Goal: Contribute content: Contribute content

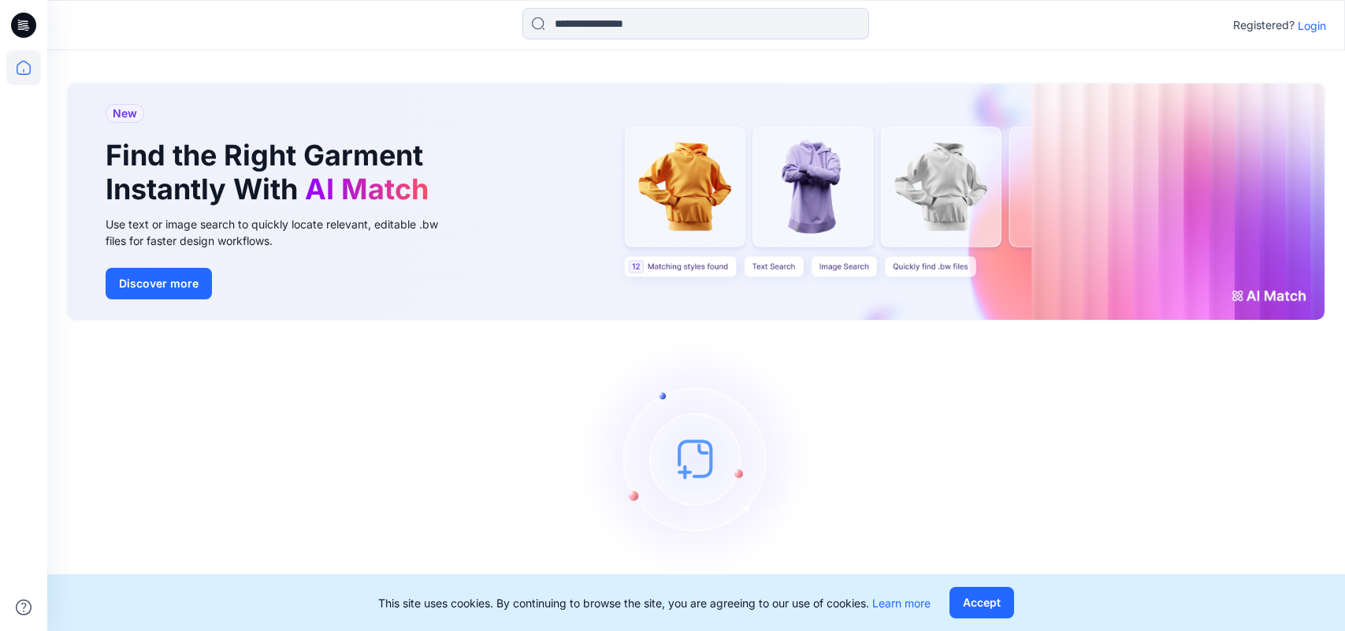
click at [1315, 30] on p "Login" at bounding box center [1312, 25] width 28 height 17
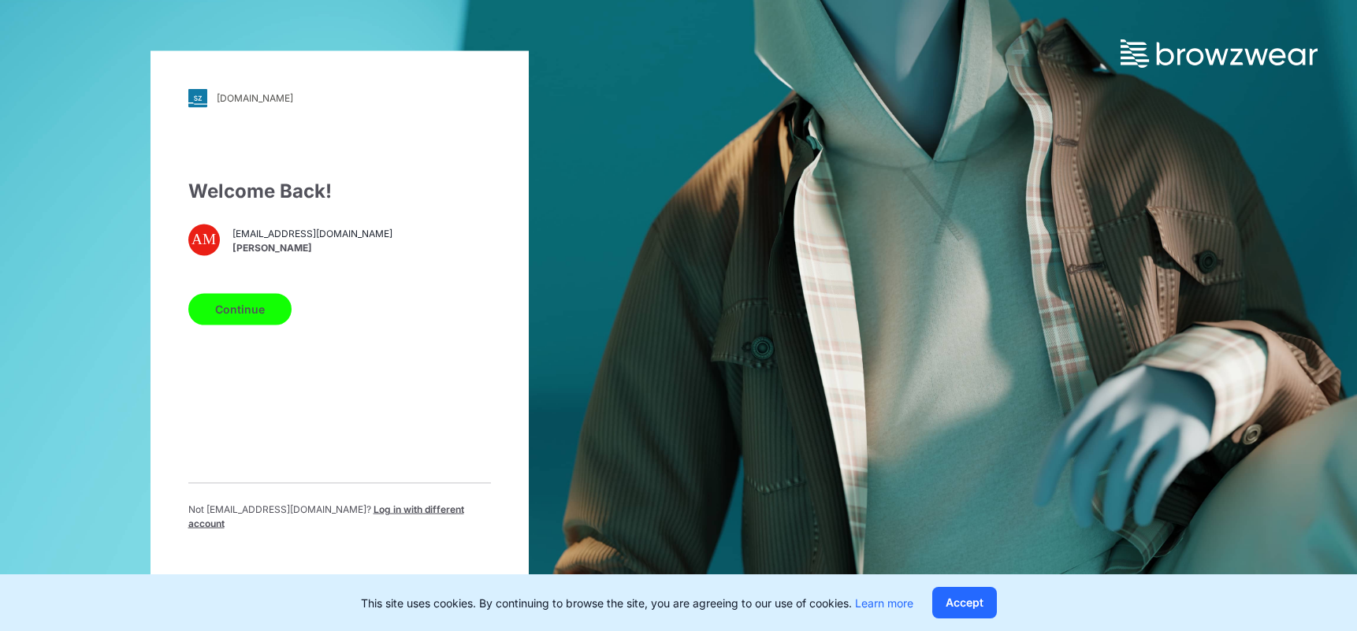
click at [257, 317] on button "Continue" at bounding box center [239, 309] width 103 height 32
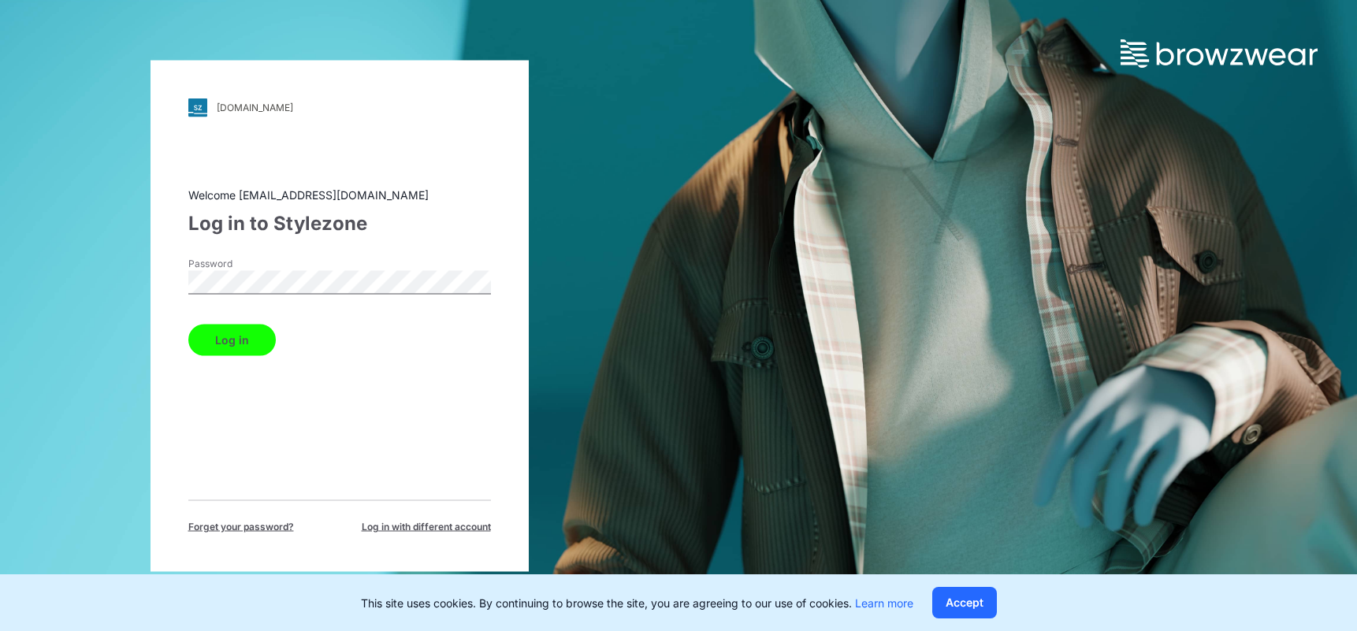
click at [243, 337] on button "Log in" at bounding box center [231, 340] width 87 height 32
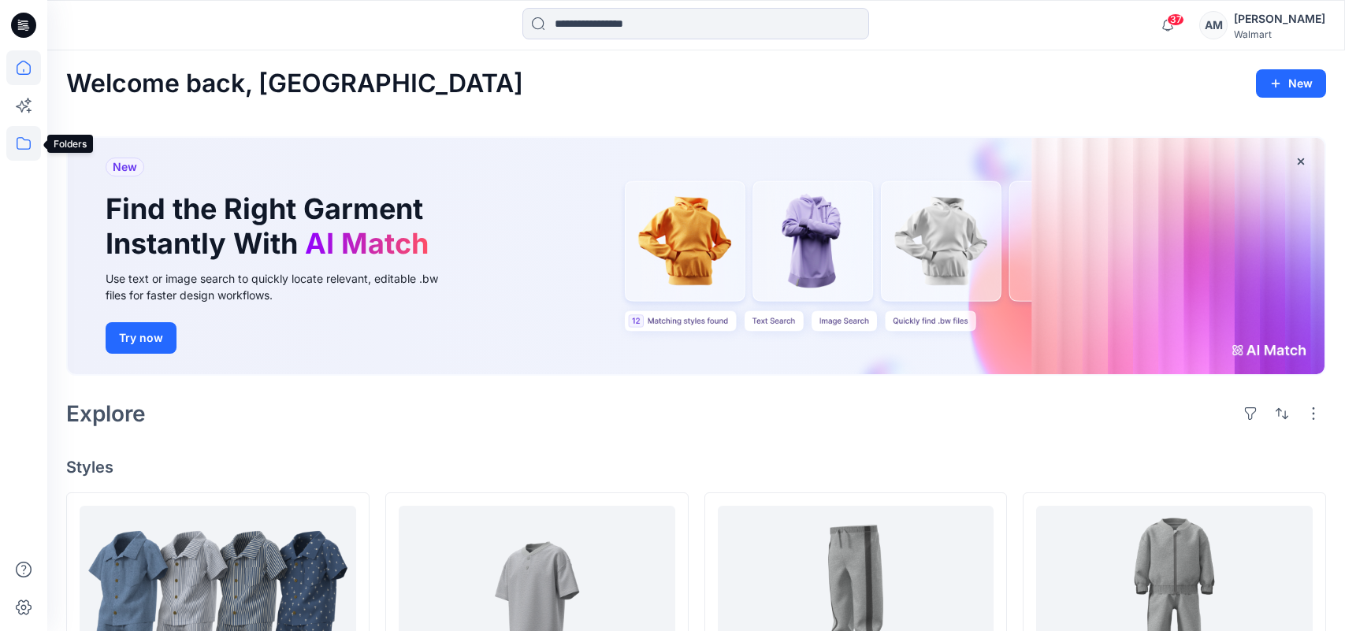
click at [32, 148] on icon at bounding box center [23, 143] width 35 height 35
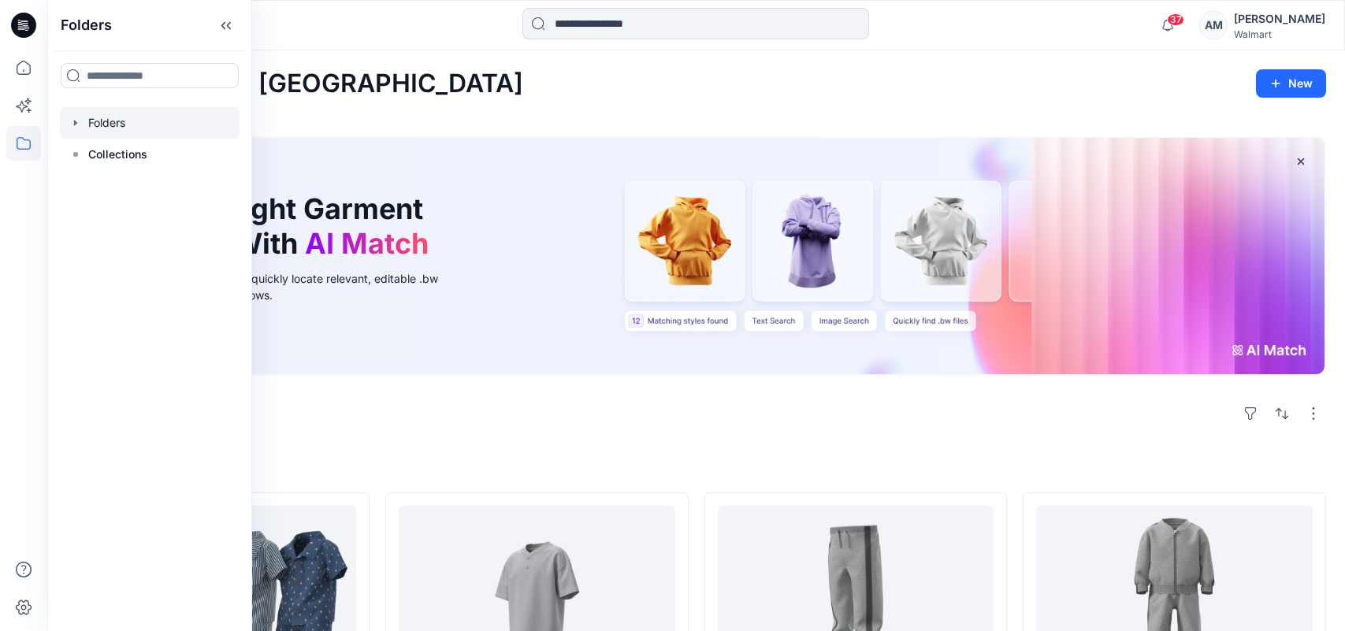
click at [124, 122] on div at bounding box center [150, 123] width 180 height 32
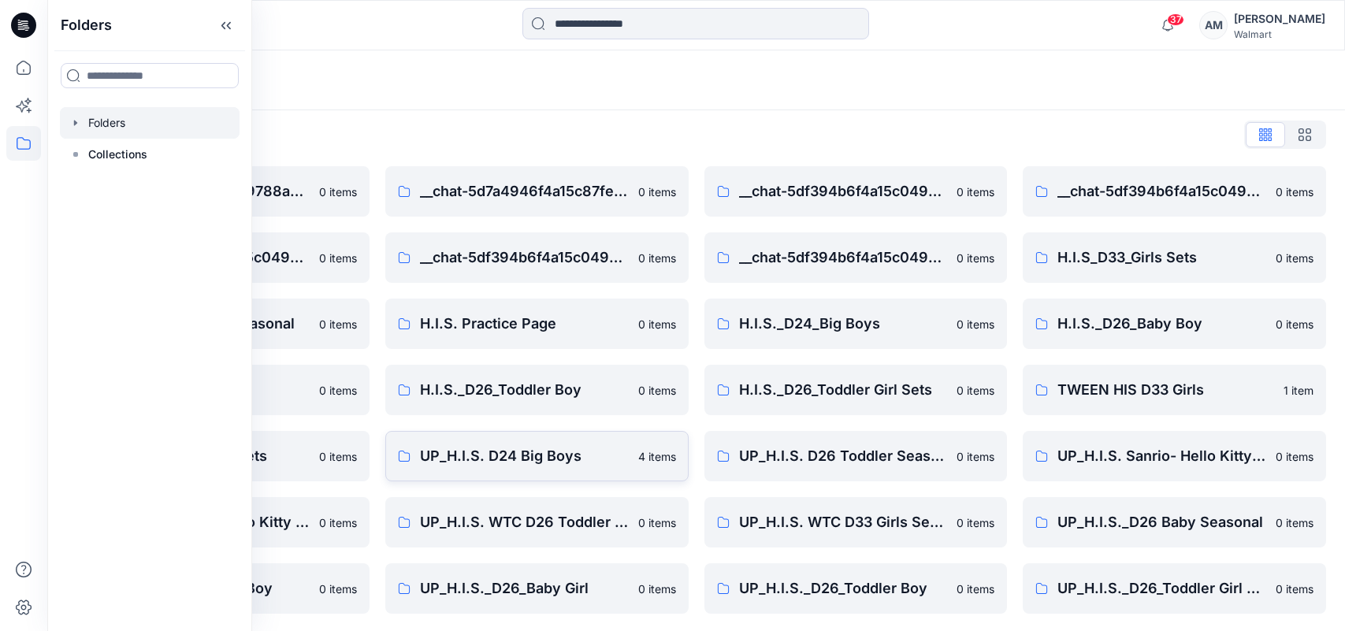
scroll to position [9, 0]
click at [282, 595] on p "UP_H.I.S._D26_Baby Boy" at bounding box center [205, 587] width 209 height 22
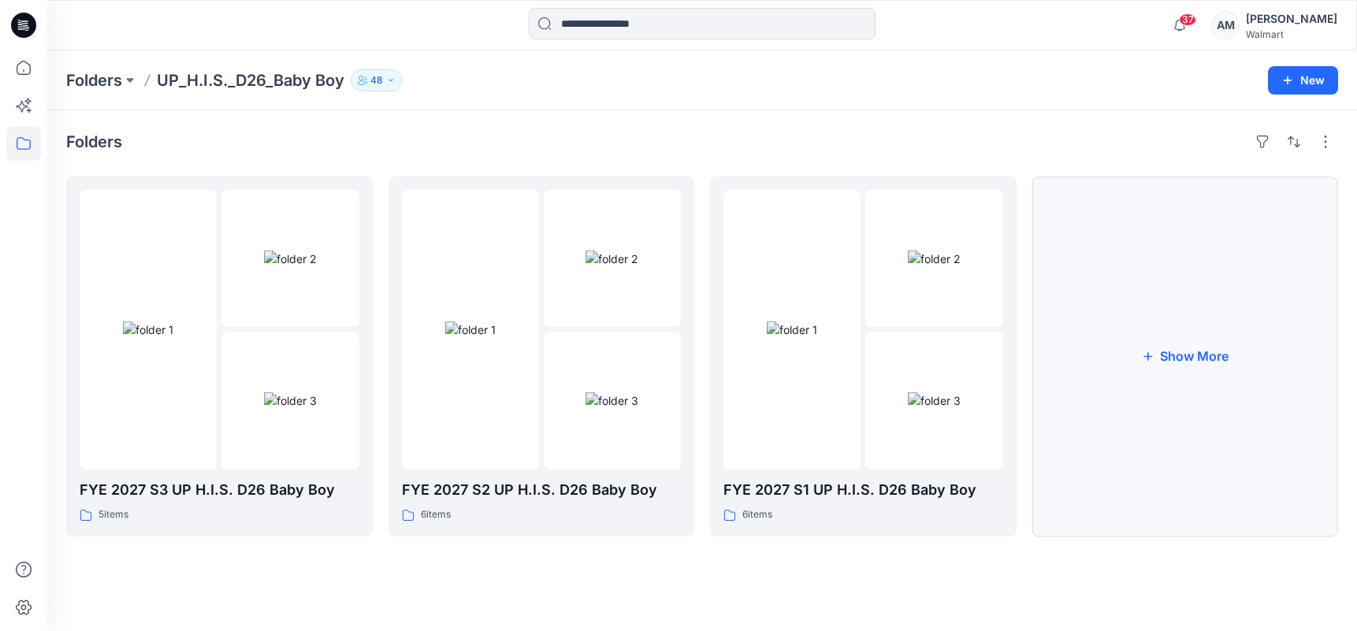
click at [1175, 356] on button "Show More" at bounding box center [1185, 356] width 306 height 360
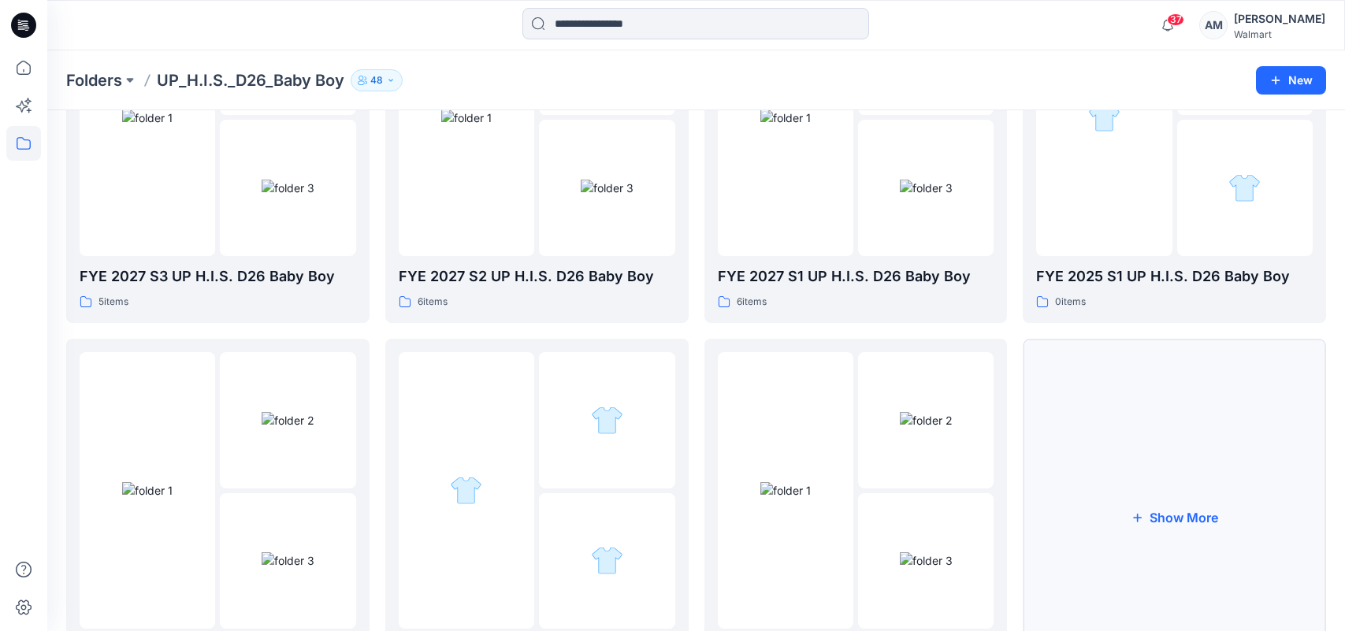
scroll to position [320, 0]
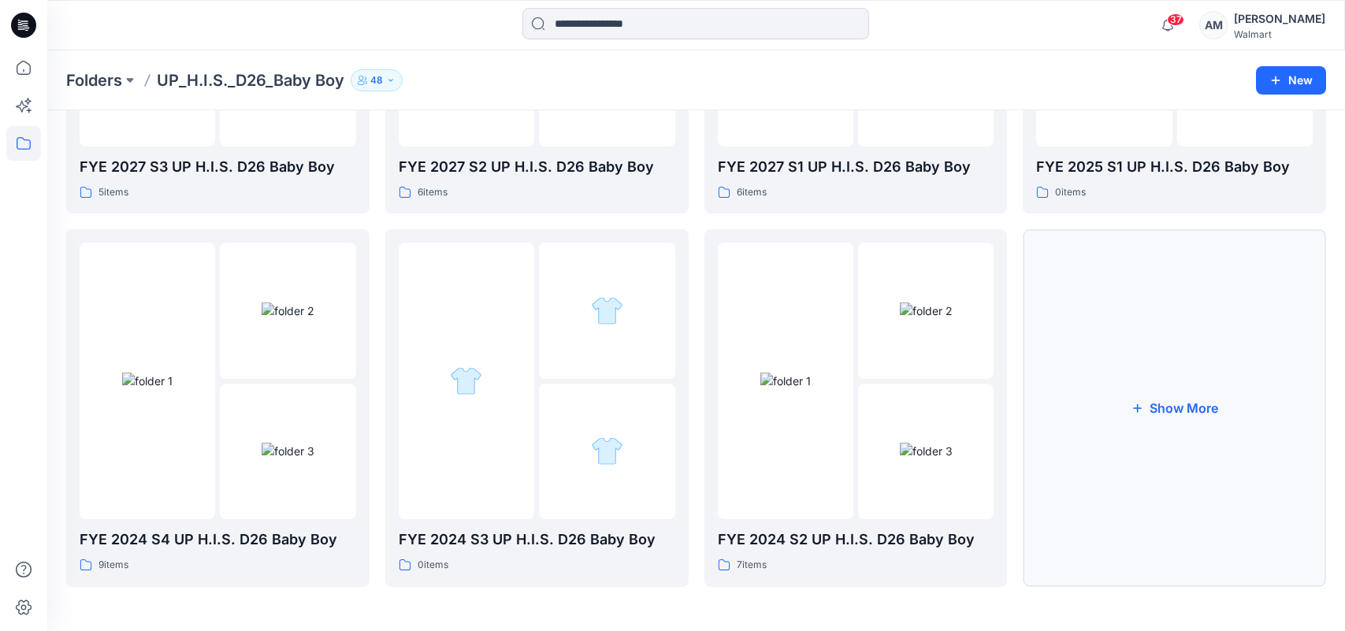
click at [1179, 414] on button "Show More" at bounding box center [1174, 407] width 303 height 357
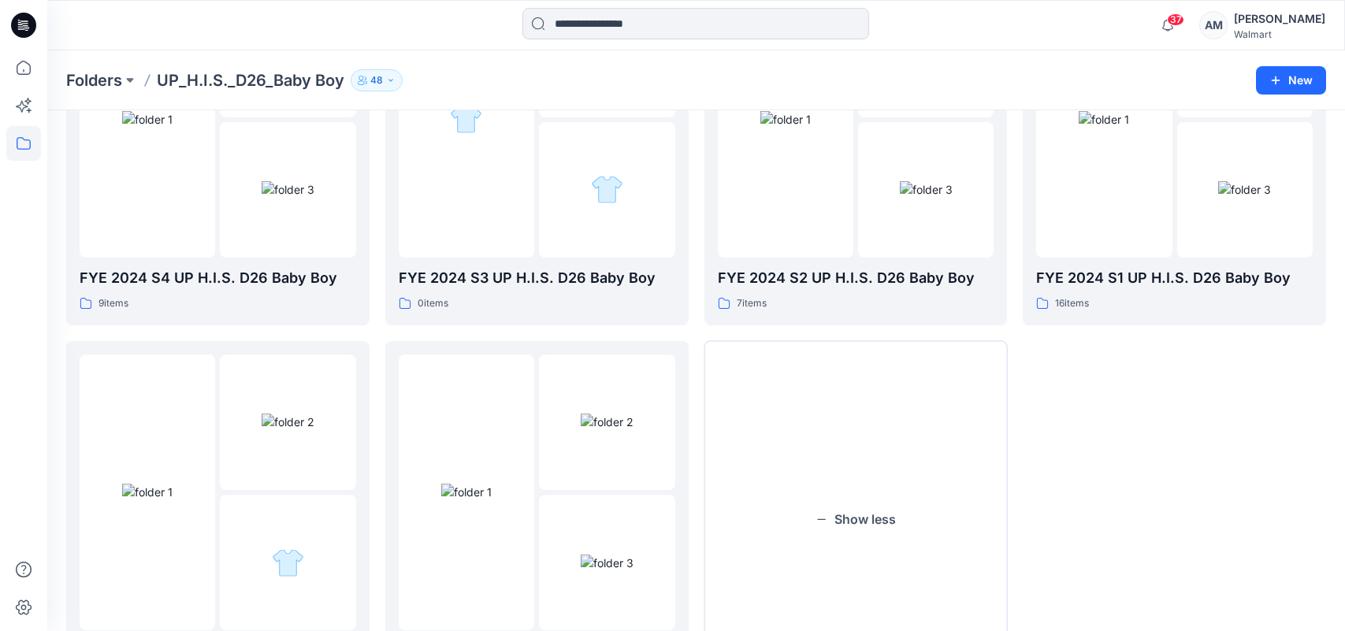
scroll to position [377, 0]
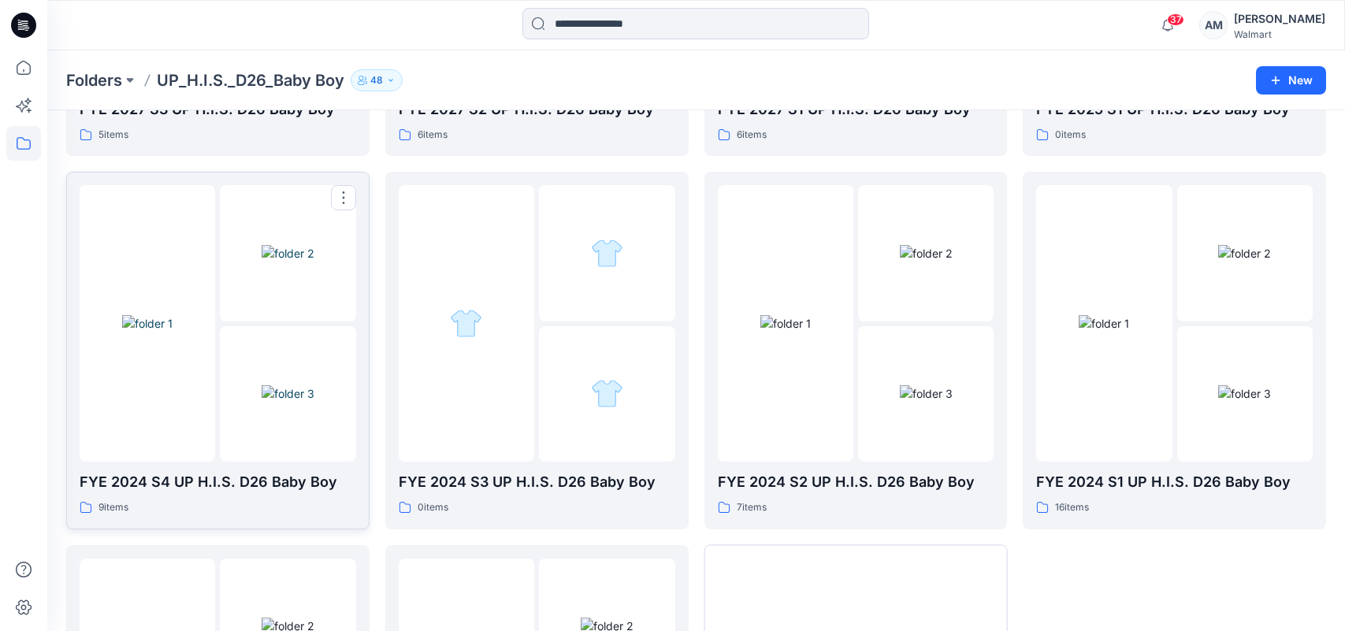
click at [262, 385] on img at bounding box center [288, 393] width 53 height 17
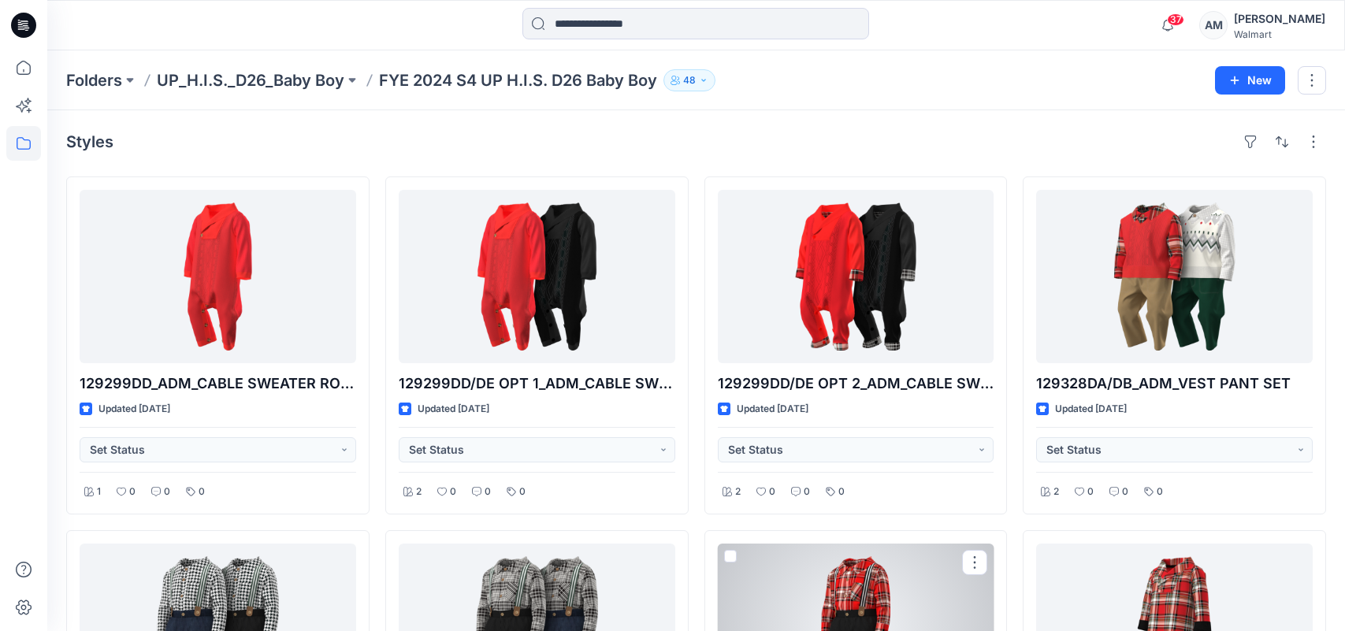
scroll to position [394, 0]
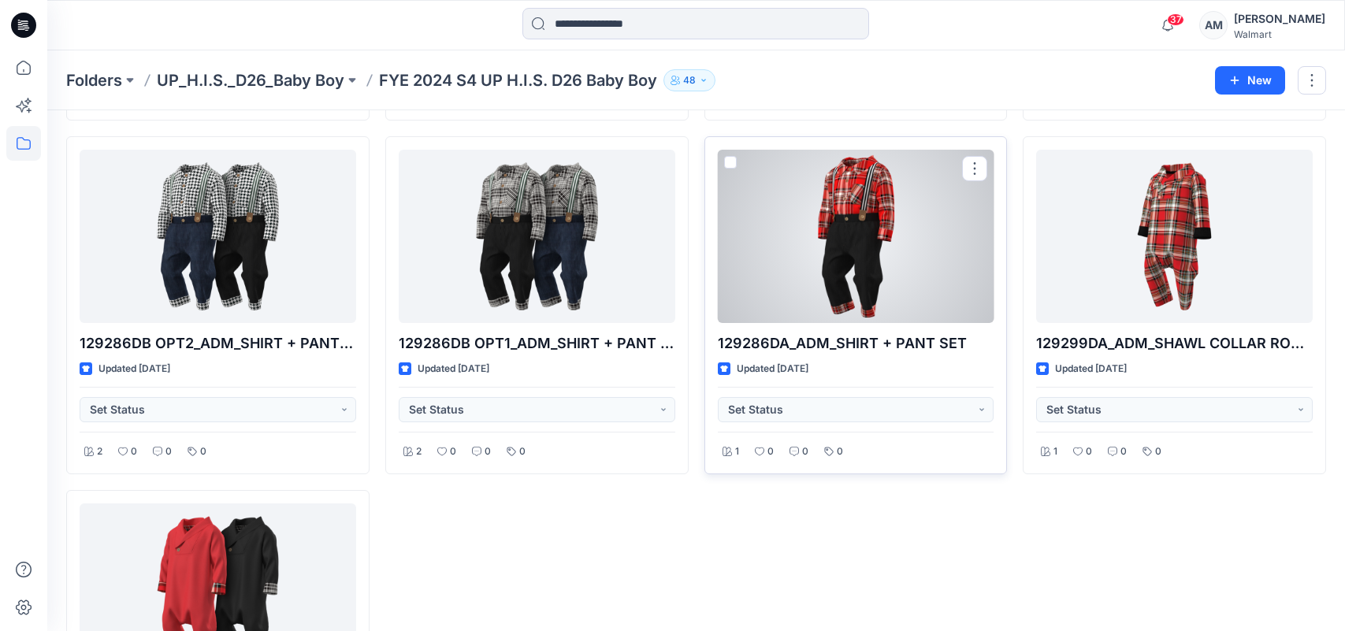
click at [837, 254] on div at bounding box center [856, 236] width 277 height 173
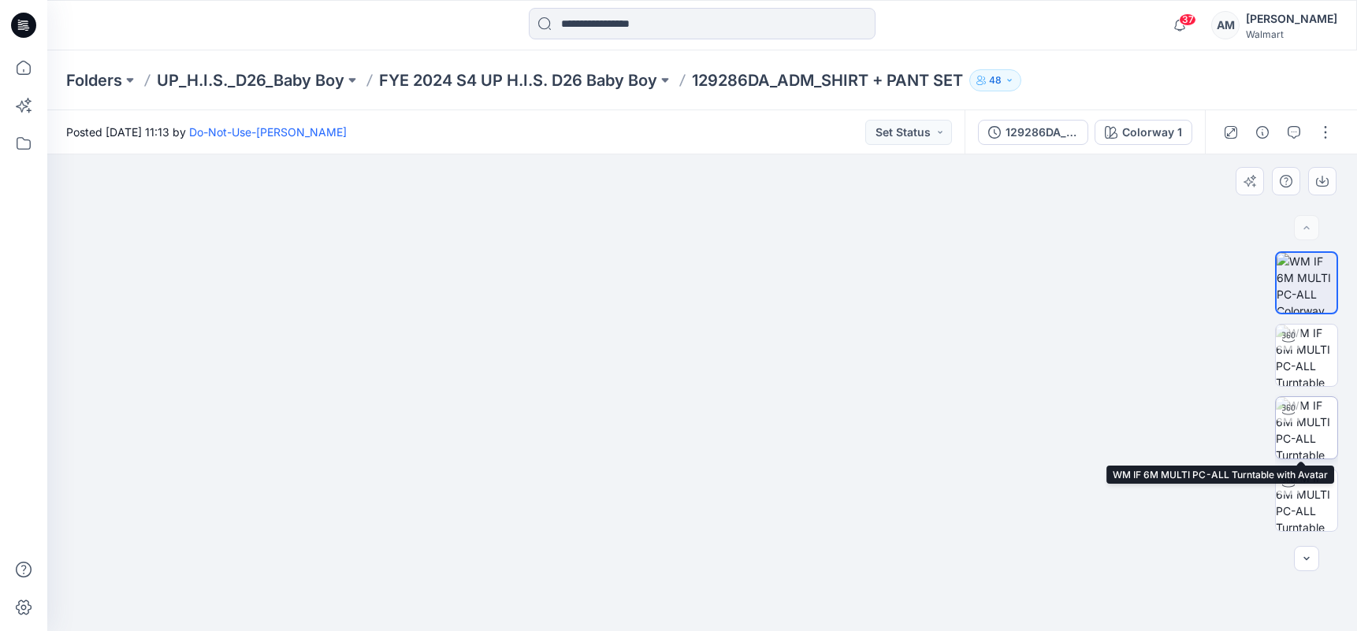
click at [1319, 428] on img at bounding box center [1305, 427] width 61 height 61
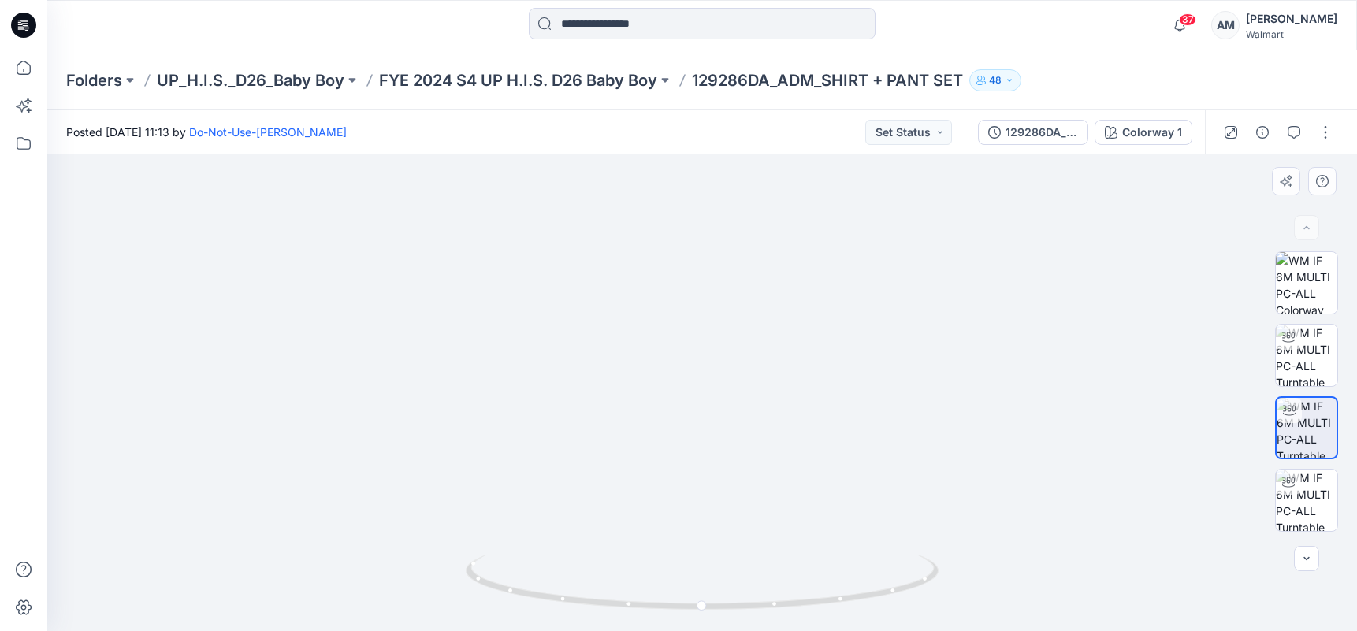
drag, startPoint x: 717, startPoint y: 303, endPoint x: 693, endPoint y: 427, distance: 125.9
click at [693, 427] on img at bounding box center [702, 276] width 1239 height 710
drag, startPoint x: 919, startPoint y: 584, endPoint x: 997, endPoint y: 603, distance: 80.4
click at [997, 603] on div at bounding box center [701, 392] width 1309 height 477
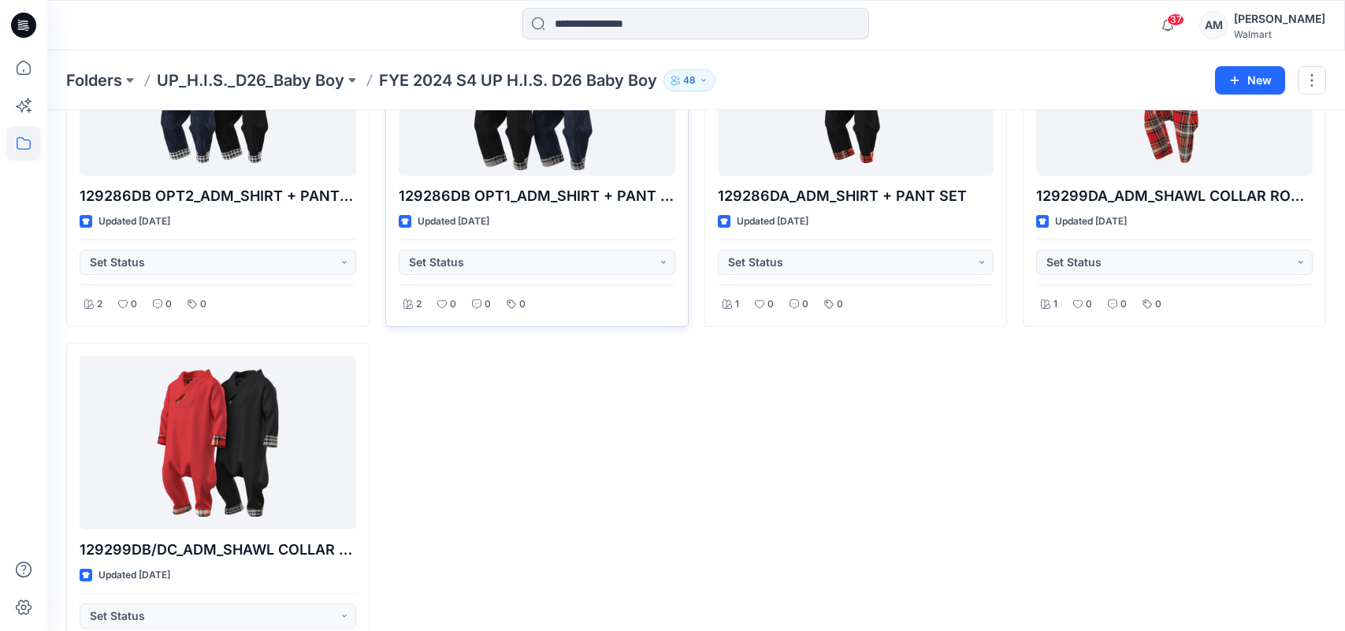
scroll to position [610, 0]
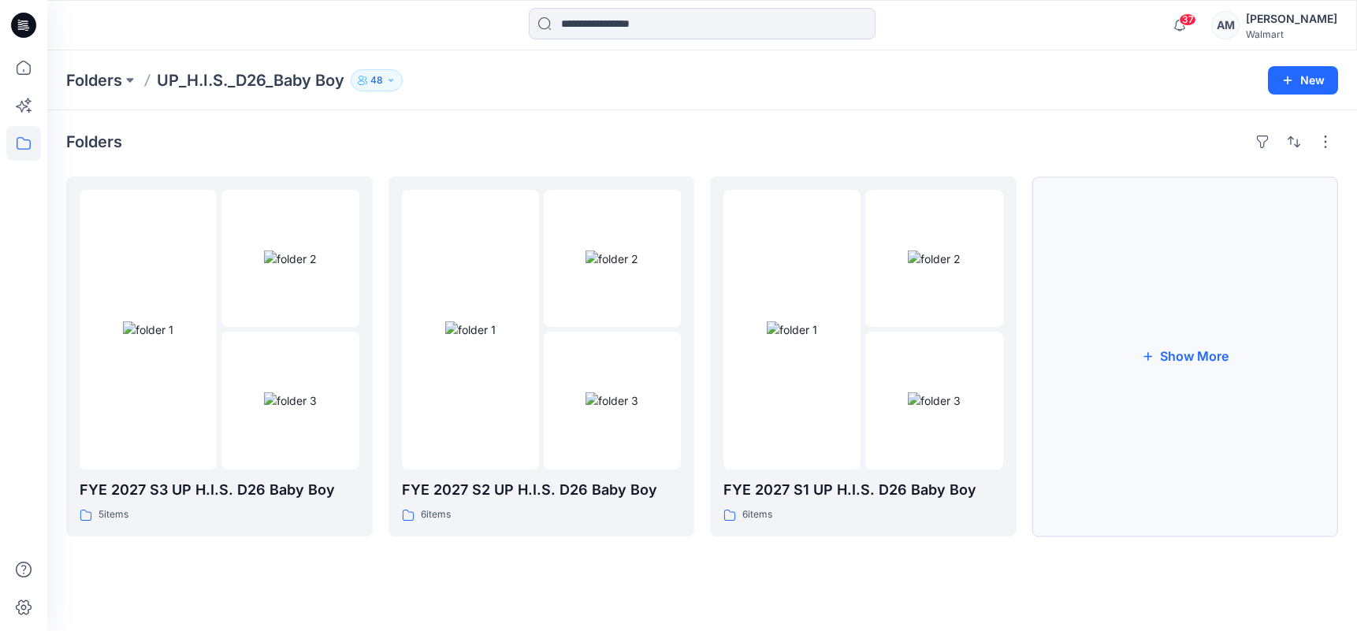
click at [1164, 365] on button "Show More" at bounding box center [1185, 356] width 306 height 360
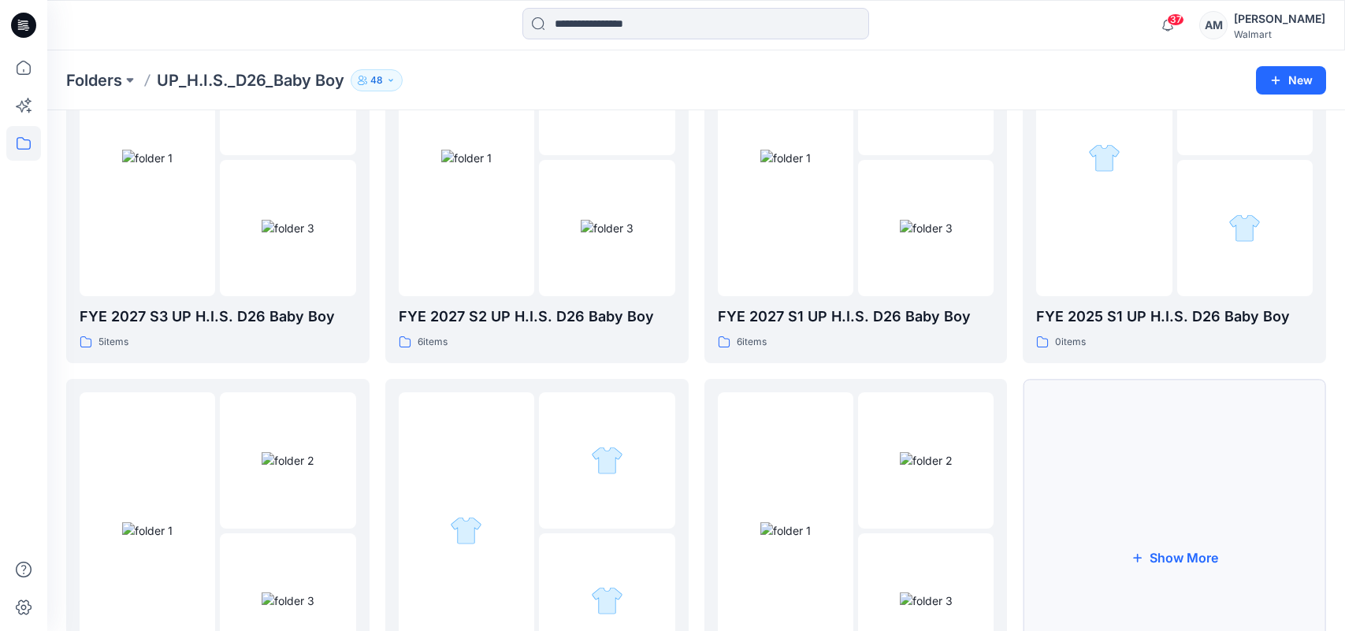
scroll to position [320, 0]
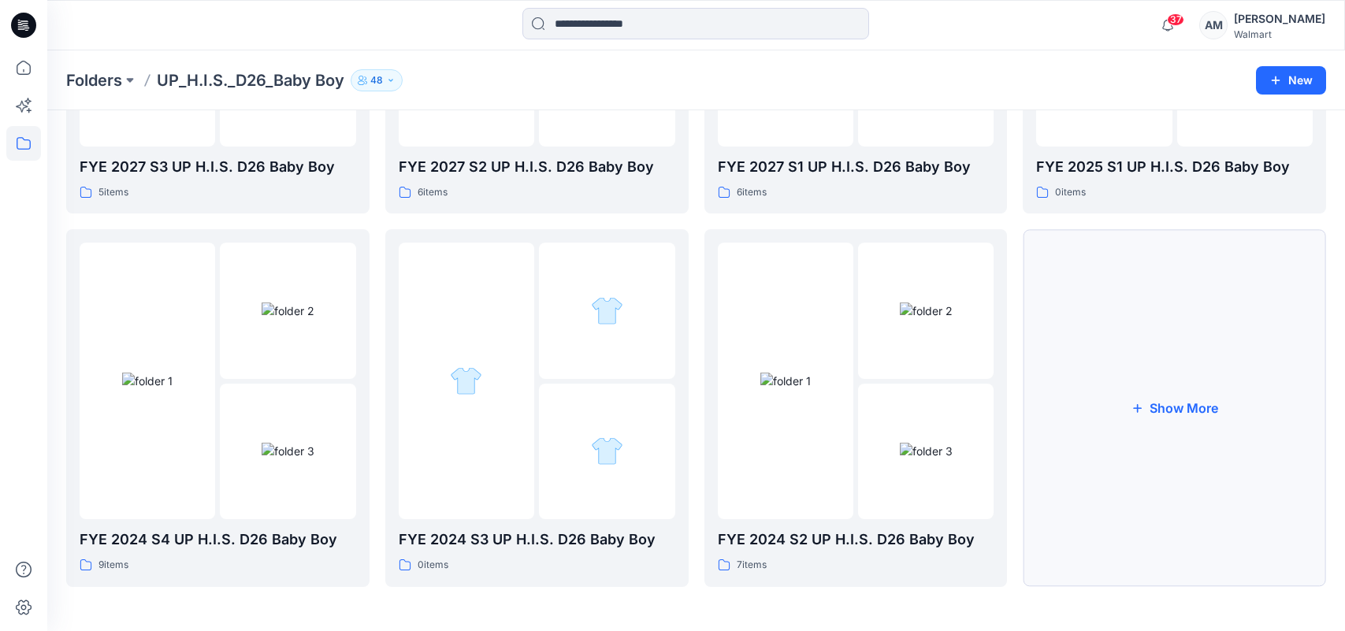
click at [1197, 429] on button "Show More" at bounding box center [1174, 407] width 303 height 357
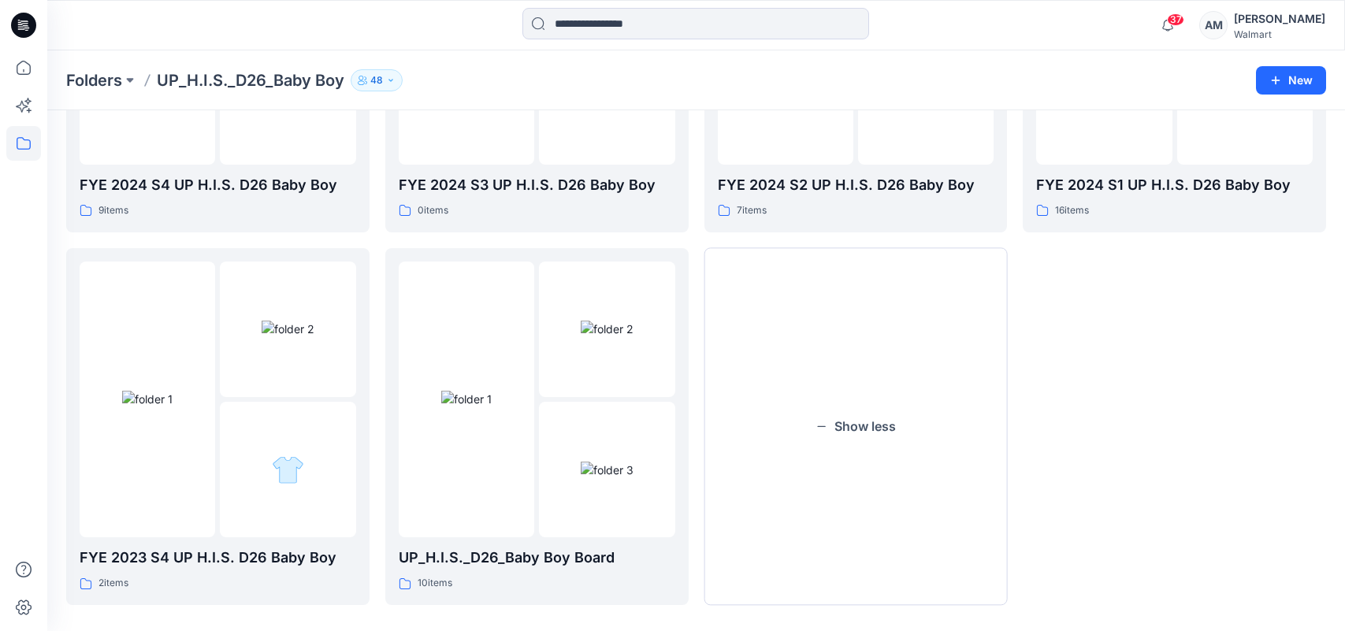
scroll to position [692, 0]
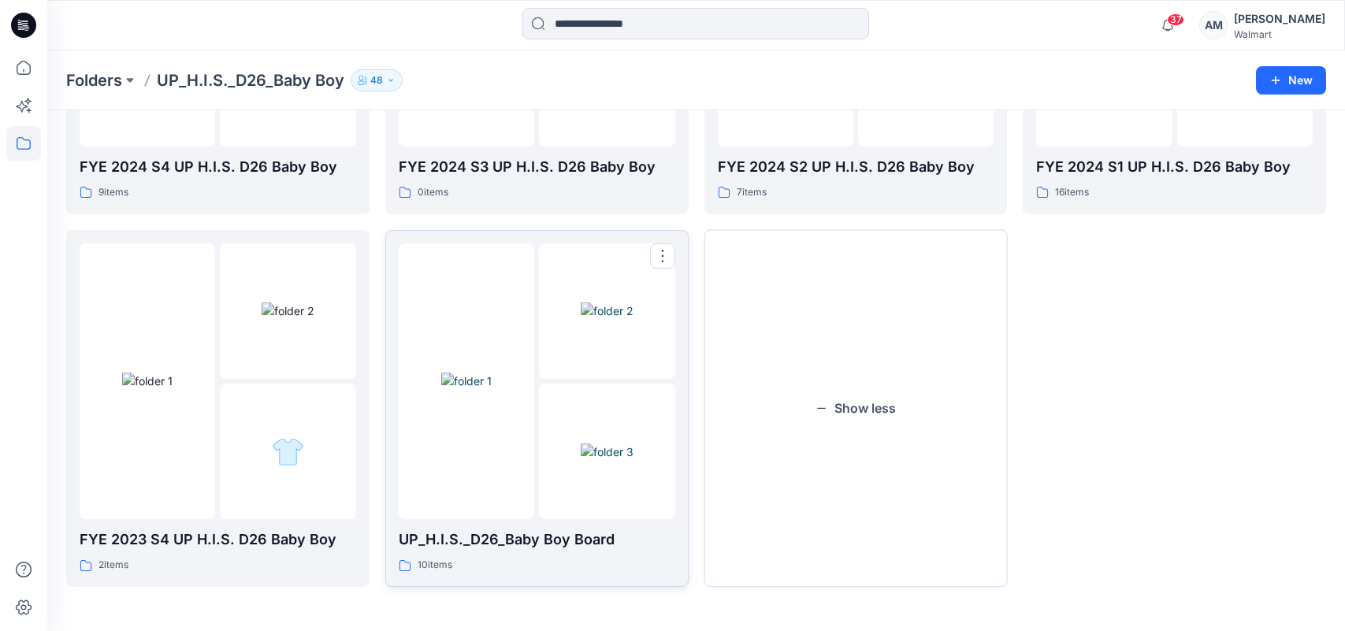
click at [492, 379] on img at bounding box center [466, 381] width 50 height 17
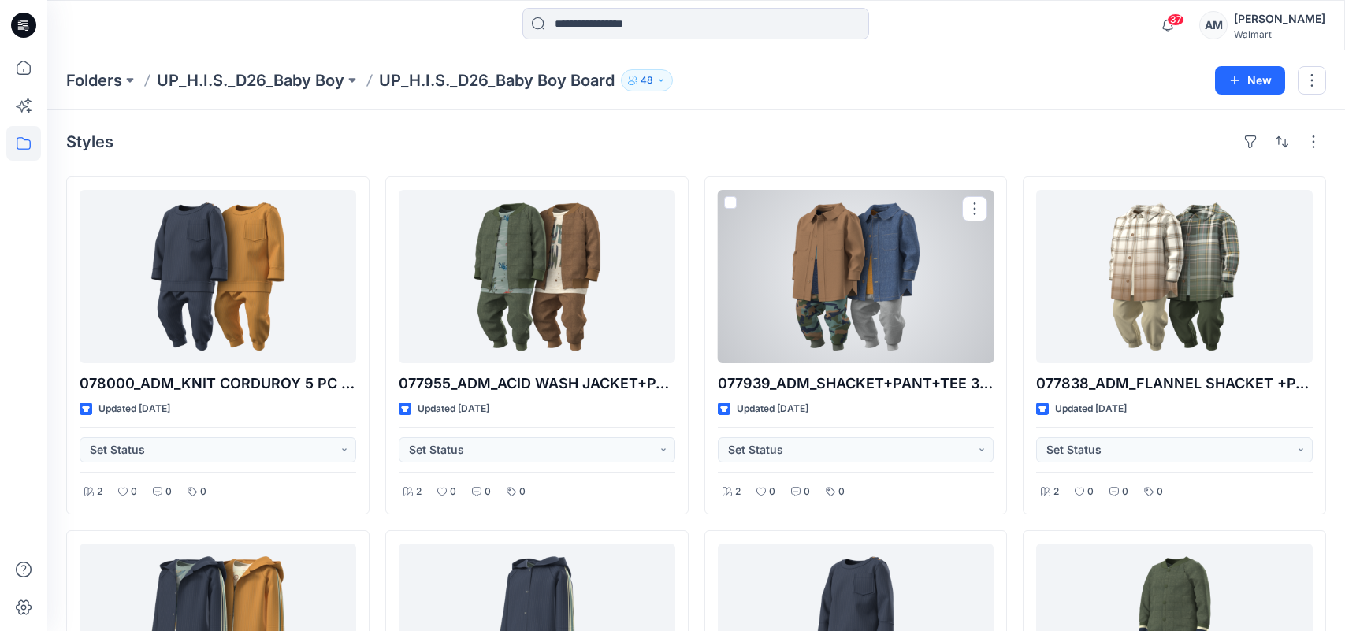
click at [871, 270] on div at bounding box center [856, 276] width 277 height 173
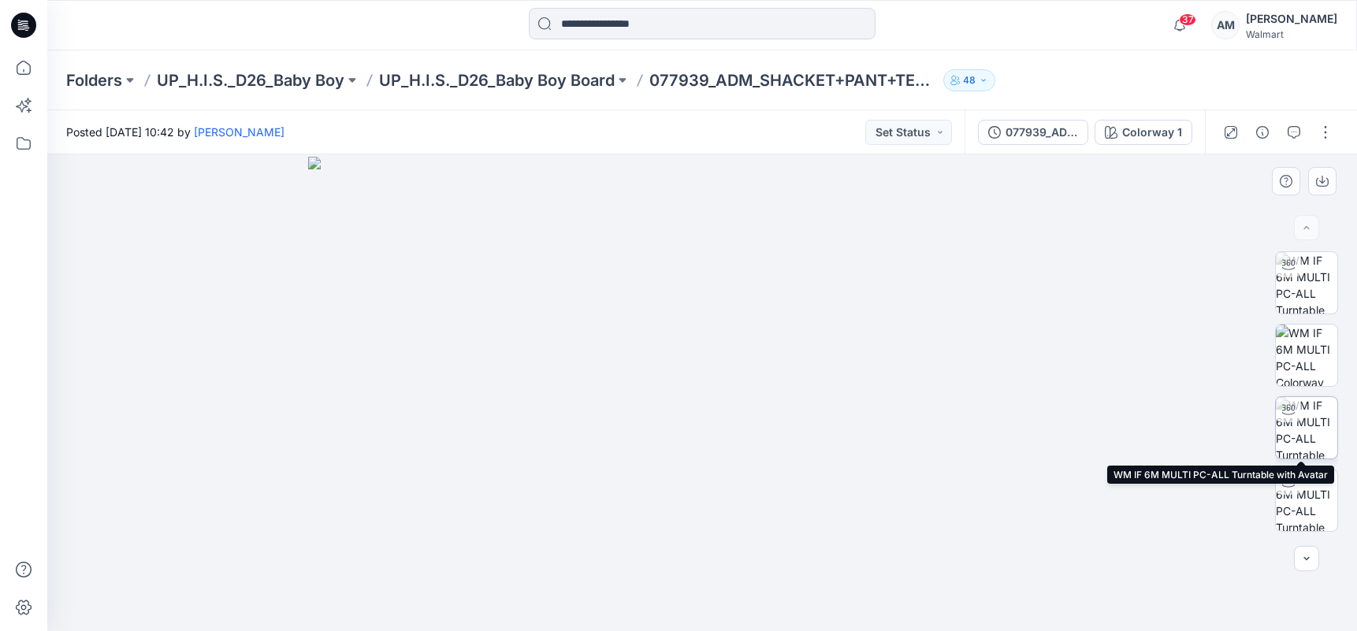
click at [1298, 416] on img at bounding box center [1305, 427] width 61 height 61
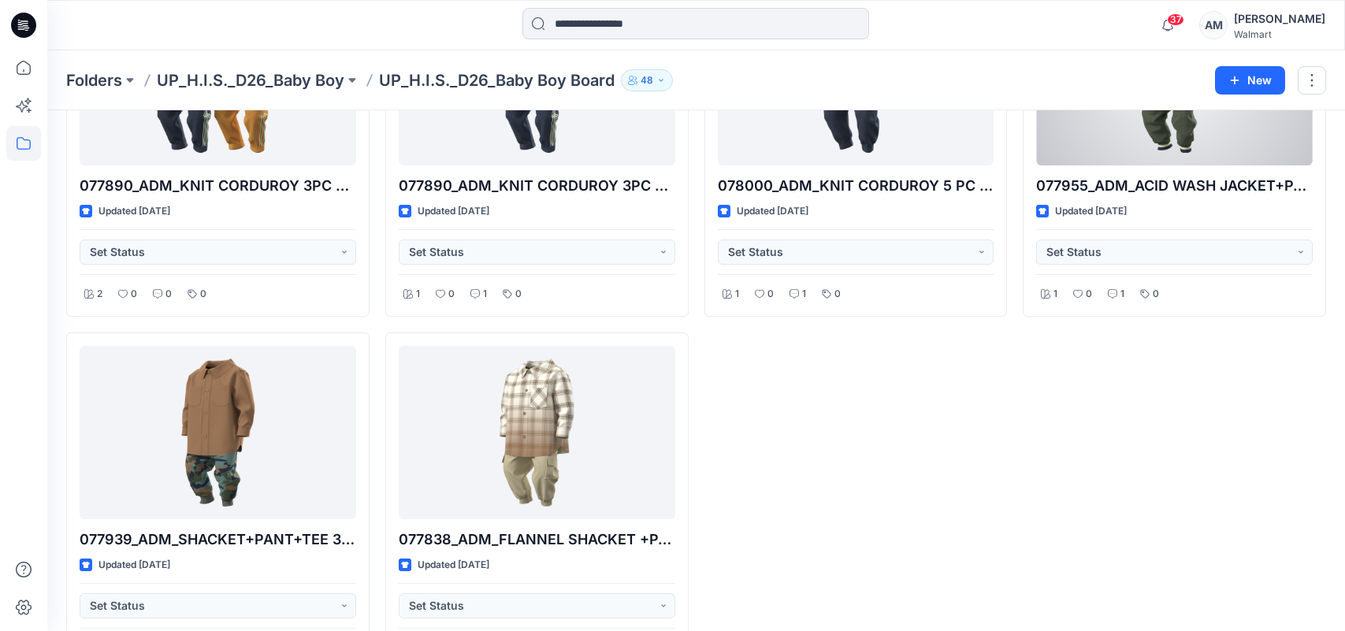
scroll to position [610, 0]
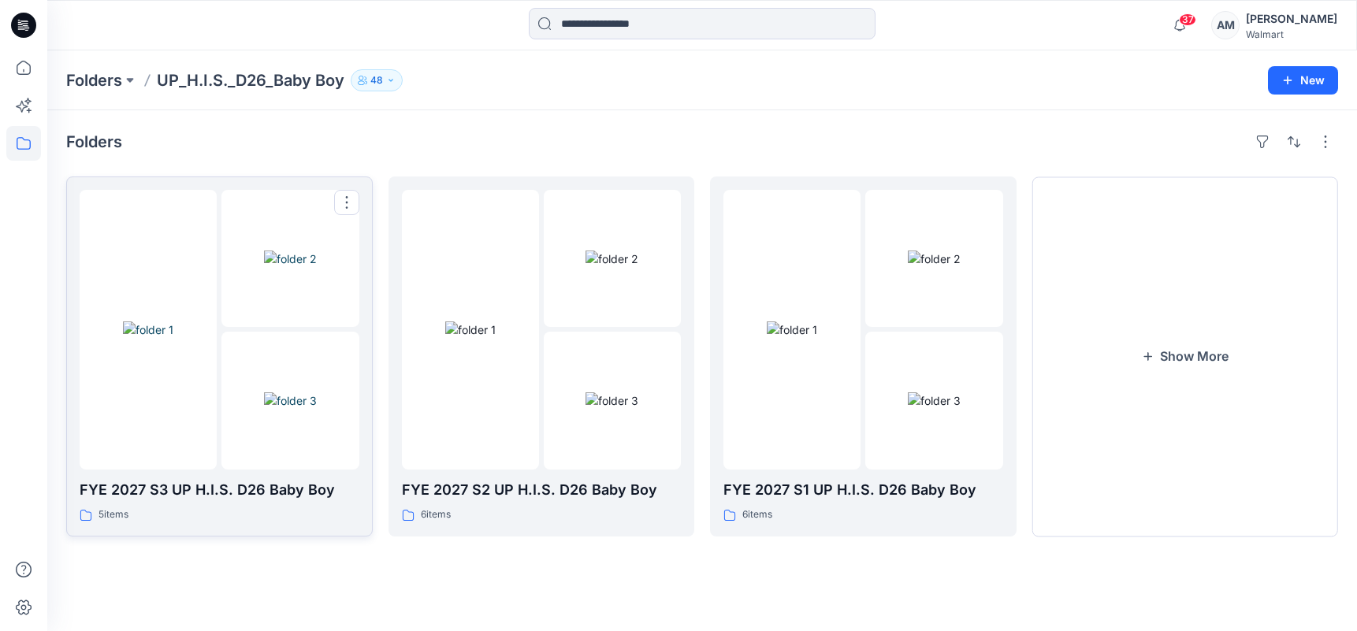
click at [173, 321] on img at bounding box center [148, 329] width 50 height 17
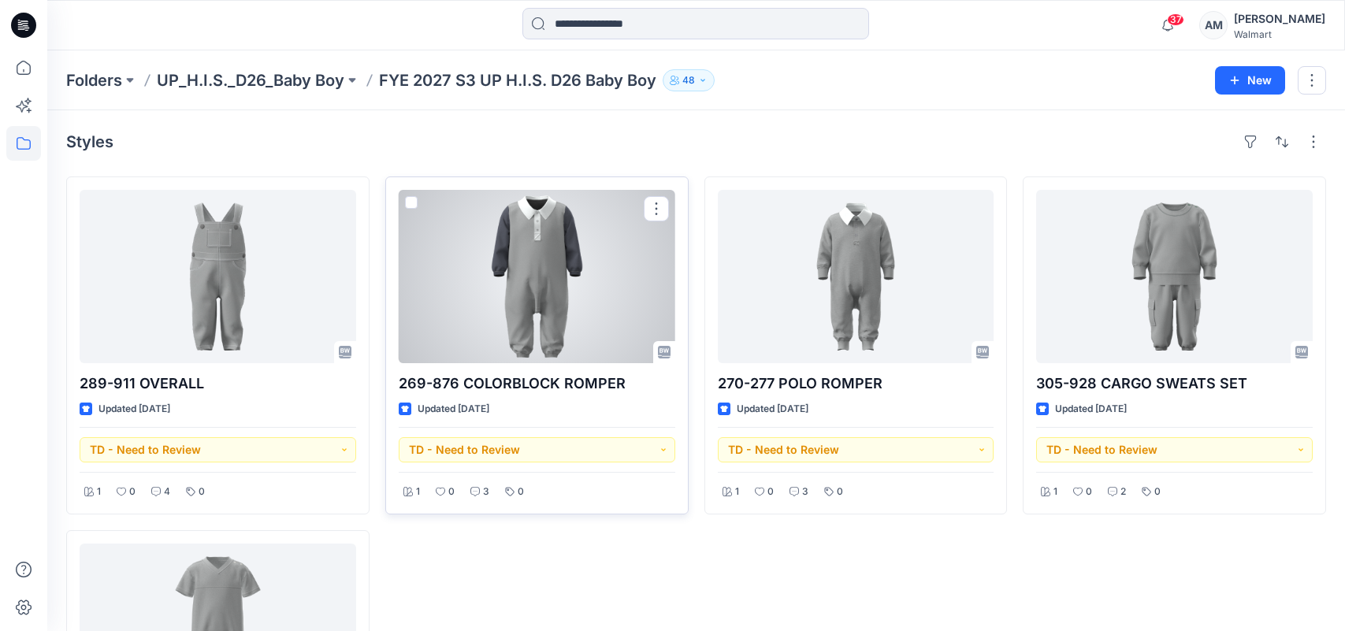
click at [548, 275] on div at bounding box center [537, 276] width 277 height 173
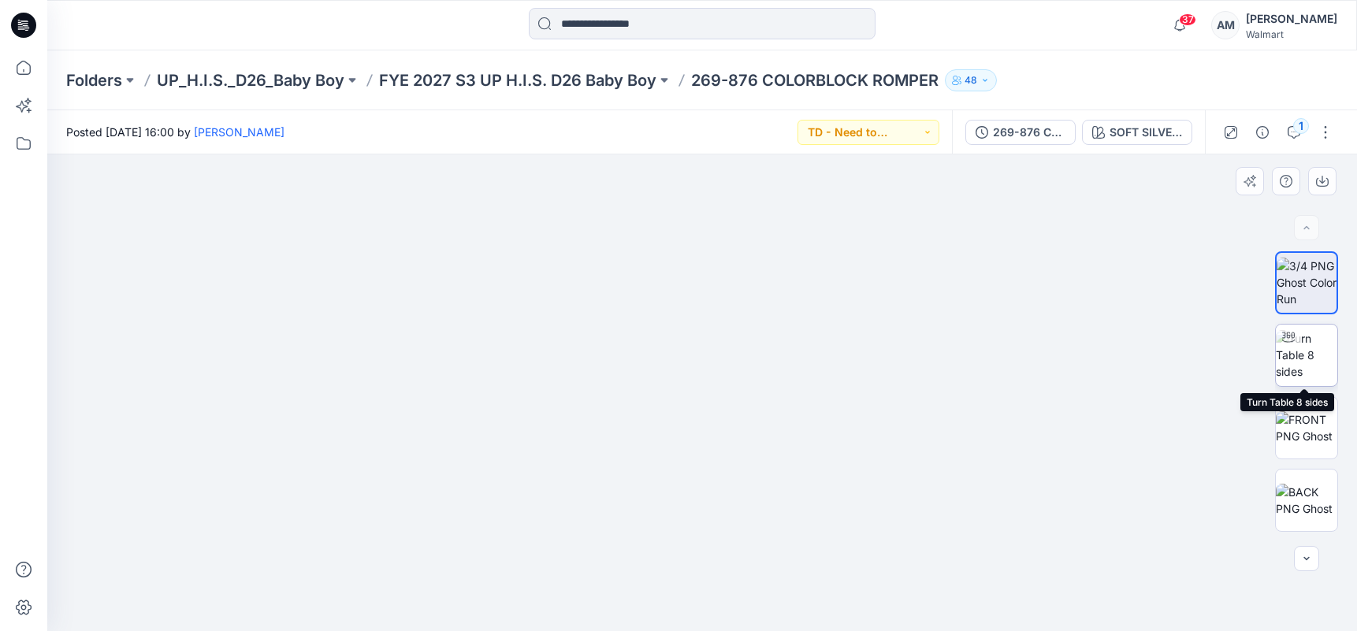
click at [1315, 345] on img at bounding box center [1305, 355] width 61 height 50
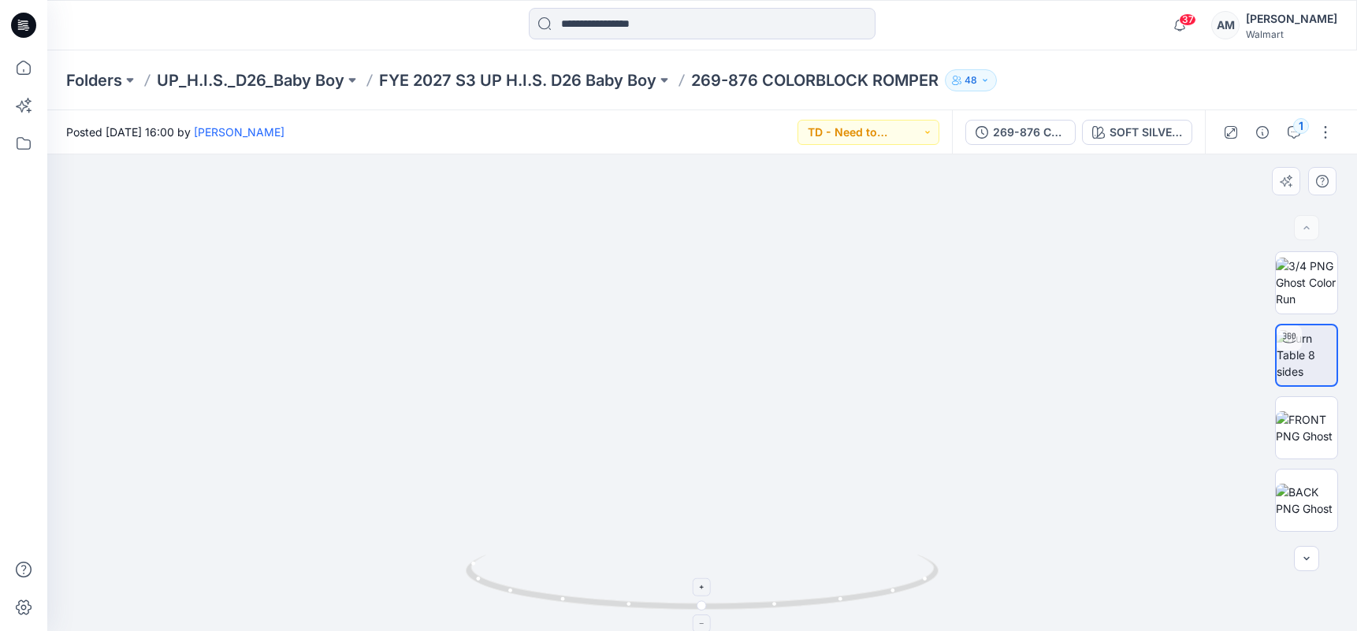
drag, startPoint x: 728, startPoint y: 372, endPoint x: 741, endPoint y: 562, distance: 191.1
click at [744, 562] on div at bounding box center [701, 392] width 1309 height 477
drag, startPoint x: 700, startPoint y: 373, endPoint x: 678, endPoint y: 510, distance: 138.1
click at [678, 510] on img at bounding box center [695, 121] width 2722 height 1020
click at [1049, 25] on div "37 Notifications [PERSON_NAME] shared 1721-862 2PC MATCHING SHORT SET-ALL-CLWYS…" at bounding box center [701, 25] width 1309 height 35
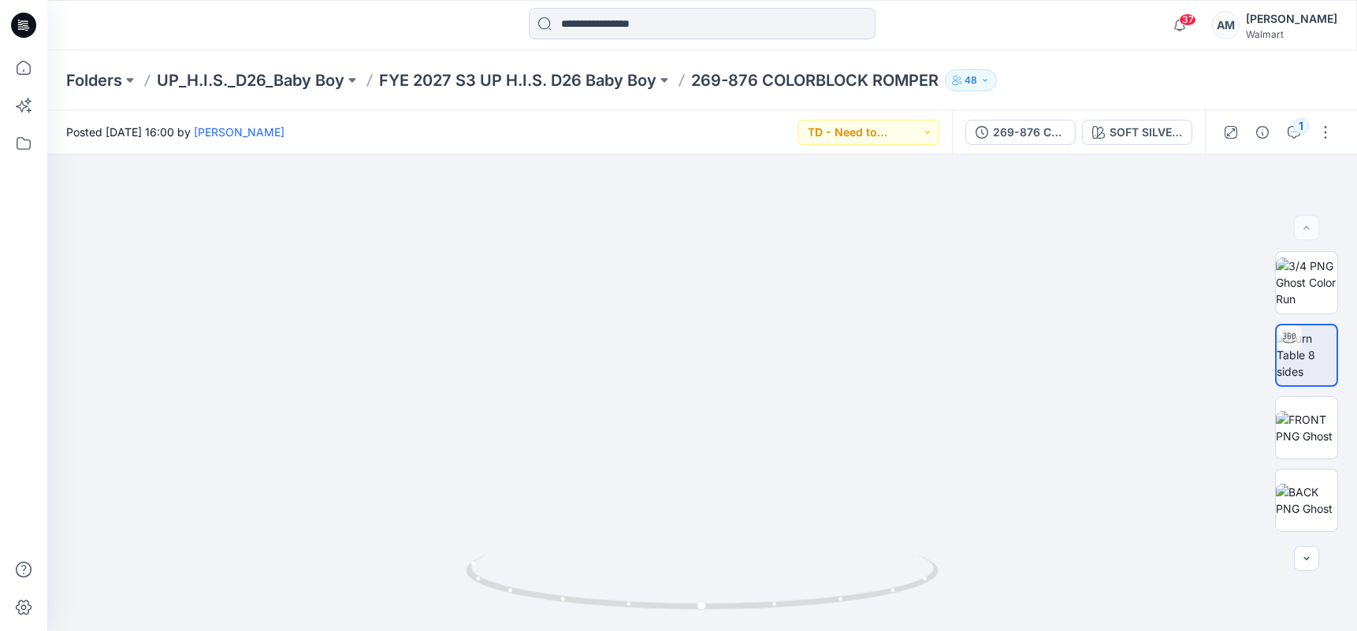
click at [1159, 60] on div "Folders UP_H.I.S._D26_Baby Boy FYE 2027 S3 UP H.I.S. D26 Baby Boy 269-876 COLOR…" at bounding box center [701, 80] width 1309 height 60
click at [1133, 79] on div "Folders UP_H.I.S._D26_Baby Boy FYE 2027 S3 UP H.I.S. D26 Baby Boy 269-876 COLOR…" at bounding box center [640, 80] width 1149 height 22
drag, startPoint x: 1094, startPoint y: 90, endPoint x: 1077, endPoint y: 84, distance: 18.4
click at [1094, 90] on div "Folders UP_H.I.S._D26_Baby Boy FYE 2027 S3 UP H.I.S. D26 Baby Boy 269-876 COLOR…" at bounding box center [640, 80] width 1149 height 22
click at [611, 80] on p "FYE 2027 S3 UP H.I.S. D26 Baby Boy" at bounding box center [517, 80] width 277 height 22
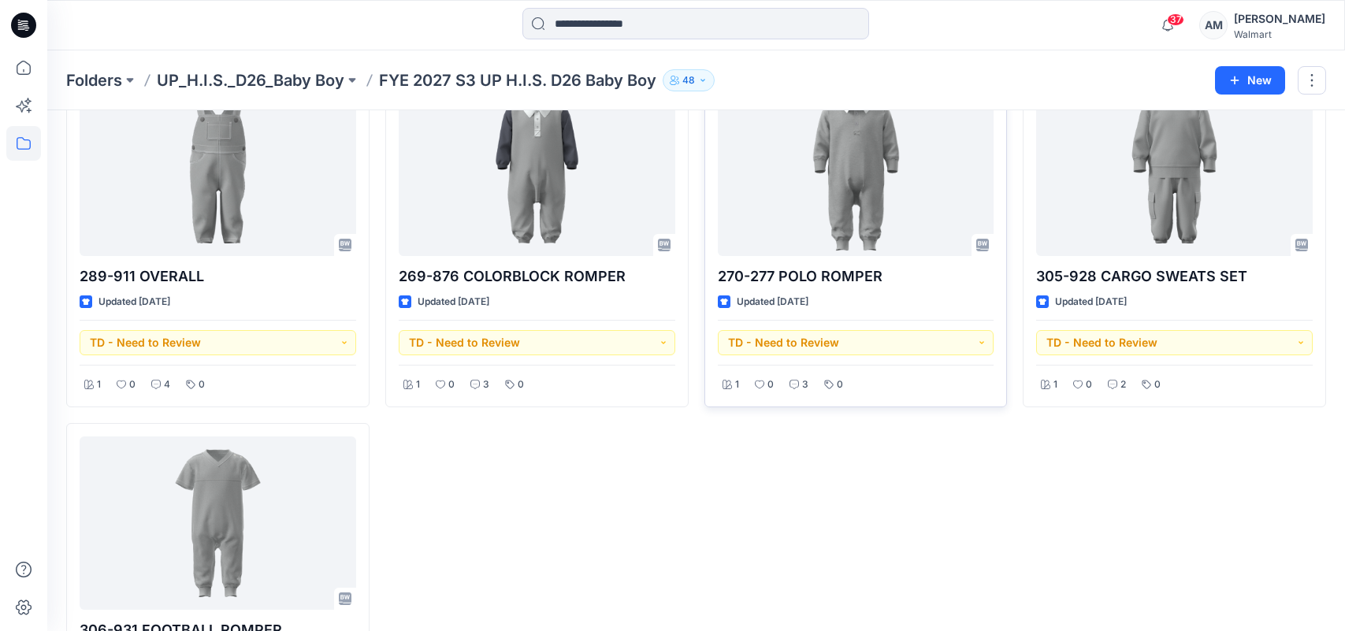
scroll to position [79, 0]
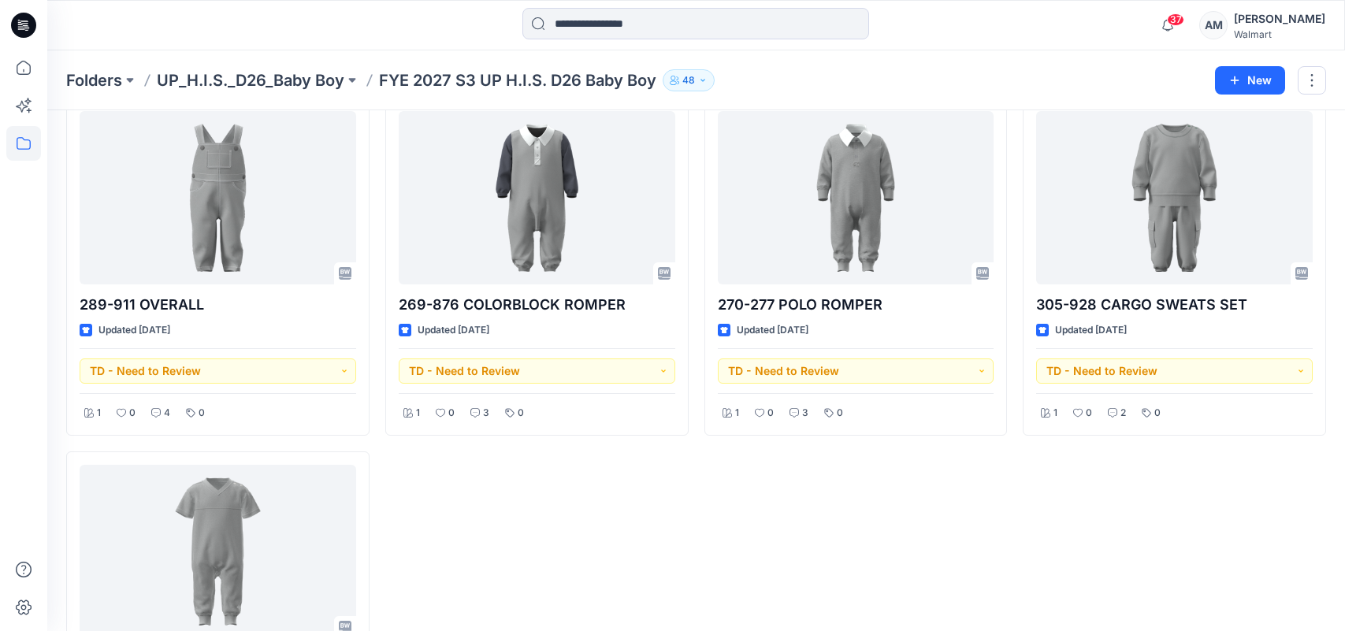
click at [1140, 544] on div "305-928 CARGO SWEATS SET Updated [DATE] TD - Need to Review 1 0 2 0" at bounding box center [1174, 444] width 303 height 692
click at [79, 80] on p "Folders" at bounding box center [94, 80] width 56 height 22
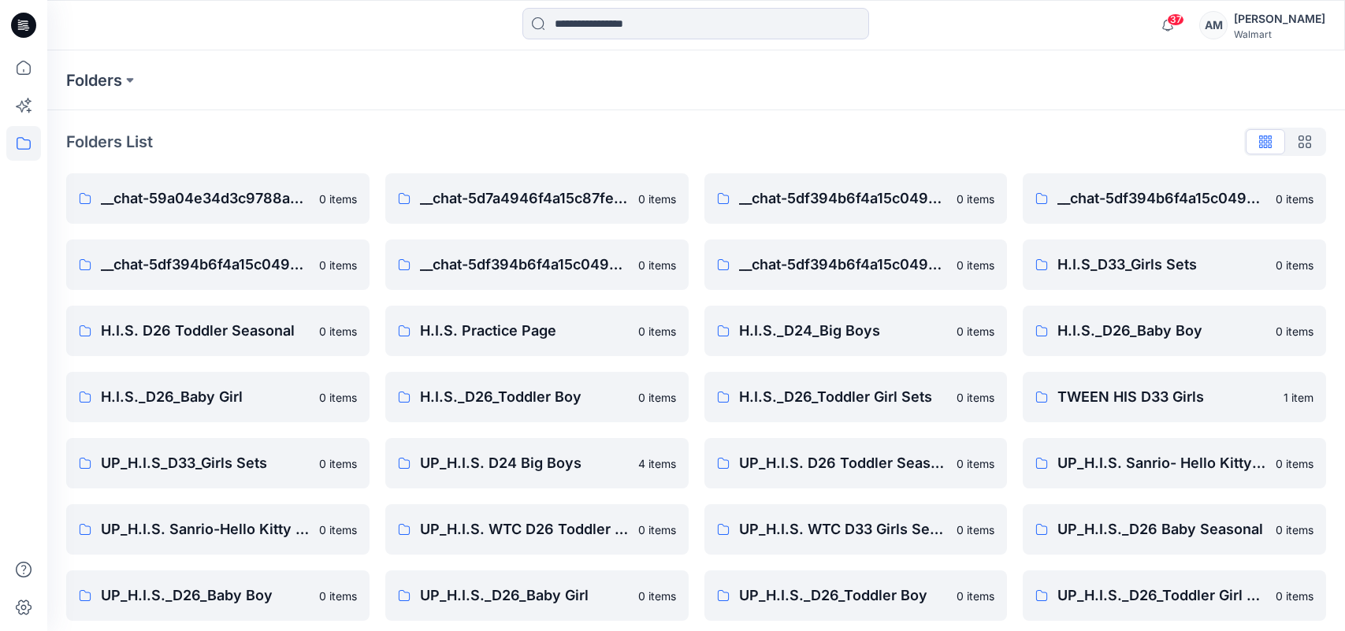
scroll to position [9, 0]
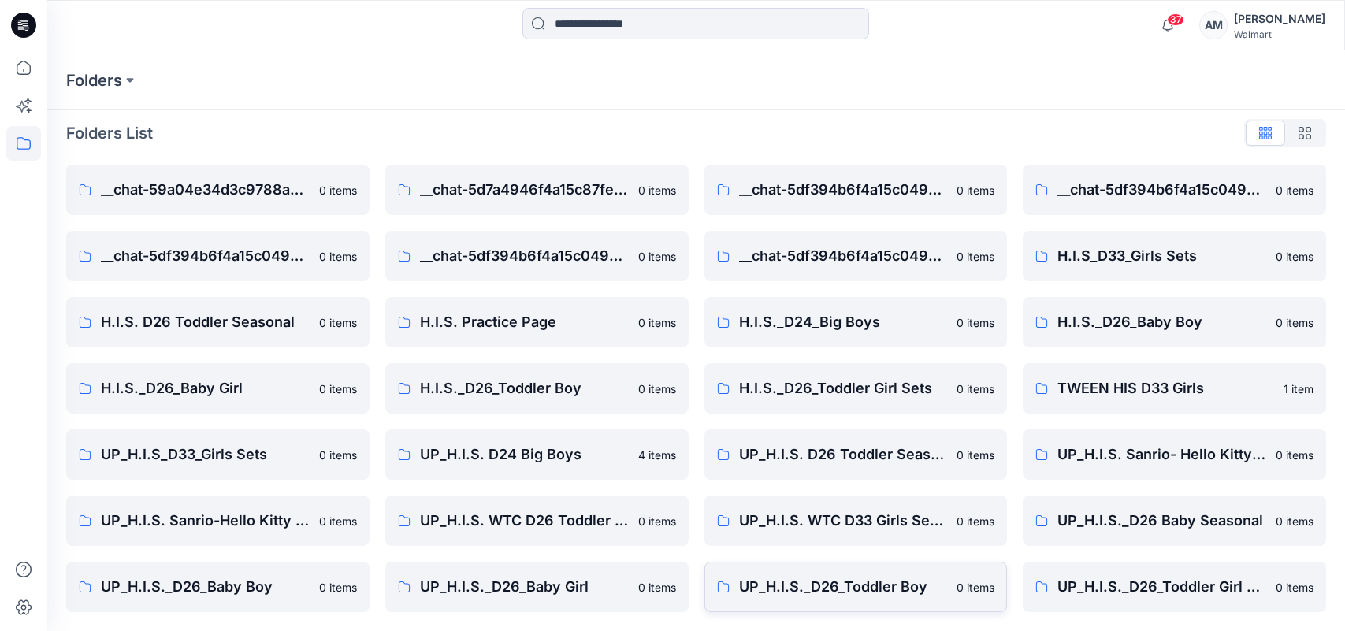
click at [859, 586] on p "UP_H.I.S._D26_Toddler Boy" at bounding box center [843, 587] width 209 height 22
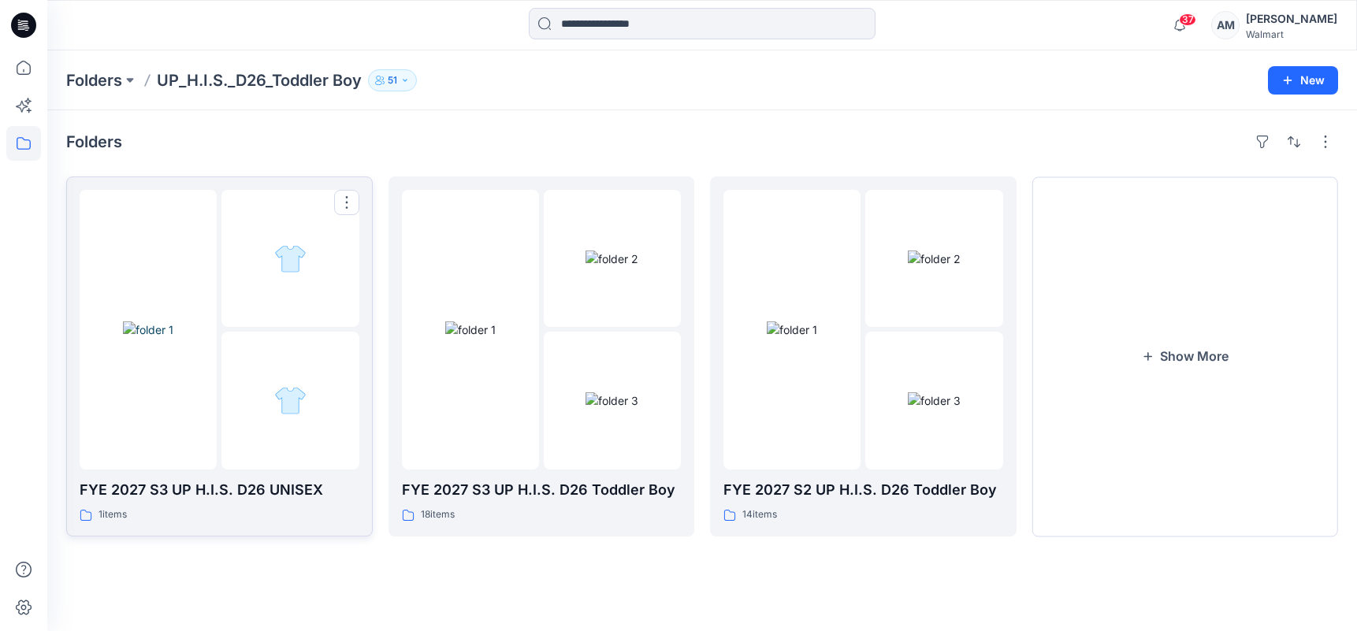
click at [183, 418] on div at bounding box center [148, 330] width 137 height 280
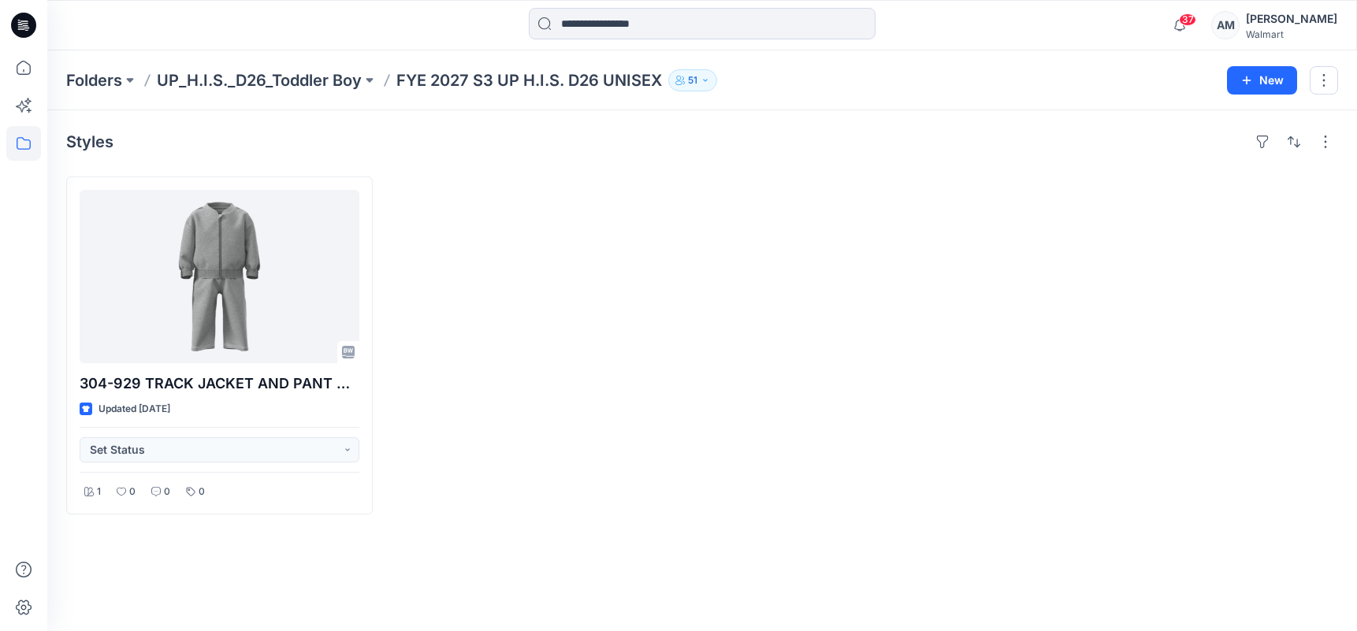
click at [1096, 15] on div "37 Notifications [PERSON_NAME] shared 1721-862 2PC MATCHING SHORT SET-ALL-CLWYS…" at bounding box center [701, 25] width 1309 height 35
click at [240, 81] on p "UP_H.I.S._D26_Toddler Boy" at bounding box center [259, 80] width 205 height 22
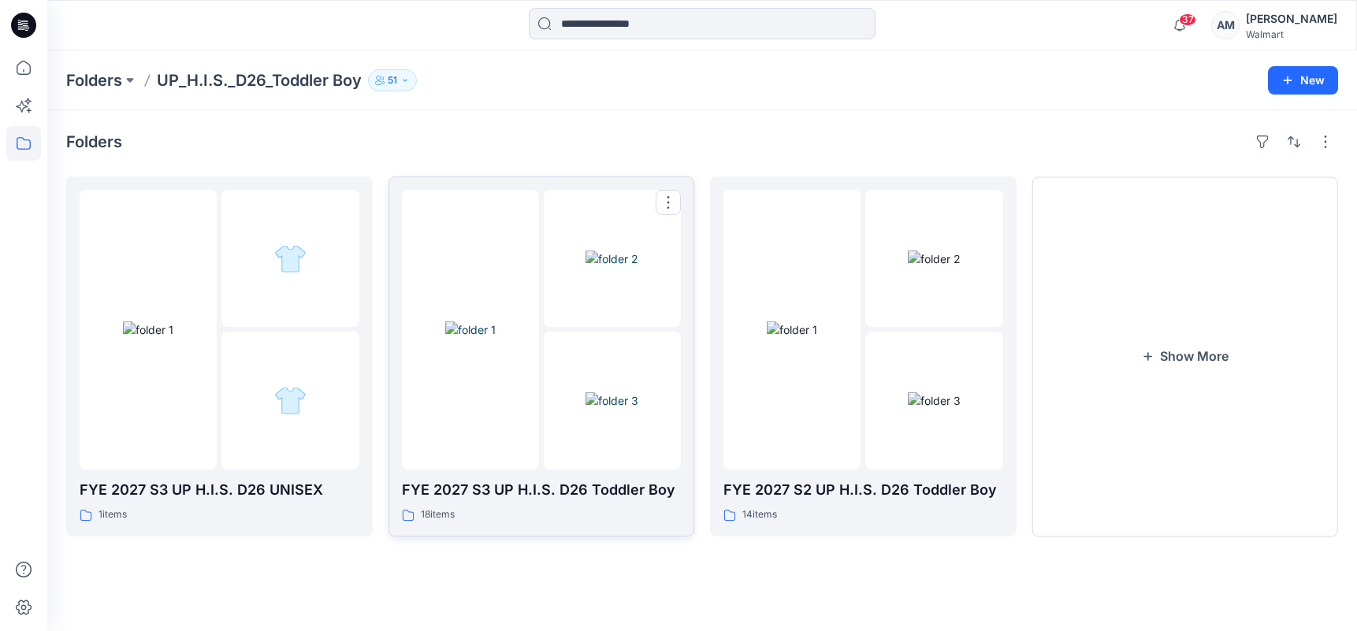
click at [585, 392] on img at bounding box center [611, 400] width 53 height 17
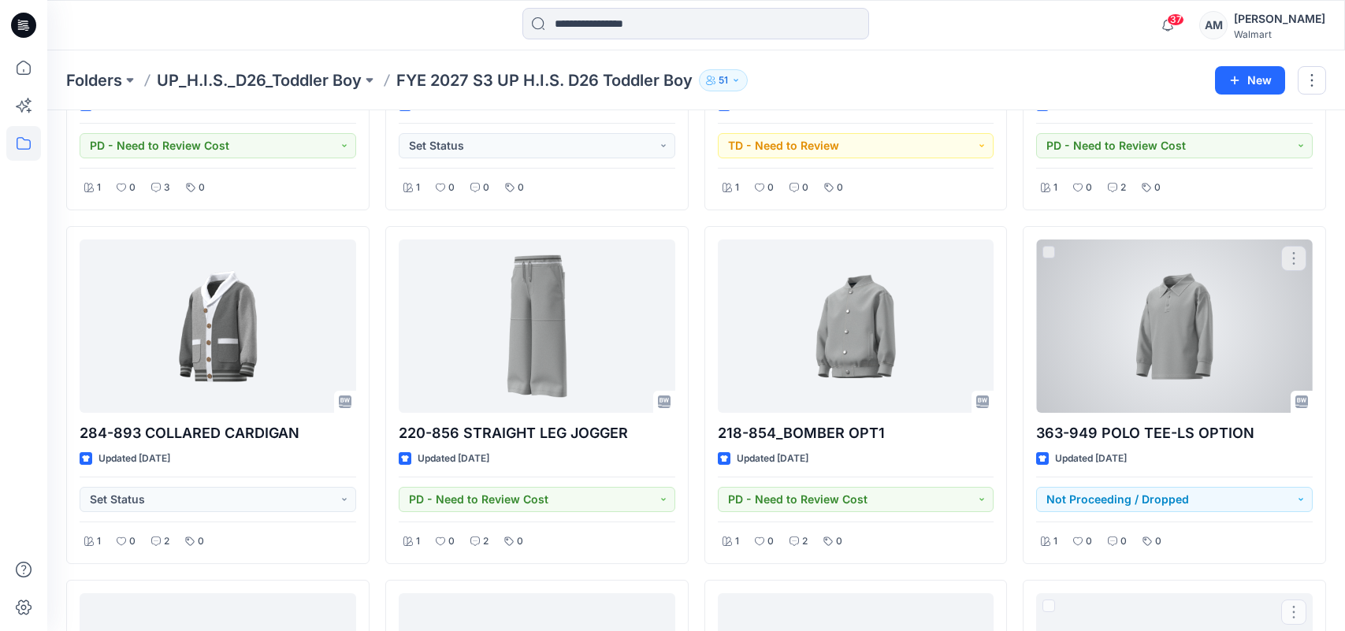
scroll to position [609, 0]
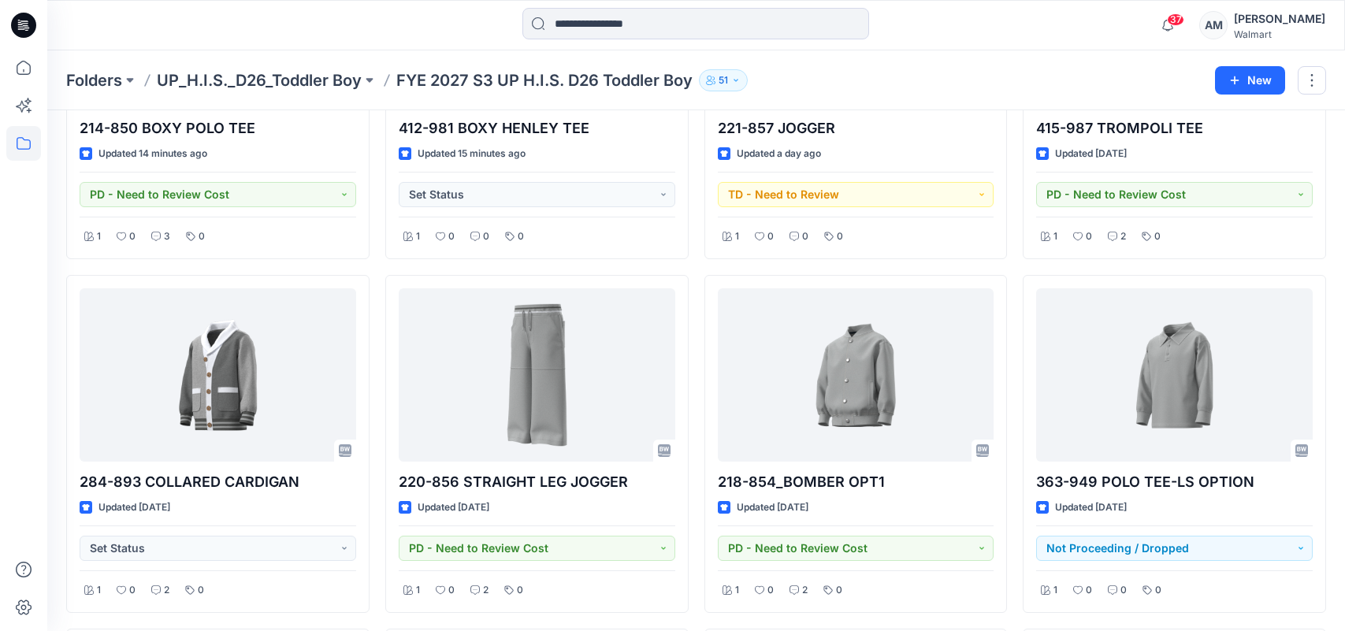
click at [1069, 22] on div "37 Notifications [PERSON_NAME] shared 1721-862 2PC MATCHING SHORT SET-ALL-CLWYS…" at bounding box center [695, 25] width 1297 height 35
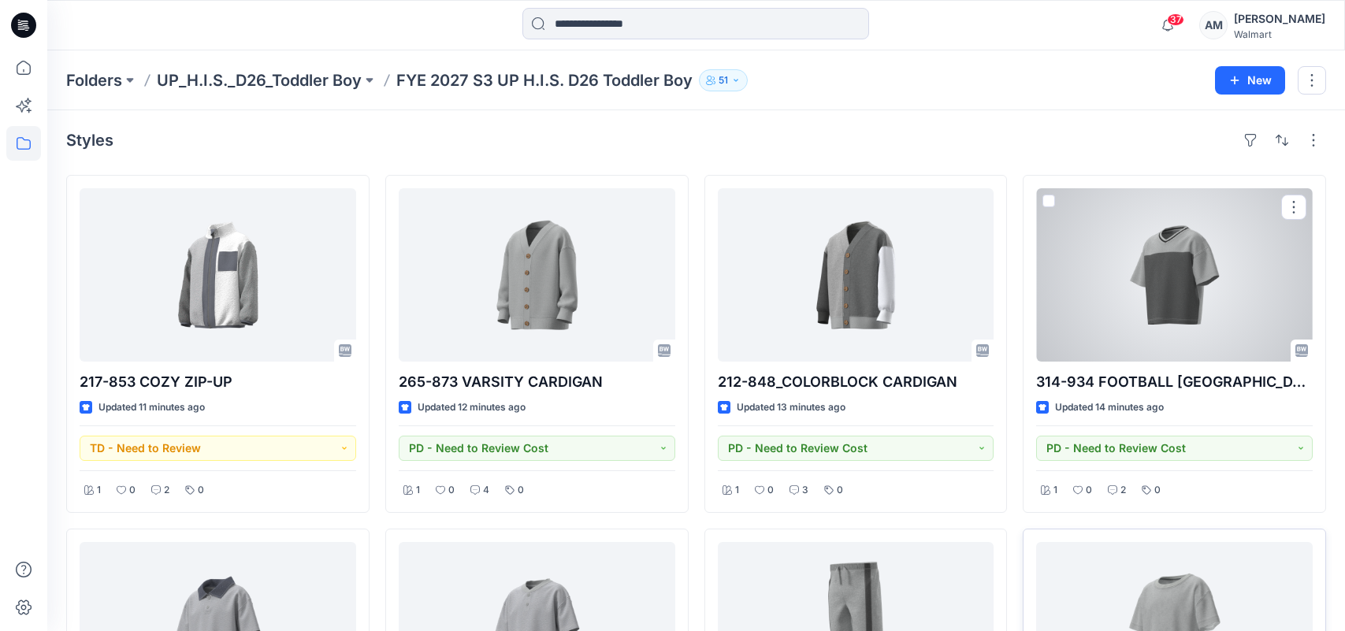
scroll to position [0, 0]
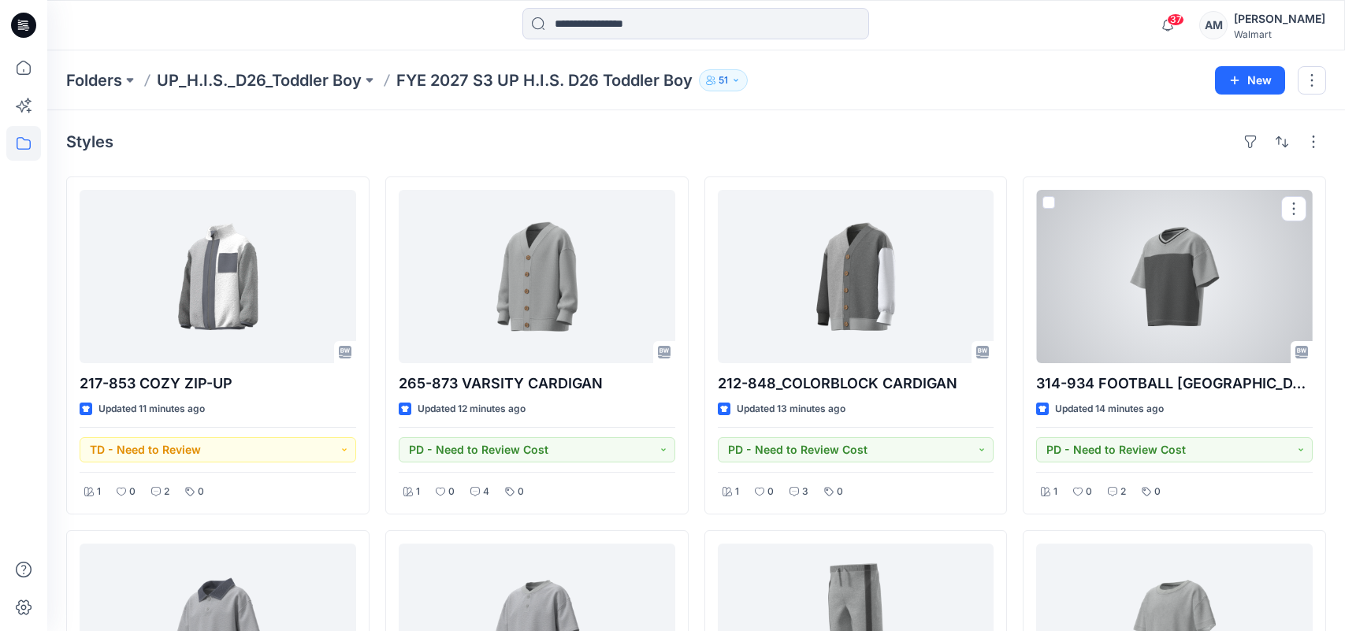
click at [1179, 300] on div at bounding box center [1174, 276] width 277 height 173
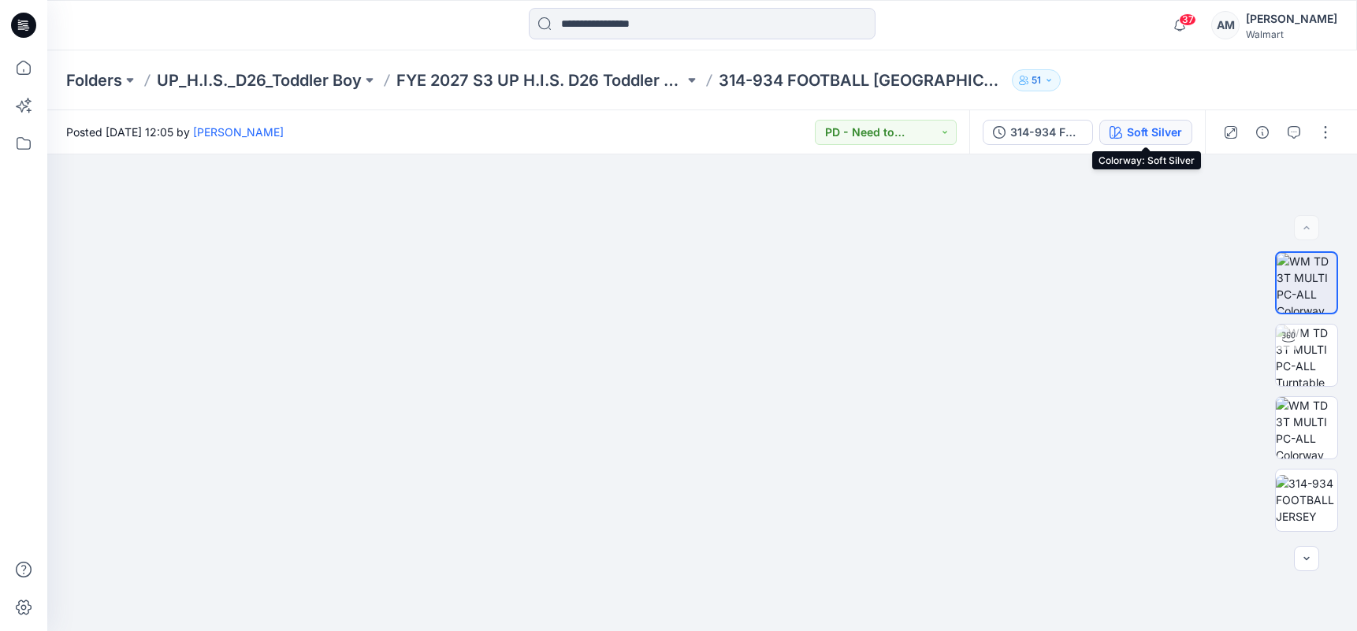
click at [1160, 133] on div "Soft Silver" at bounding box center [1154, 132] width 55 height 17
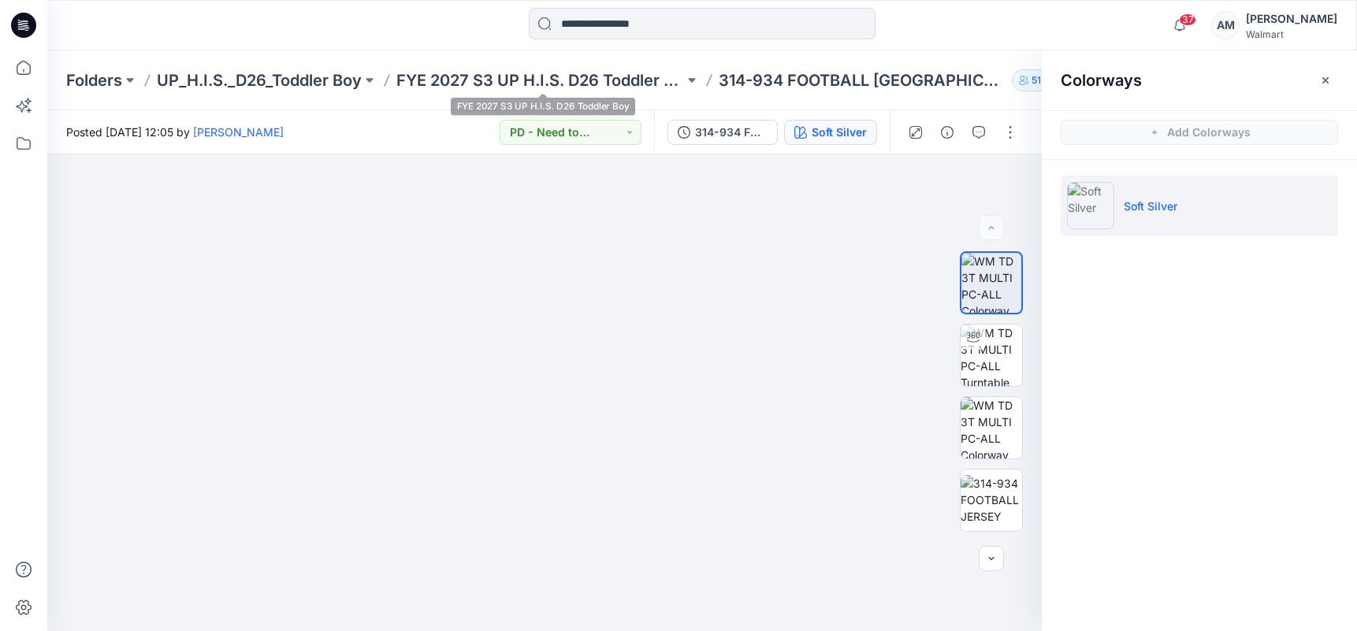
click at [562, 65] on div "Folders UP_H.I.S._D26_Toddler Boy FYE 2027 S3 UP H.I.S. D26 Toddler Boy 314-934…" at bounding box center [701, 80] width 1309 height 60
click at [622, 84] on p "FYE 2027 S3 UP H.I.S. D26 Toddler Boy" at bounding box center [540, 80] width 288 height 22
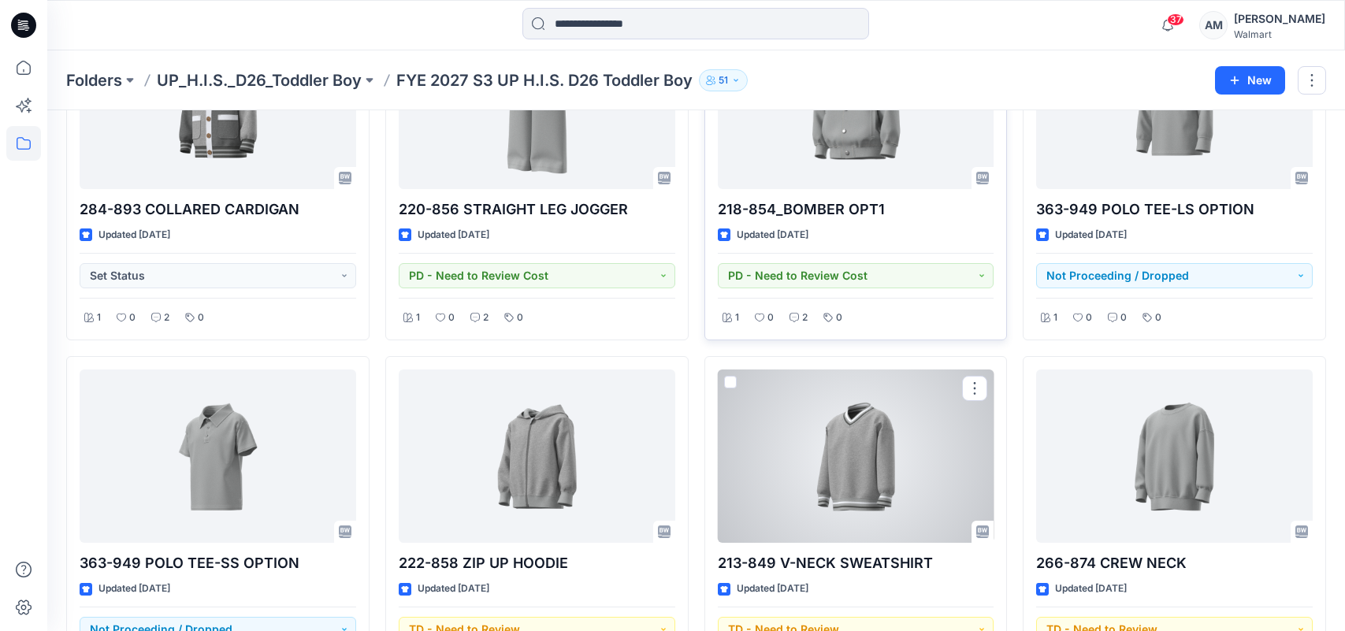
scroll to position [530, 0]
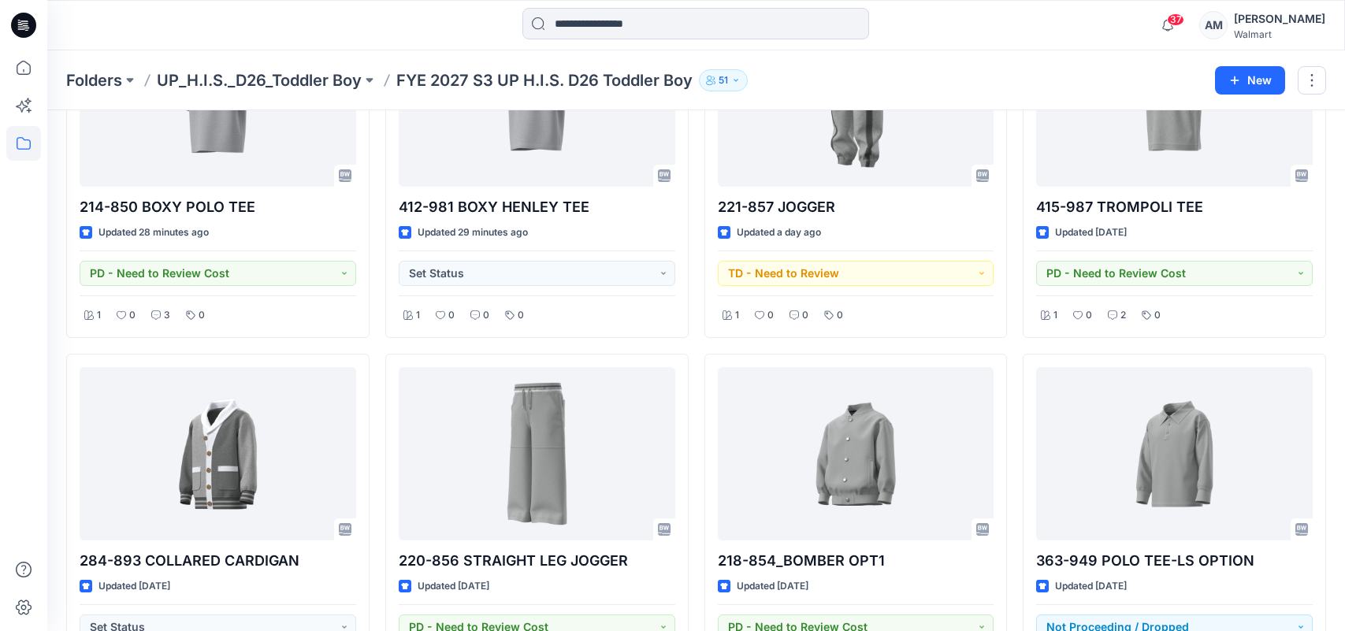
click at [1108, 36] on div "37 Notifications [PERSON_NAME] shared 1721-862 2PC MATCHING SHORT SET-ALL-CLWYS…" at bounding box center [695, 25] width 1297 height 35
click at [169, 78] on p "UP_H.I.S._D26_Toddler Boy" at bounding box center [259, 80] width 205 height 22
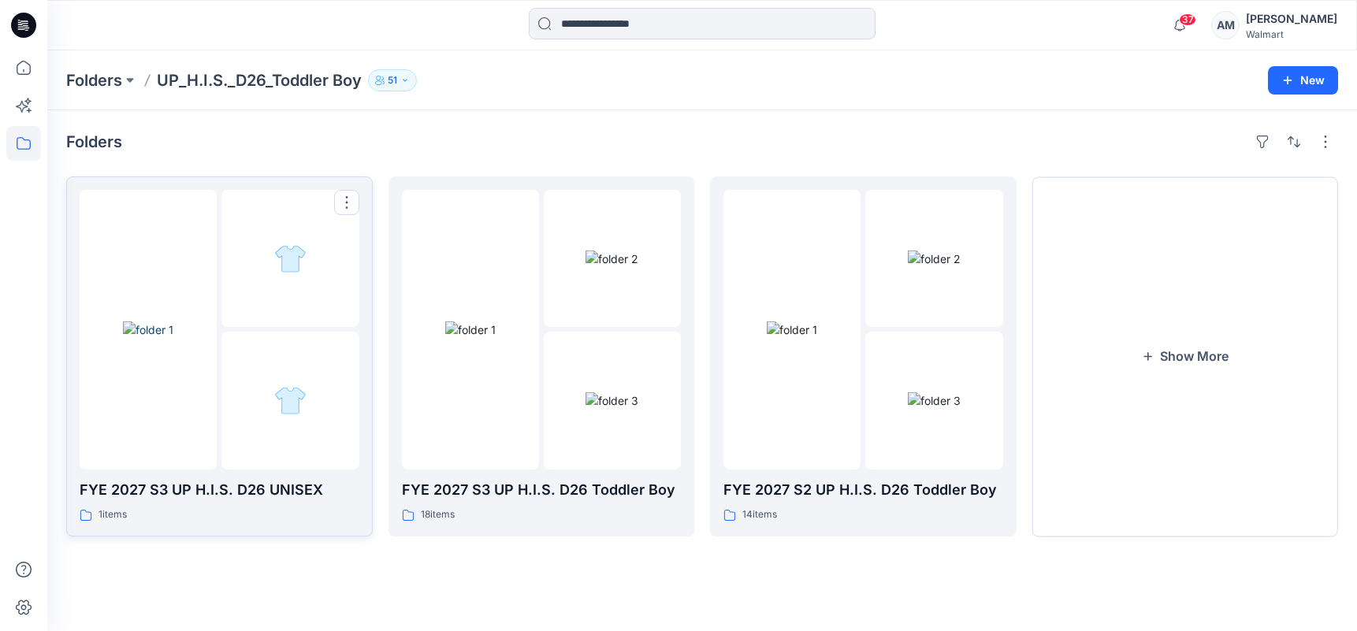
click at [244, 485] on p "FYE 2027 S3 UP H.I.S. D26 UNISEX" at bounding box center [220, 490] width 280 height 22
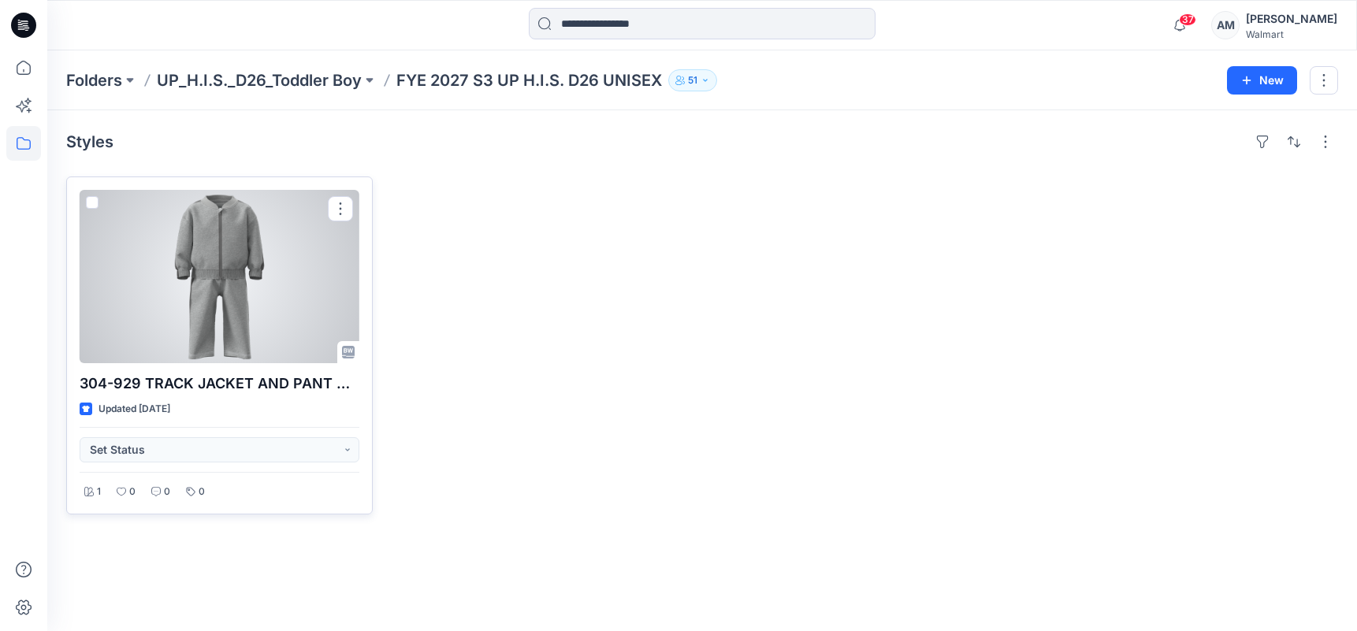
click at [241, 316] on div at bounding box center [220, 276] width 280 height 173
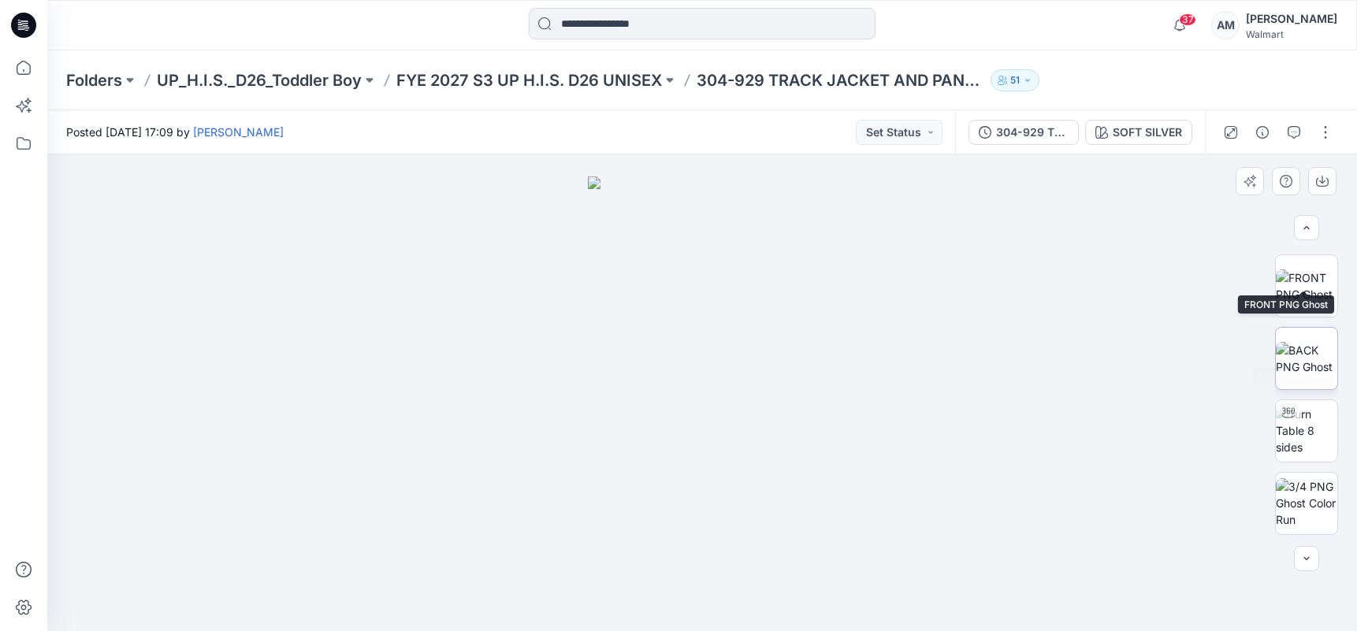
scroll to position [315, 0]
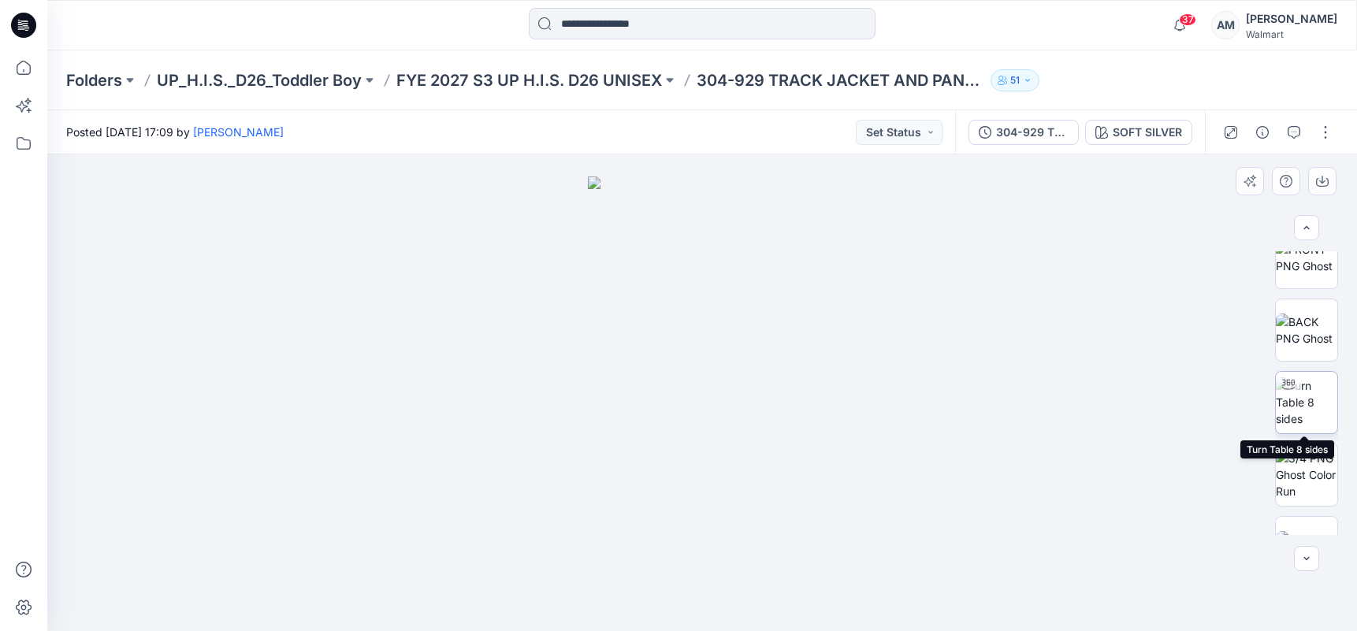
click at [1305, 401] on img at bounding box center [1305, 402] width 61 height 50
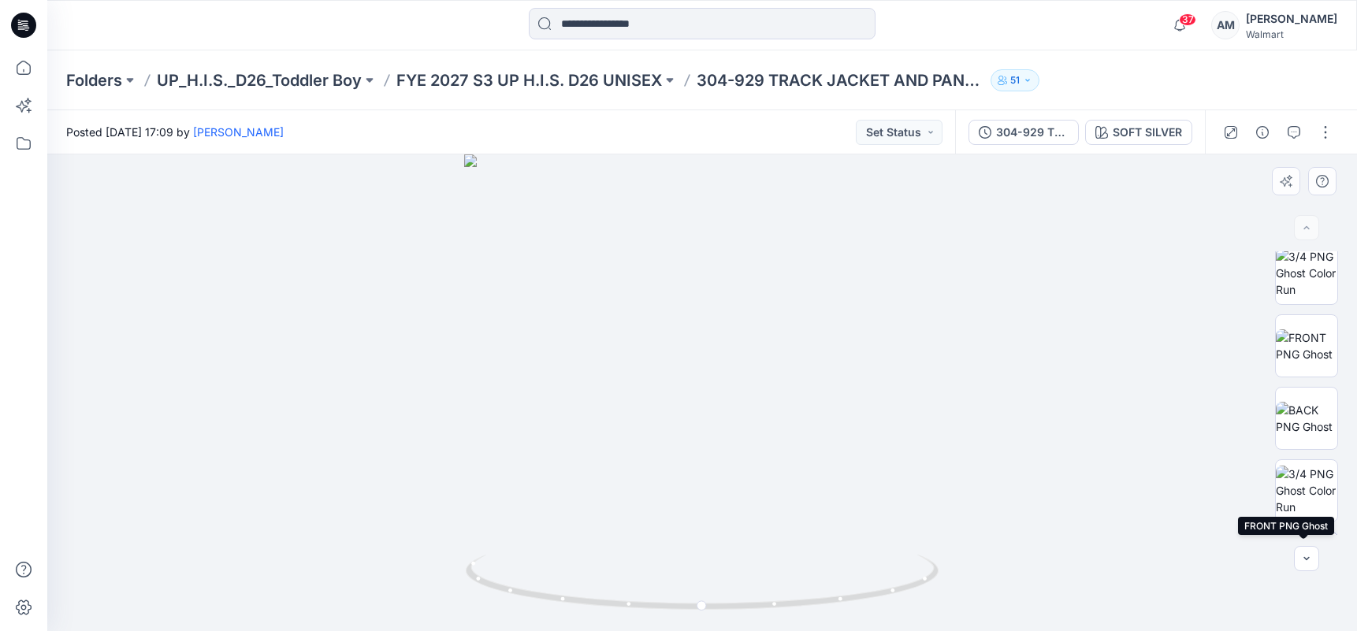
scroll to position [0, 0]
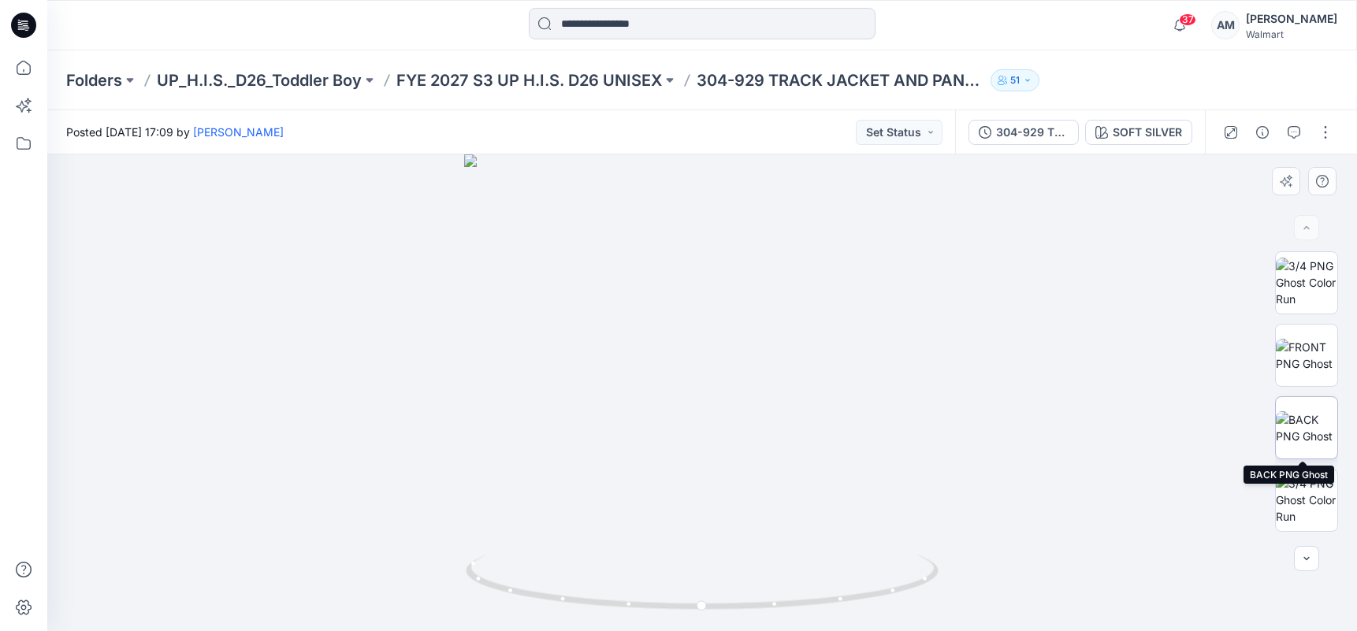
click at [1299, 427] on img at bounding box center [1305, 427] width 61 height 33
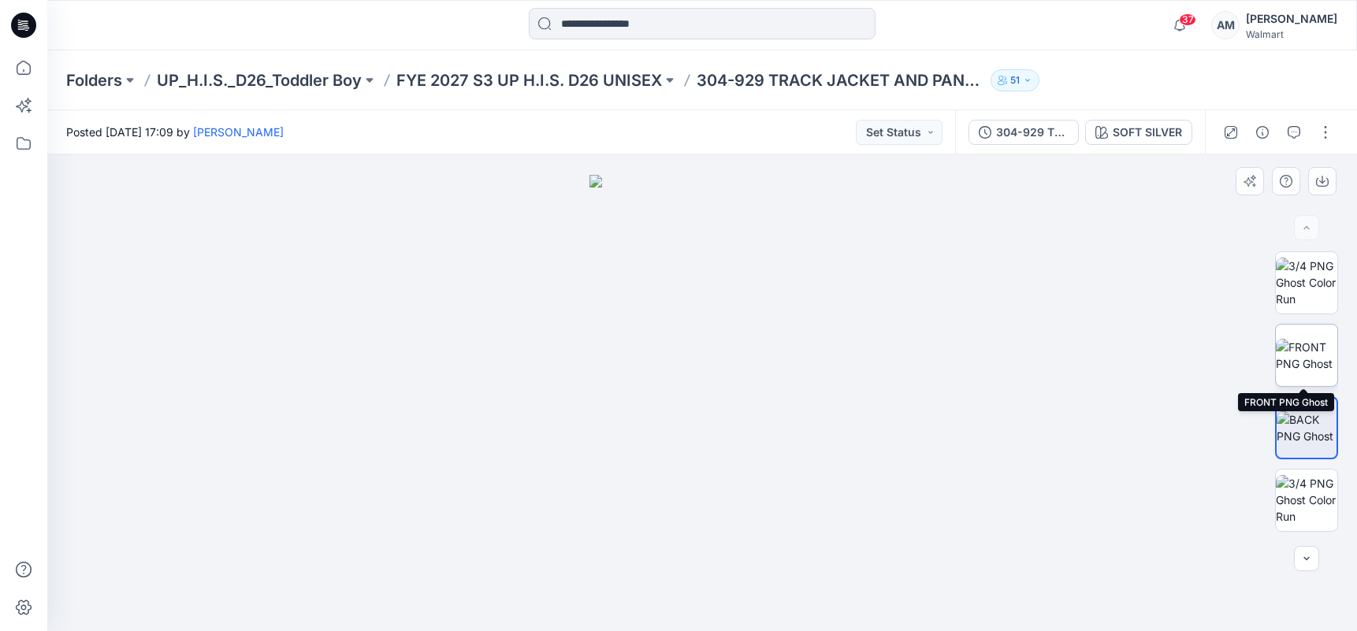
click at [1300, 343] on img at bounding box center [1305, 355] width 61 height 33
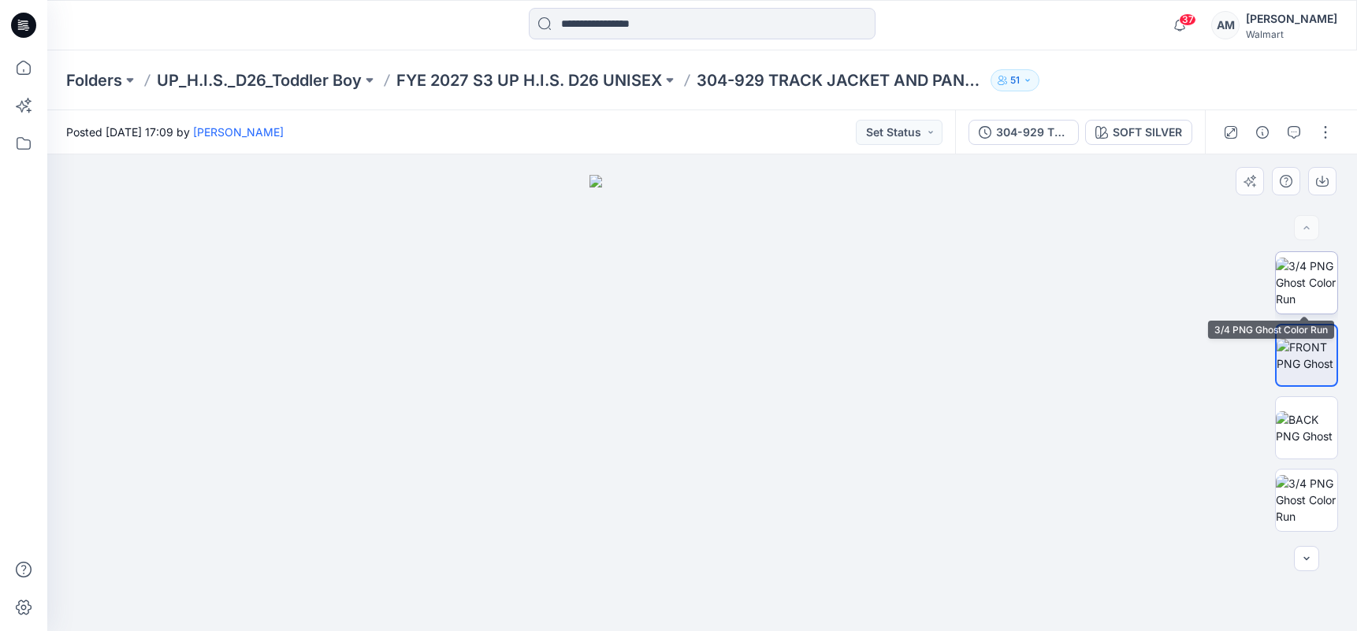
click at [1296, 266] on img at bounding box center [1305, 283] width 61 height 50
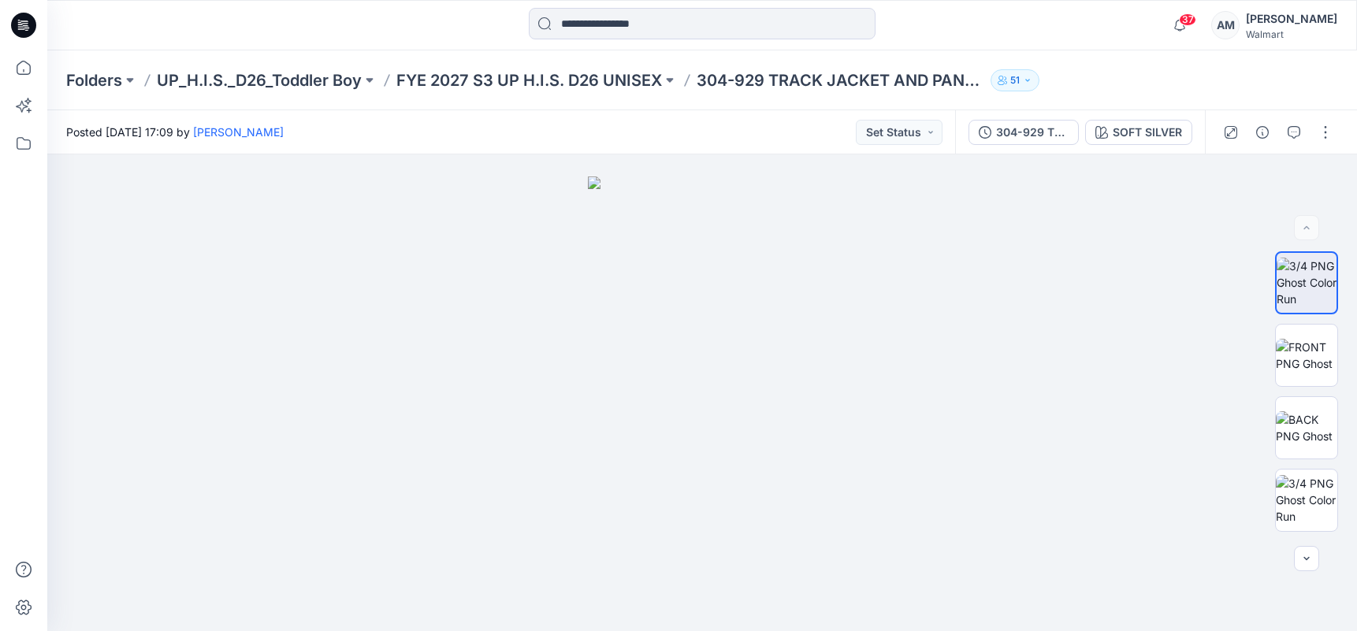
click at [1156, 69] on div "Folders UP_H.I.S._D26_Toddler Boy FYE 2027 S3 UP H.I.S. D26 UNISEX 304-929 TRAC…" at bounding box center [640, 80] width 1149 height 22
click at [1303, 343] on img at bounding box center [1305, 355] width 61 height 33
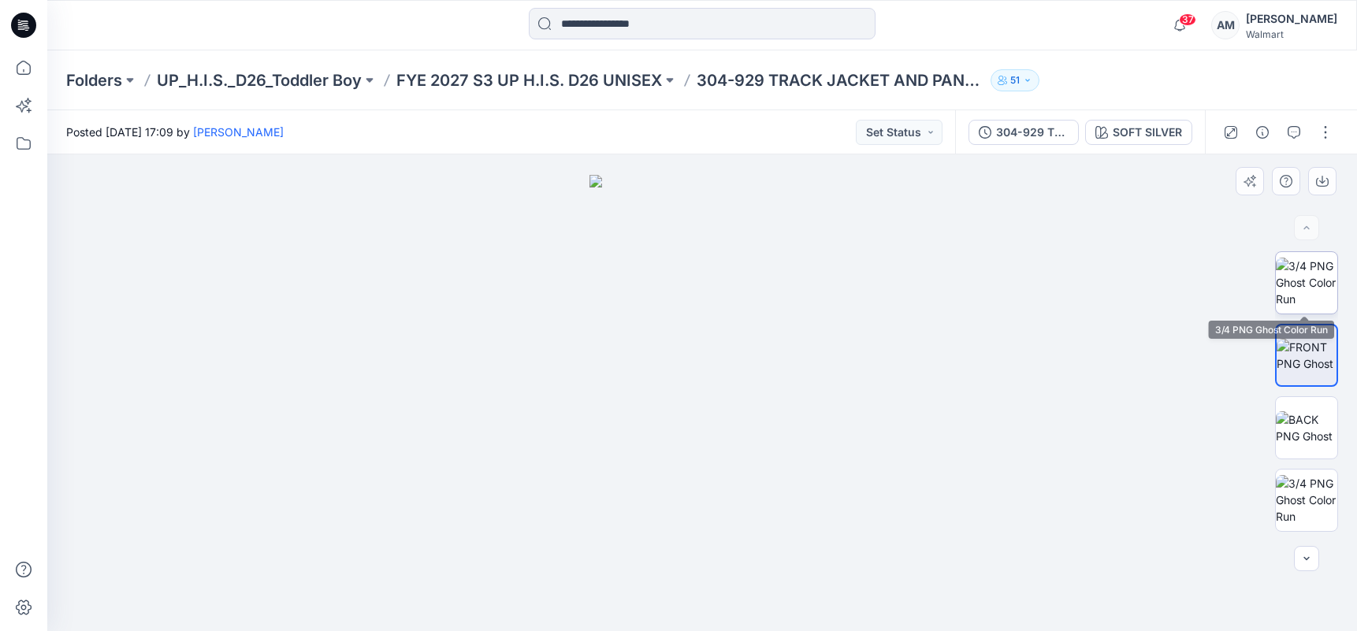
click at [1302, 278] on img at bounding box center [1305, 283] width 61 height 50
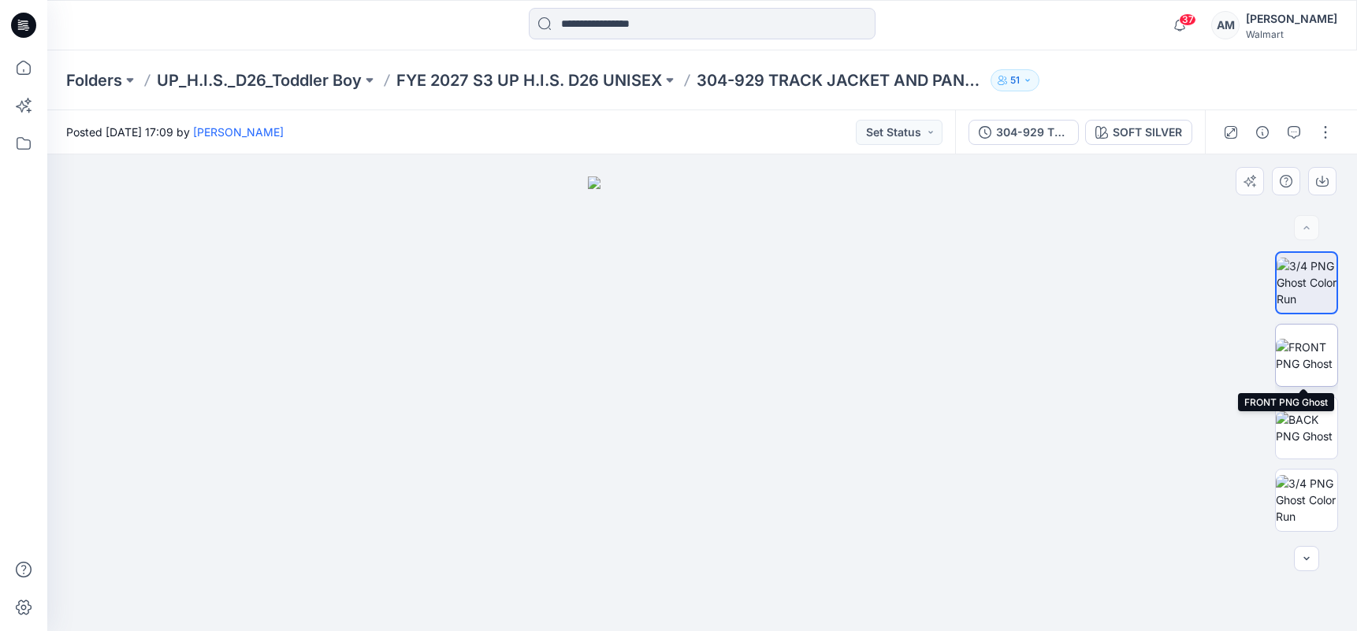
click at [1278, 352] on img at bounding box center [1305, 355] width 61 height 33
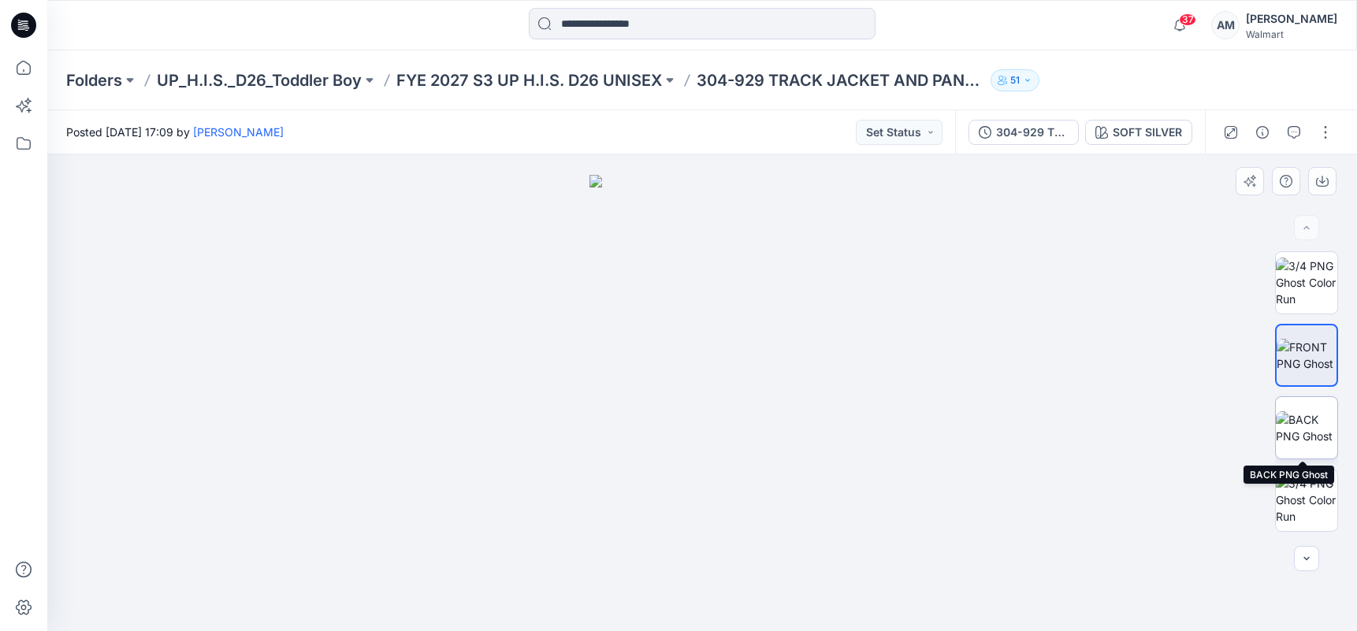
click at [1290, 424] on img at bounding box center [1305, 427] width 61 height 33
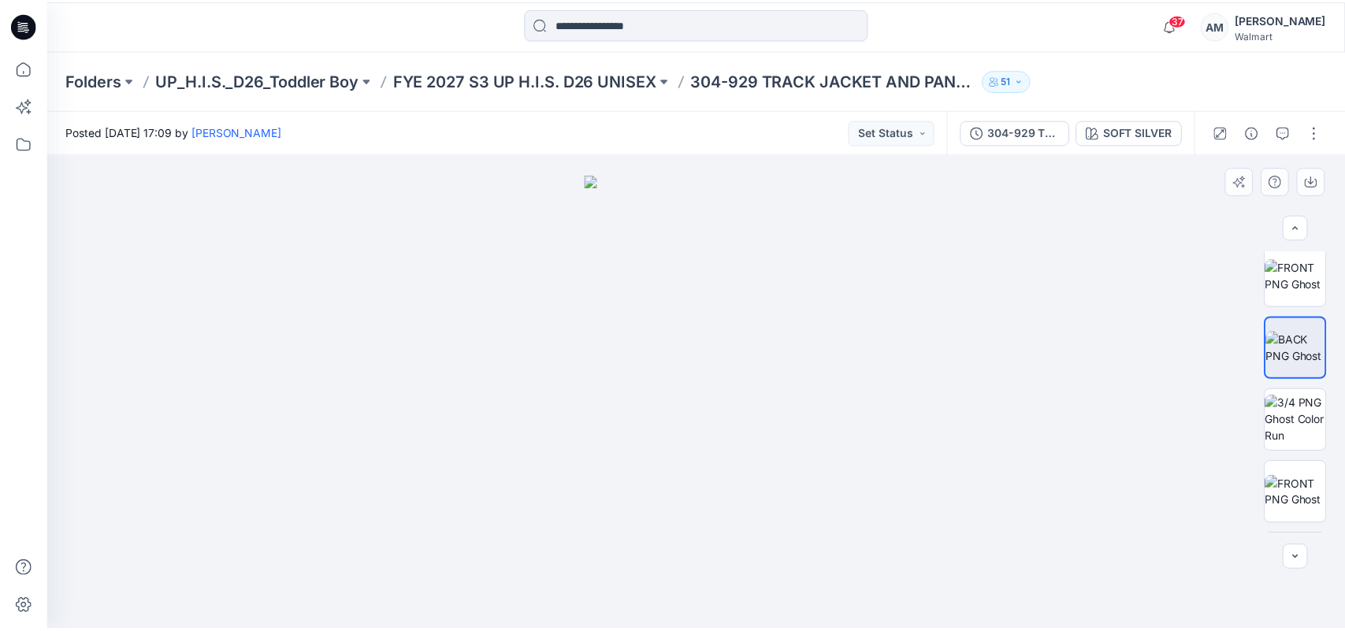
scroll to position [79, 0]
click at [1106, 30] on div "38 Notifications [PERSON_NAME] shared 1721-862 2PC MATCHING SHORT SET-ALL-CLWYS…" at bounding box center [701, 25] width 1309 height 35
click at [269, 82] on p "UP_H.I.S._D26_Toddler Boy" at bounding box center [259, 80] width 205 height 22
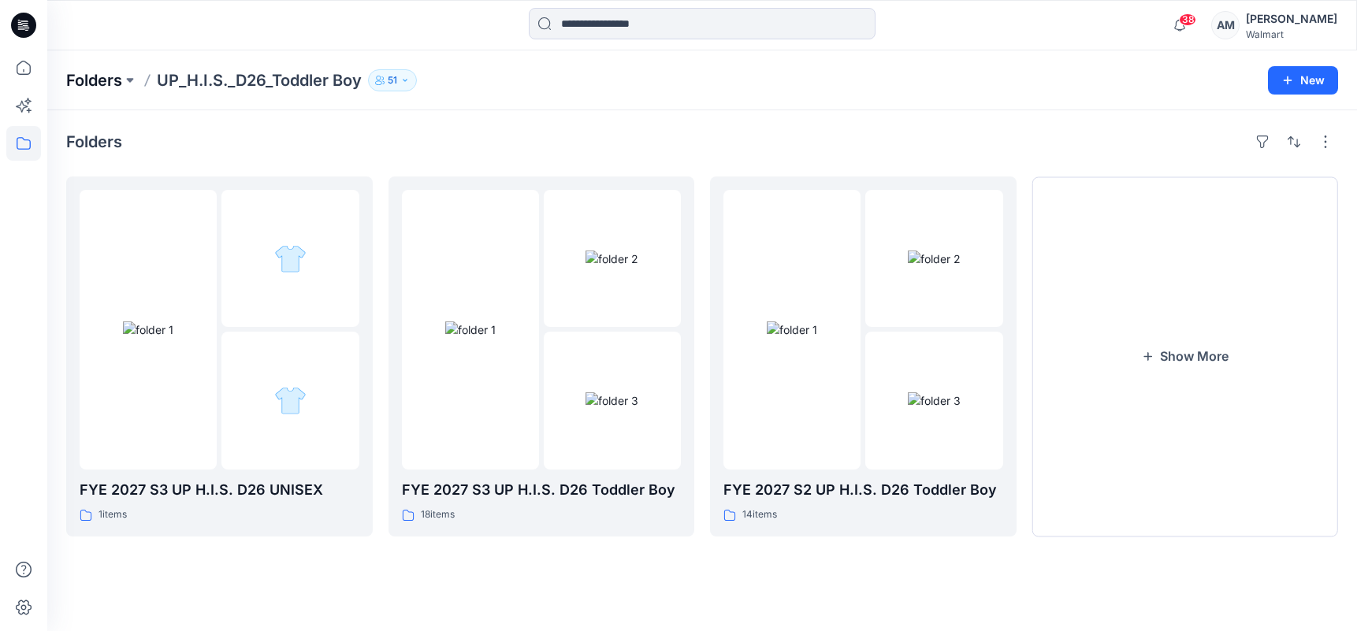
click at [96, 84] on p "Folders" at bounding box center [94, 80] width 56 height 22
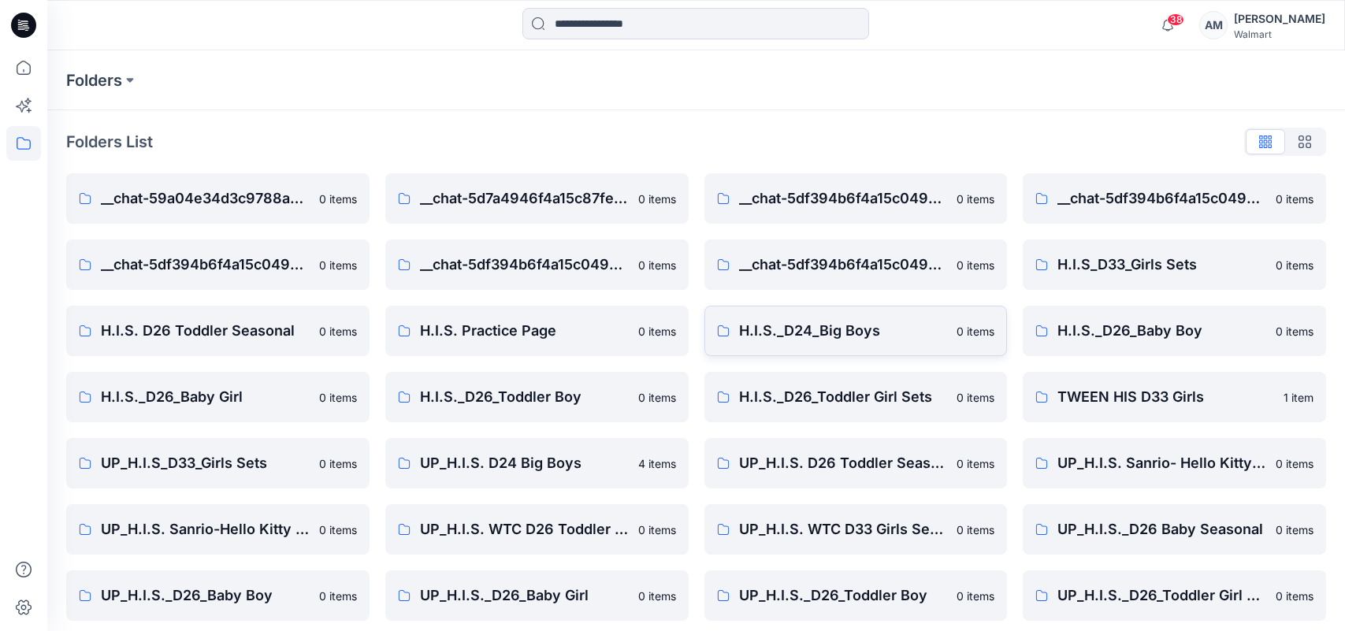
scroll to position [9, 0]
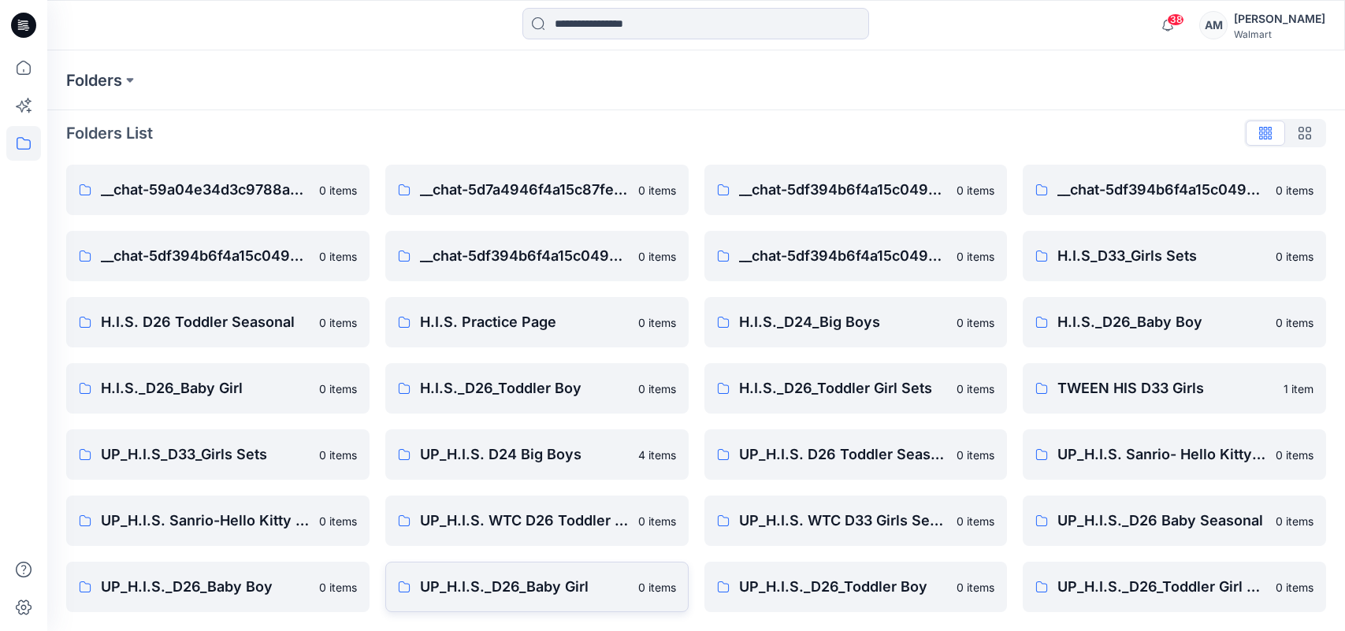
click at [535, 594] on p "UP_H.I.S._D26_Baby Girl" at bounding box center [524, 587] width 209 height 22
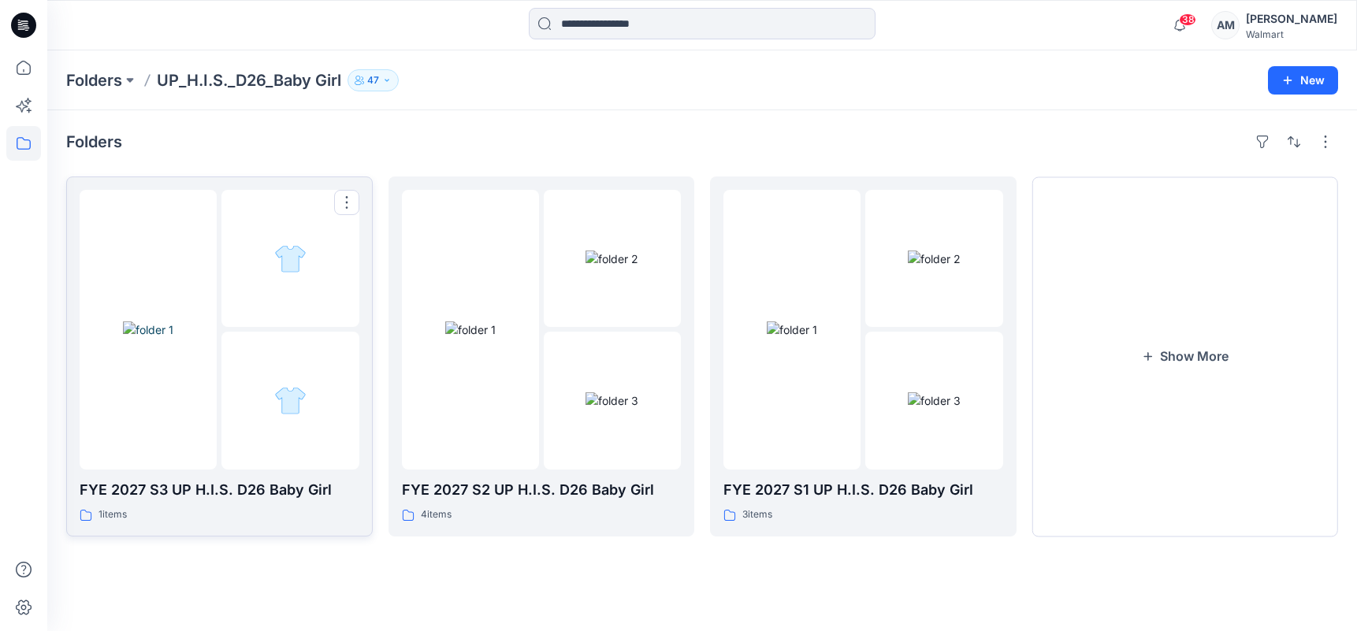
click at [295, 444] on div at bounding box center [289, 400] width 137 height 137
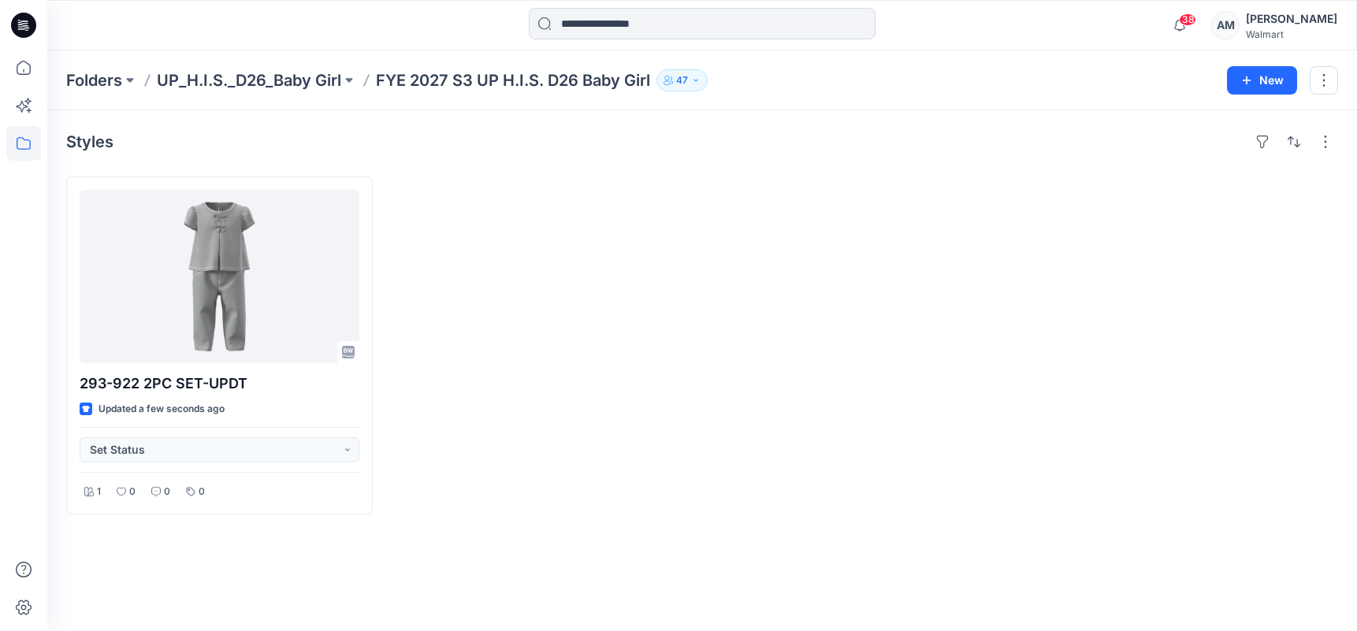
click at [1145, 378] on div at bounding box center [1185, 345] width 306 height 338
click at [1144, 9] on div "39 Notifications Your style 293-922 2PC SET-UPDT is ready 3 minutes ago Heather…" at bounding box center [701, 25] width 1309 height 35
click at [1349, 149] on div "Styles 293-922 2PC SET-UPDT Updated 31 minutes ago Set Status 1 0 0 0" at bounding box center [701, 370] width 1309 height 521
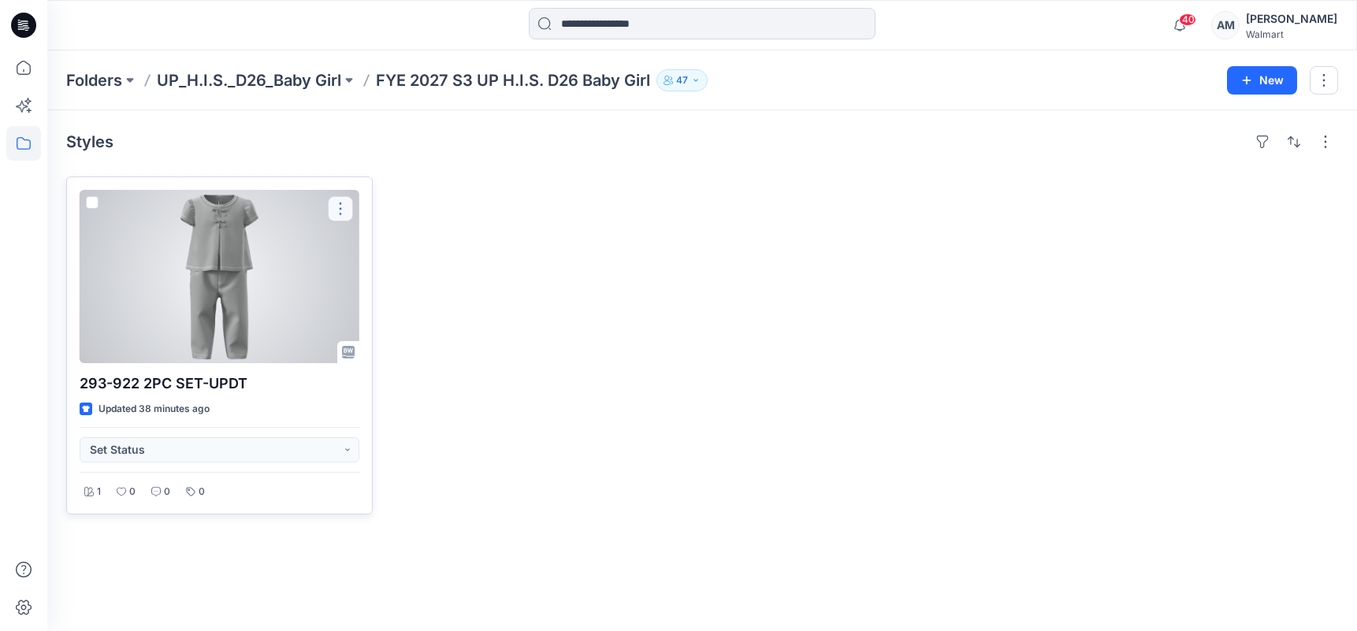
click at [341, 210] on button "button" at bounding box center [340, 208] width 25 height 25
click at [409, 244] on button "Edit" at bounding box center [416, 245] width 170 height 29
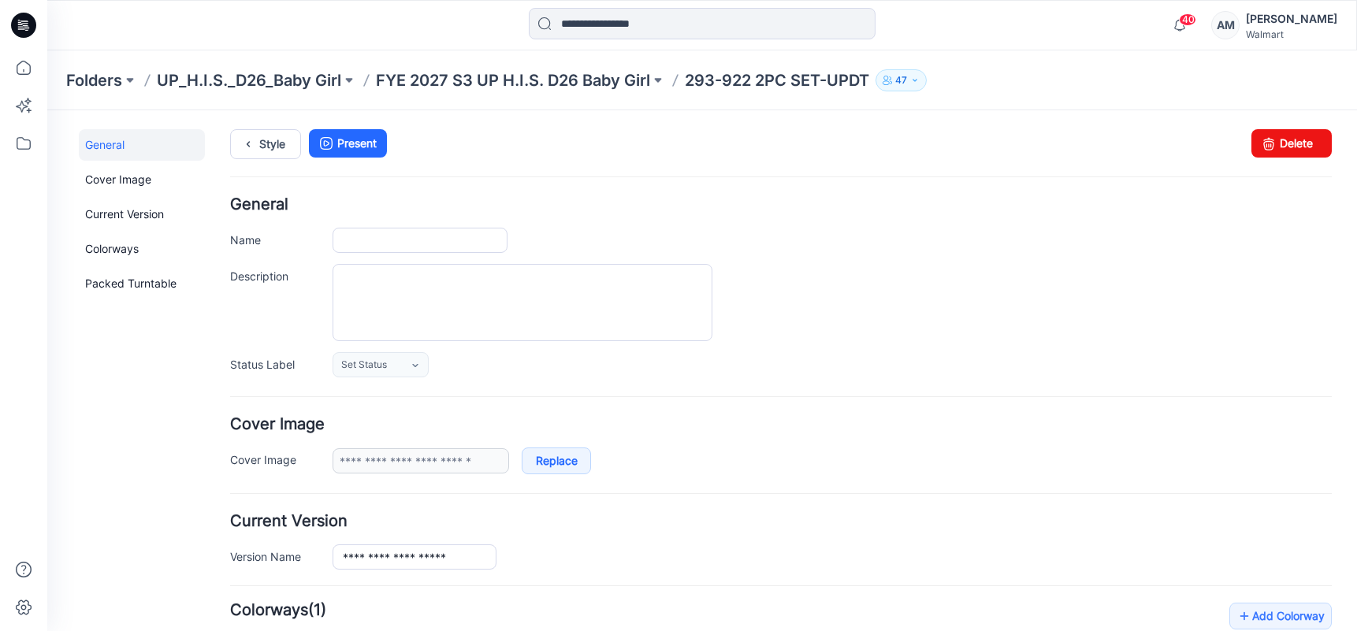
type input "**********"
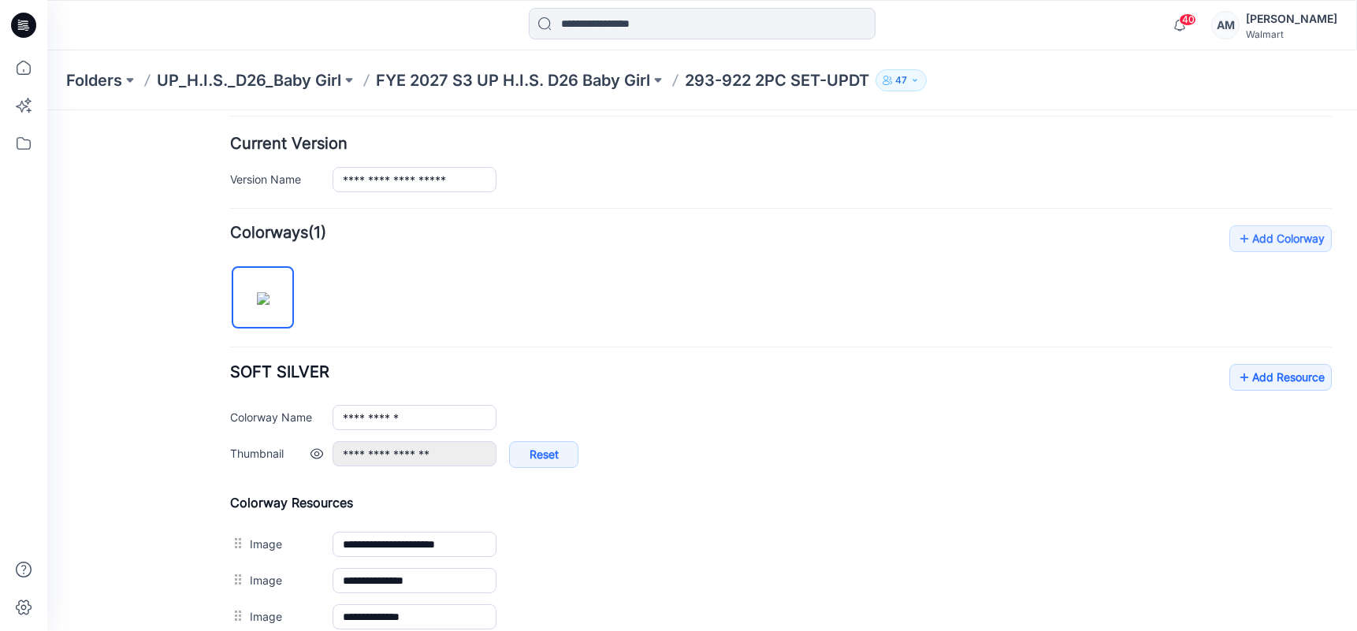
scroll to position [473, 0]
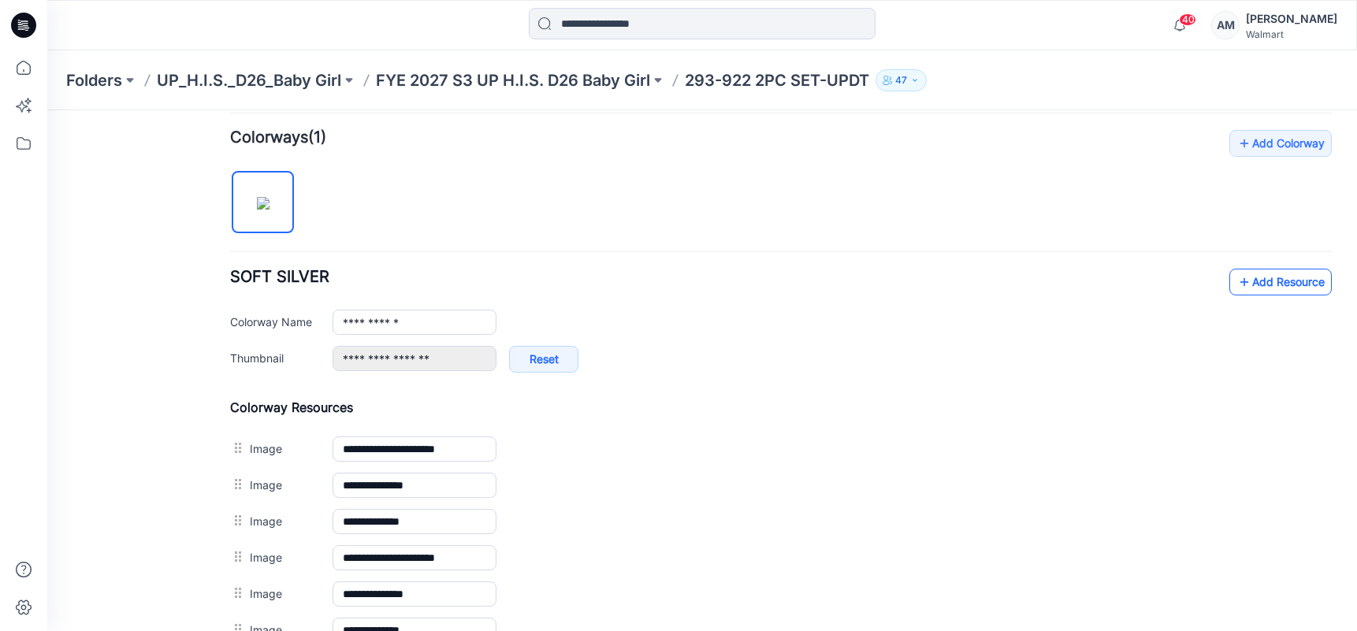
click at [1279, 288] on link "Add Resource" at bounding box center [1280, 282] width 102 height 27
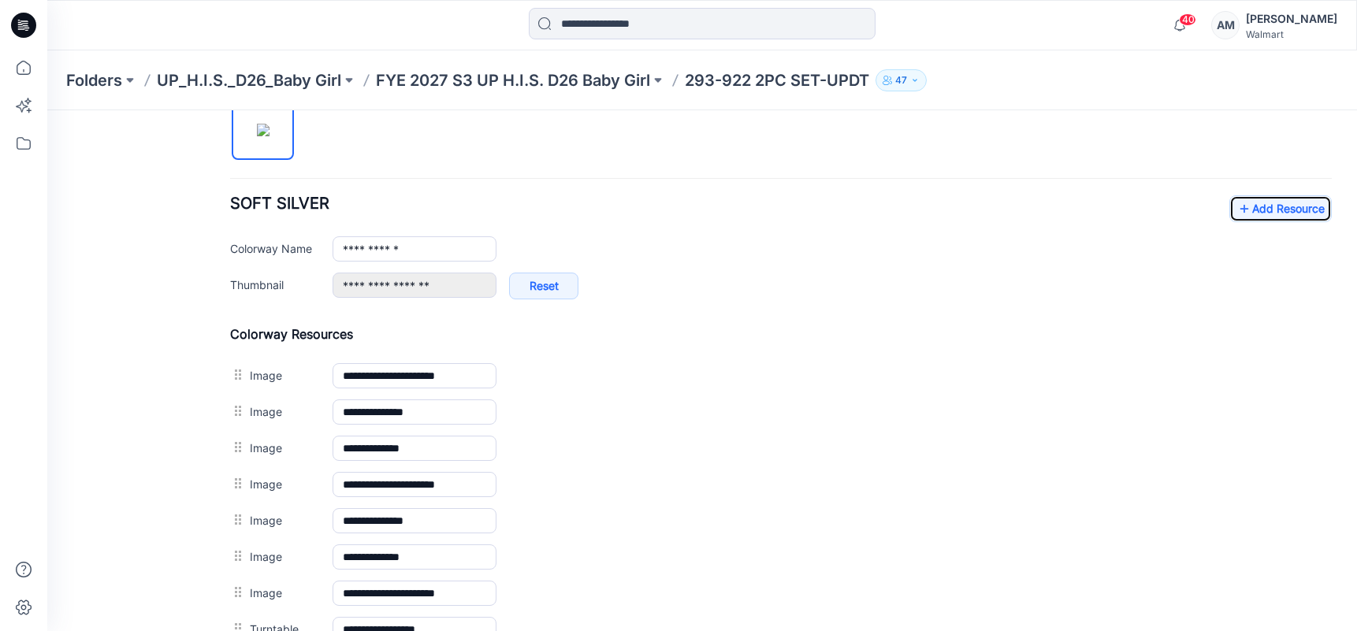
scroll to position [542, 0]
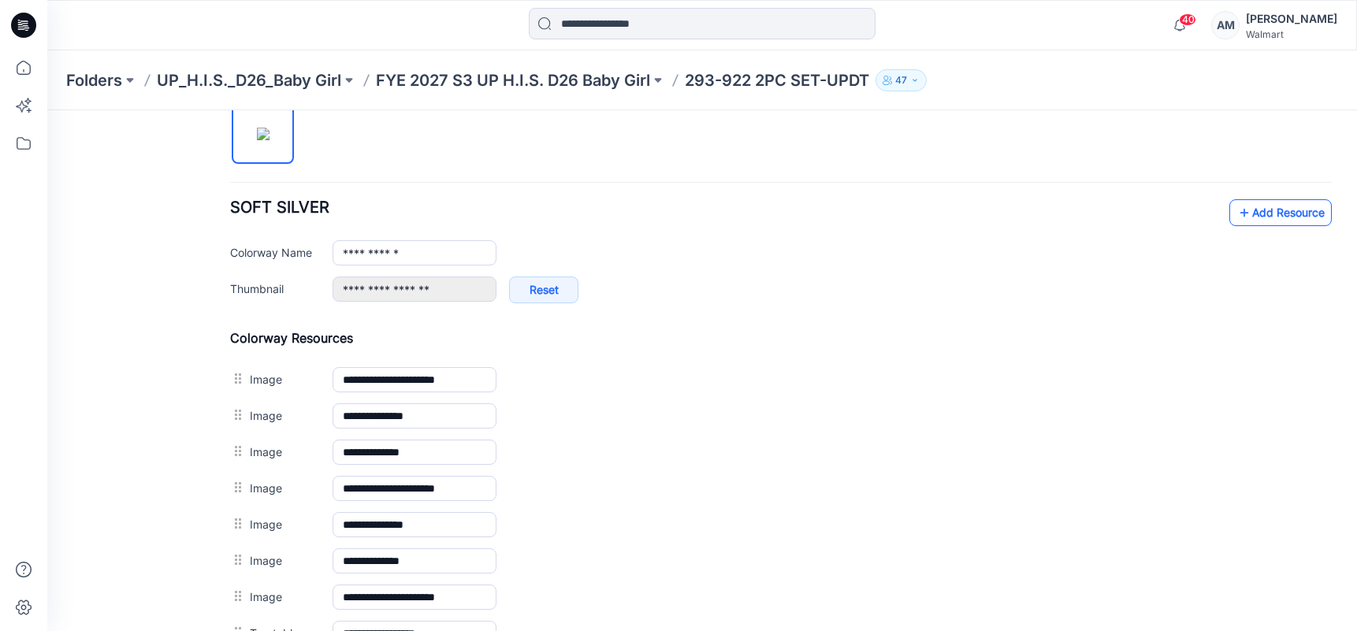
click at [1258, 212] on link "Add Resource" at bounding box center [1280, 212] width 102 height 27
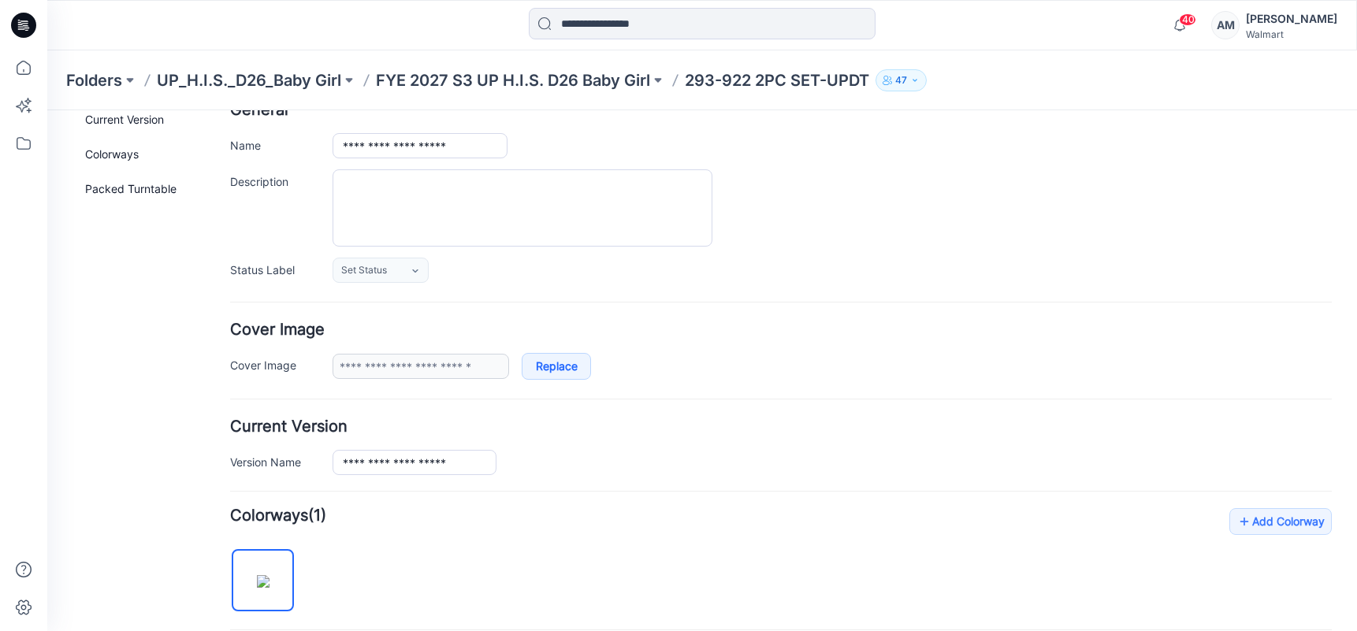
scroll to position [0, 0]
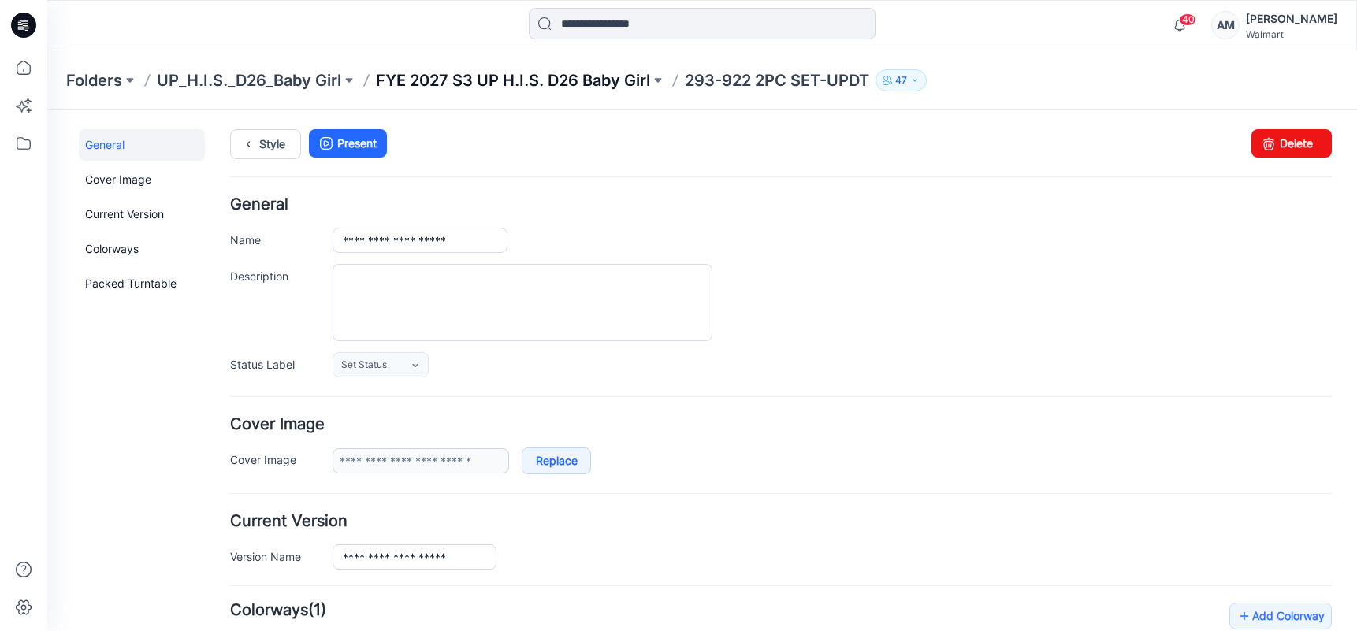
click at [518, 79] on p "FYE 2027 S3 UP H.I.S. D26 Baby Girl" at bounding box center [513, 80] width 274 height 22
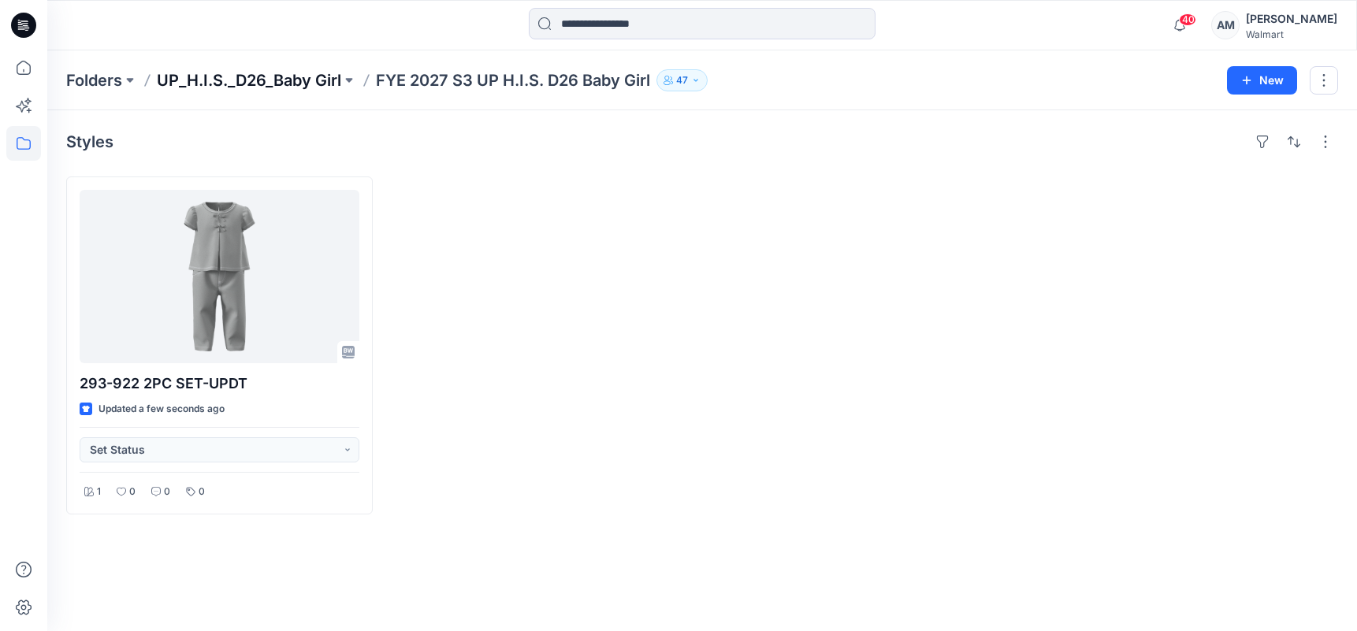
click at [280, 80] on p "UP_H.I.S._D26_Baby Girl" at bounding box center [249, 80] width 184 height 22
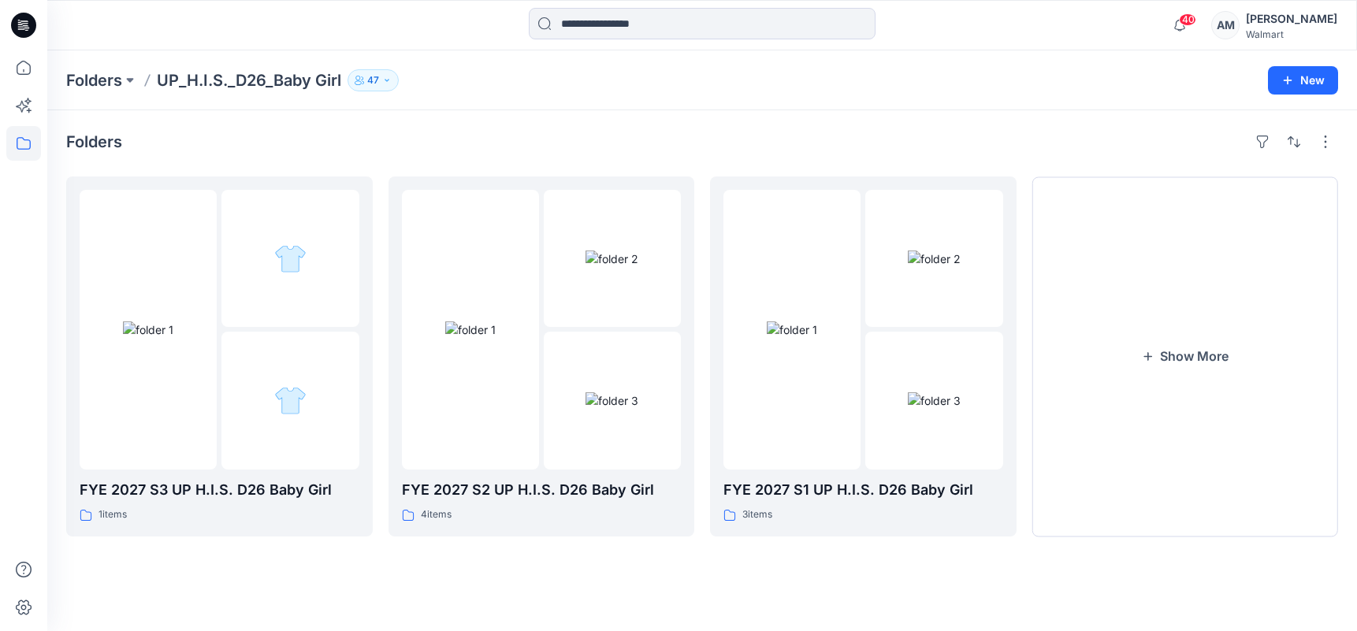
click at [1187, 161] on div "Folders FYE 2027 S3 UP H.I.S. D26 Baby Girl 1 items FYE 2027 S2 UP H.I.S. D26 B…" at bounding box center [701, 370] width 1309 height 521
click at [240, 366] on div at bounding box center [289, 400] width 137 height 137
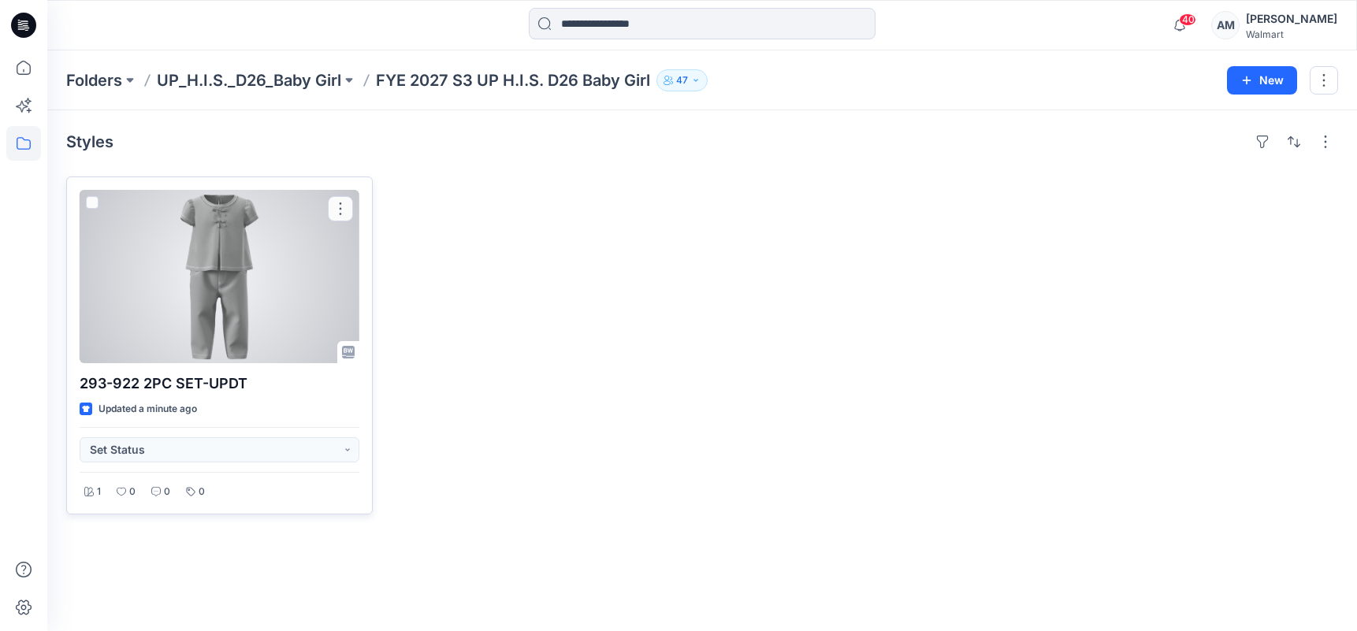
click at [233, 313] on div at bounding box center [220, 276] width 280 height 173
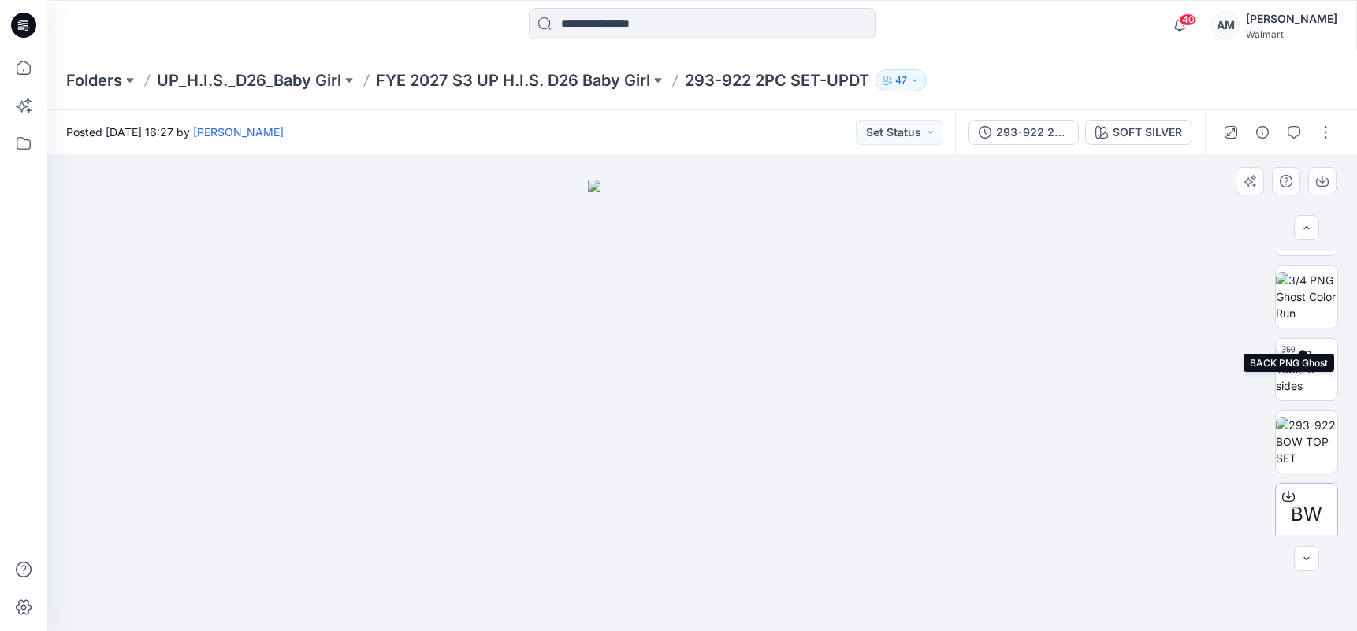
scroll to position [432, 0]
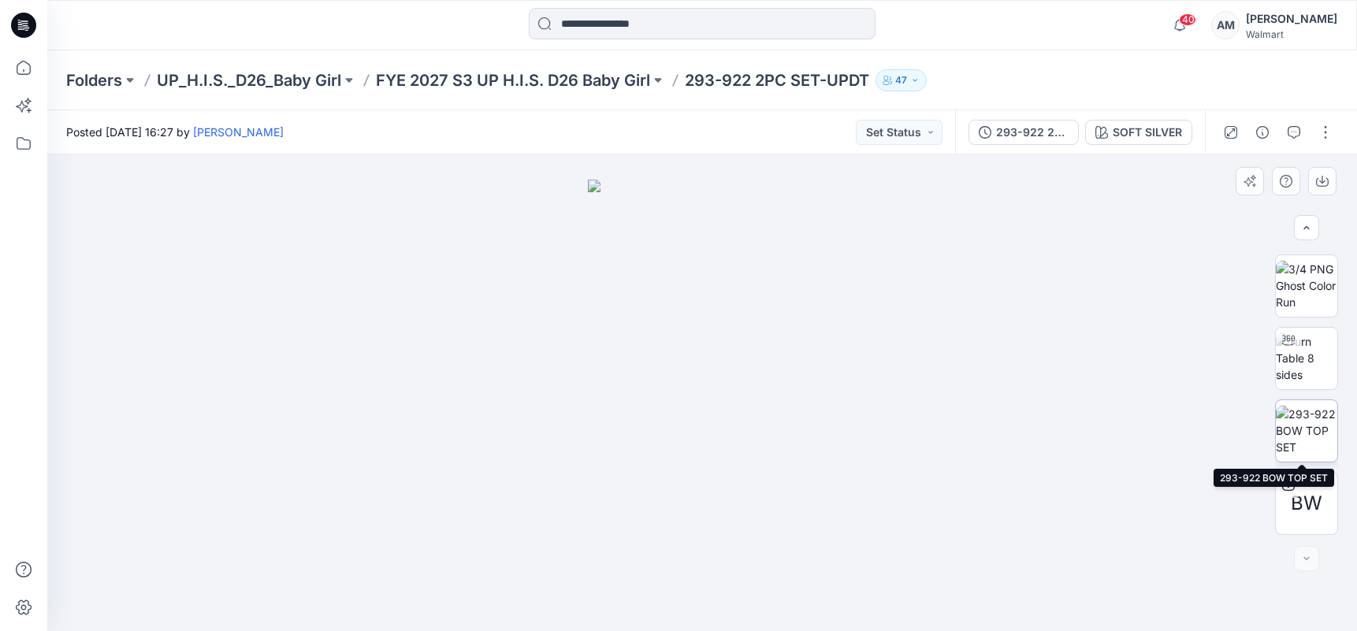
click at [1310, 430] on img at bounding box center [1305, 431] width 61 height 50
click at [1307, 85] on div "Folders UP_H.I.S._D26_Baby Girl FYE 2027 S3 UP H.I.S. D26 Baby Girl 293-922 2PC…" at bounding box center [701, 80] width 1309 height 60
click at [1323, 134] on button "button" at bounding box center [1324, 132] width 25 height 25
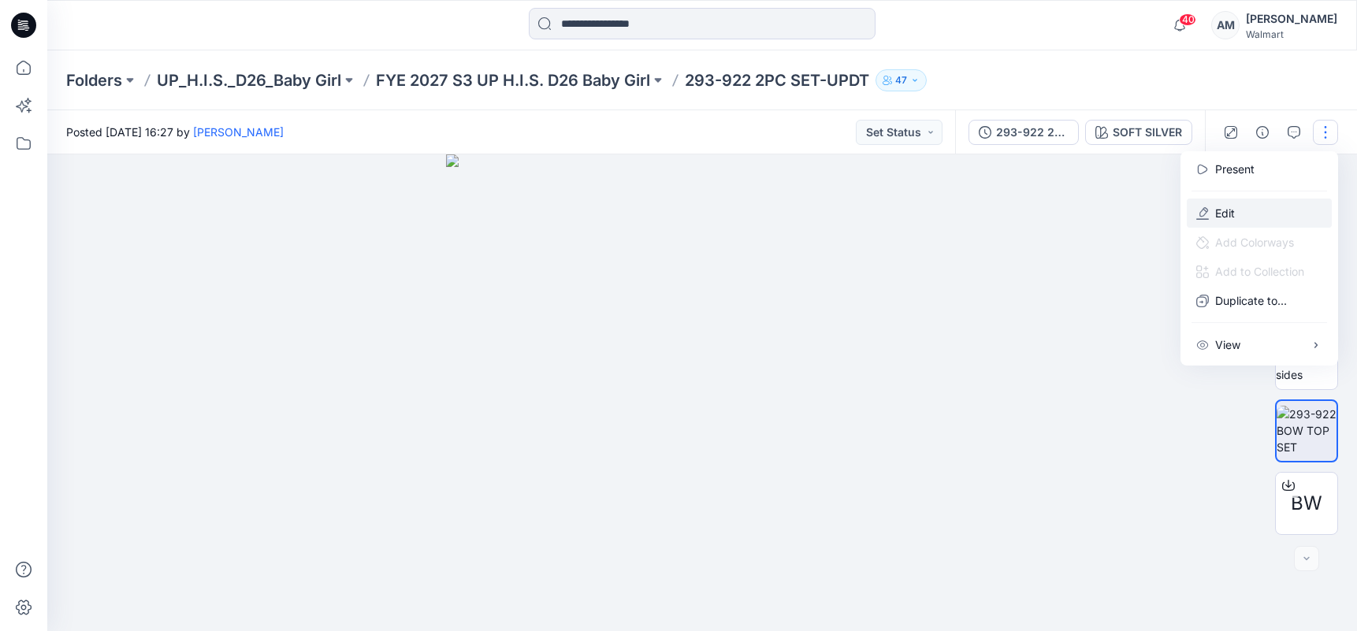
click at [1234, 217] on p "Edit" at bounding box center [1225, 213] width 20 height 17
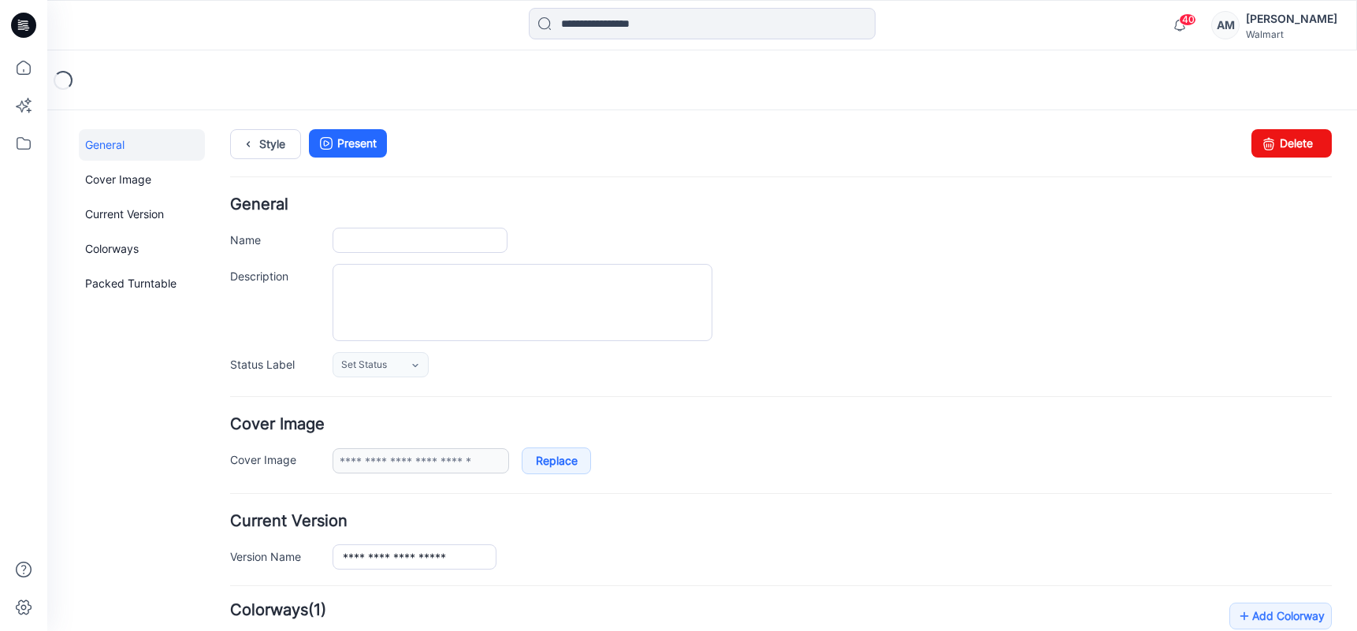
type input "**********"
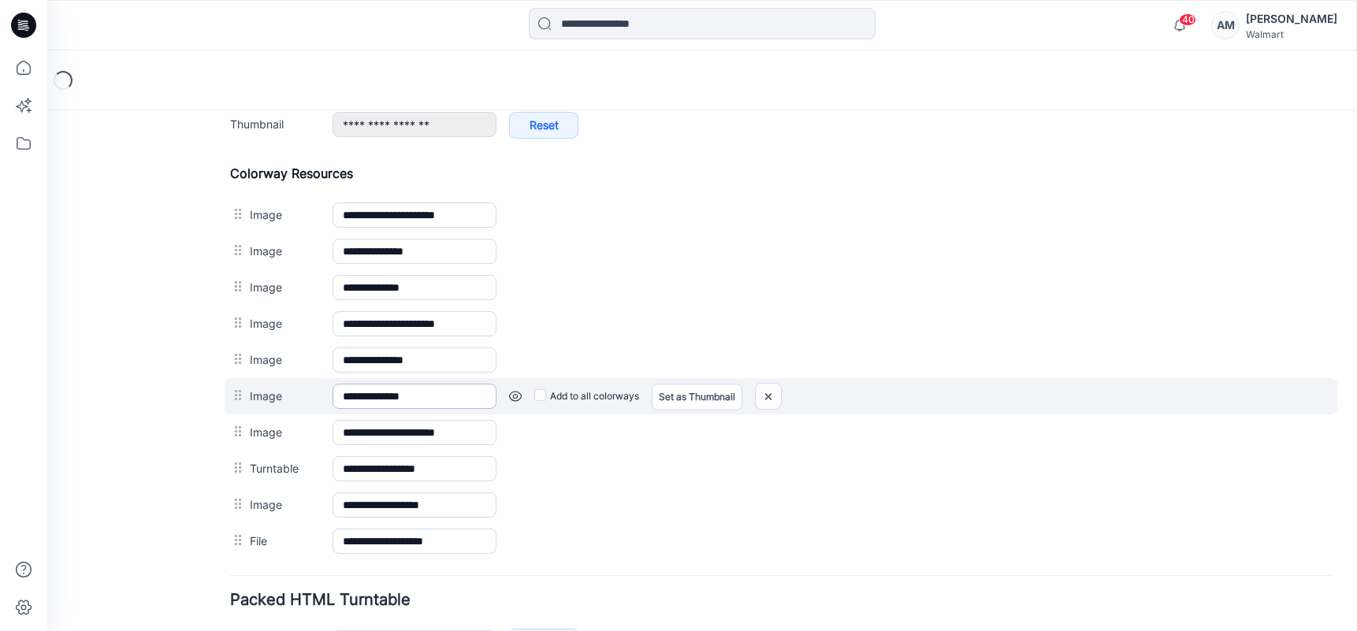
scroll to position [815, 0]
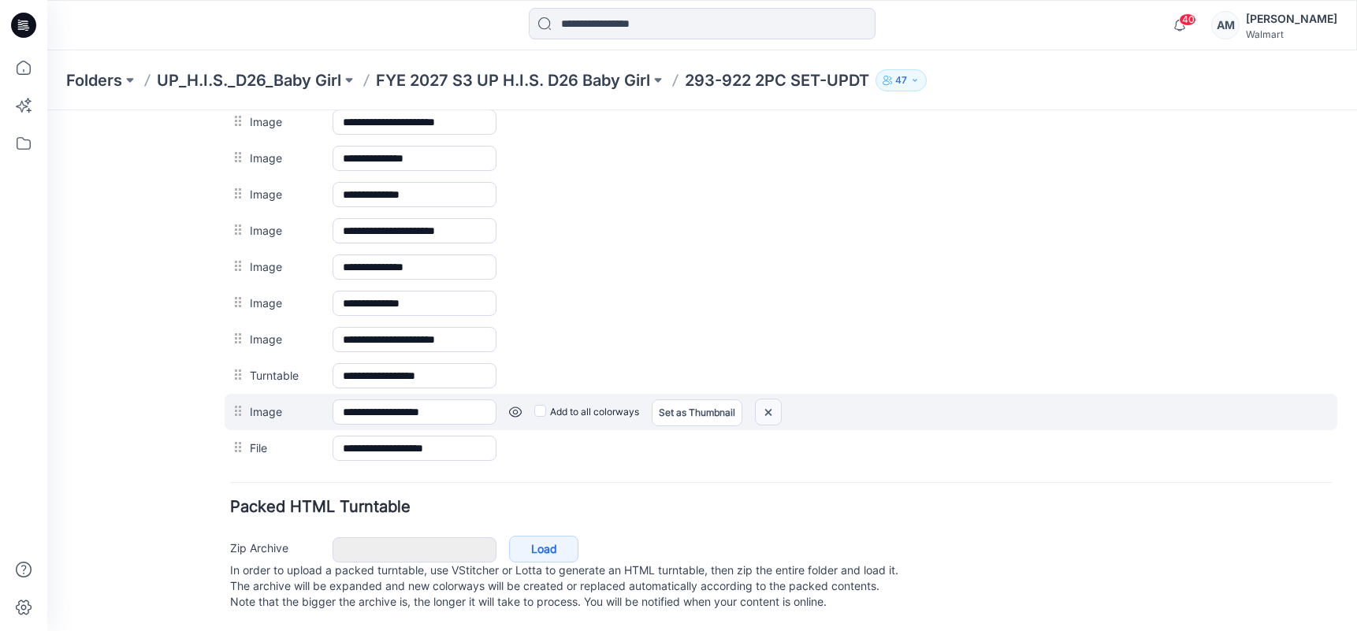
click at [771, 399] on img at bounding box center [767, 412] width 25 height 26
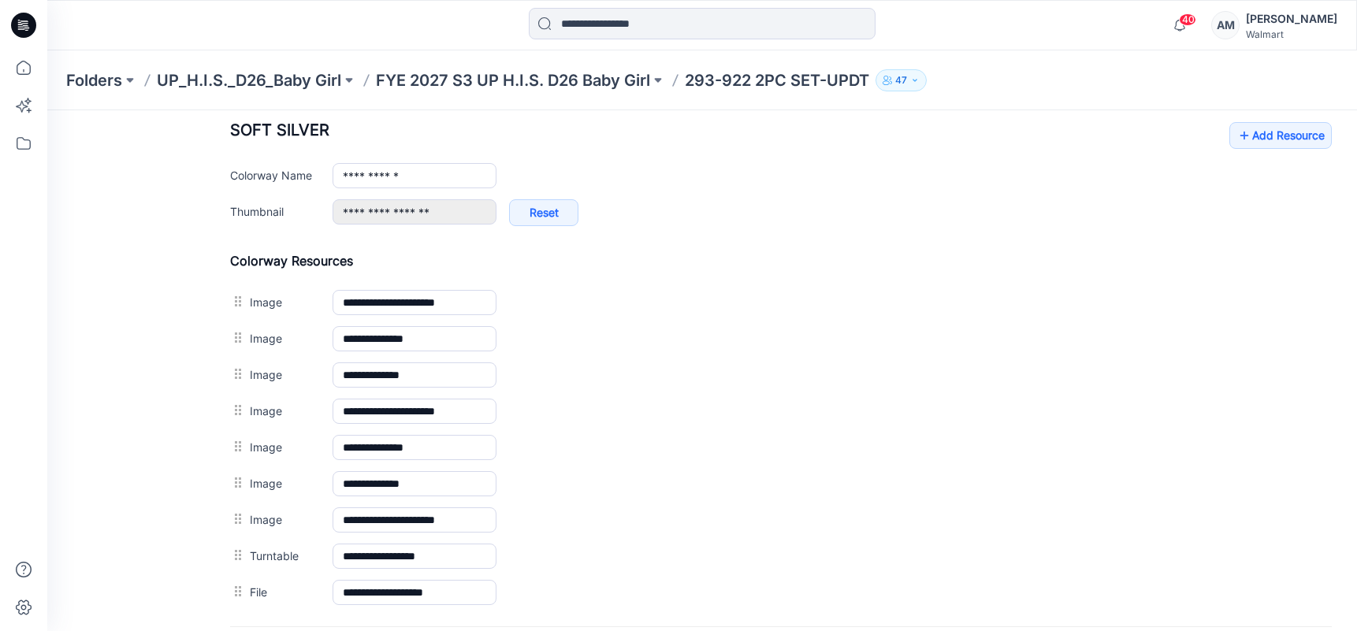
scroll to position [543, 0]
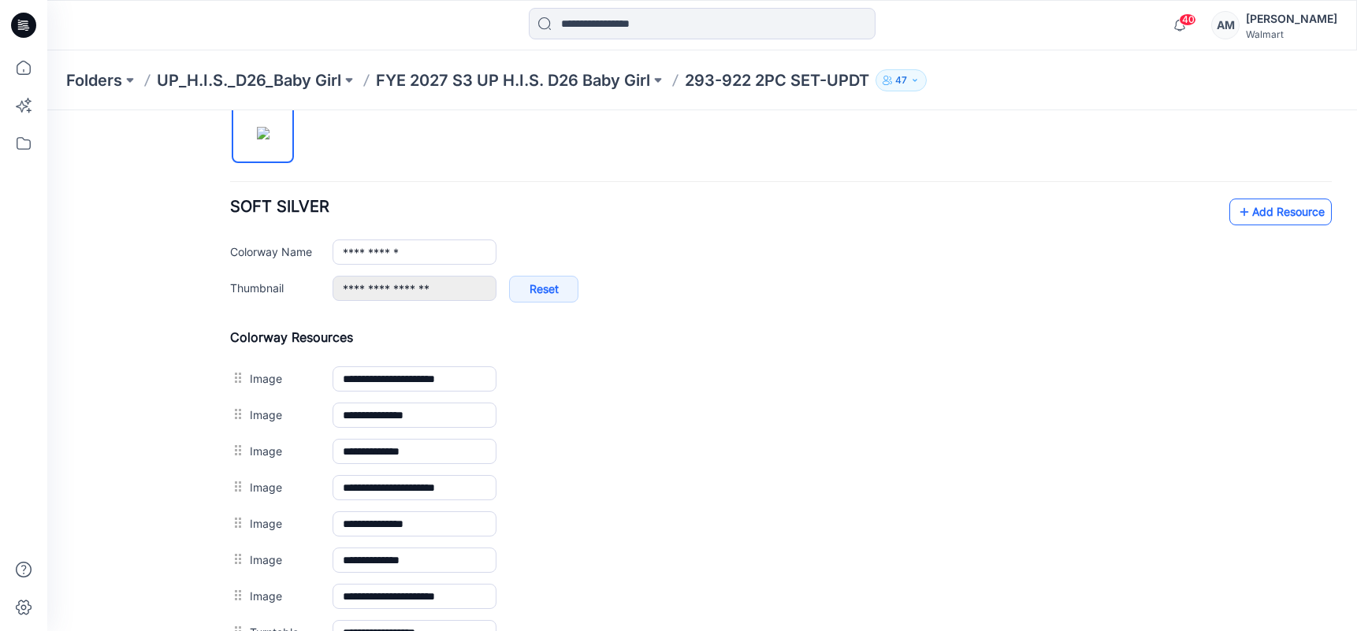
click at [1285, 218] on link "Add Resource" at bounding box center [1280, 212] width 102 height 27
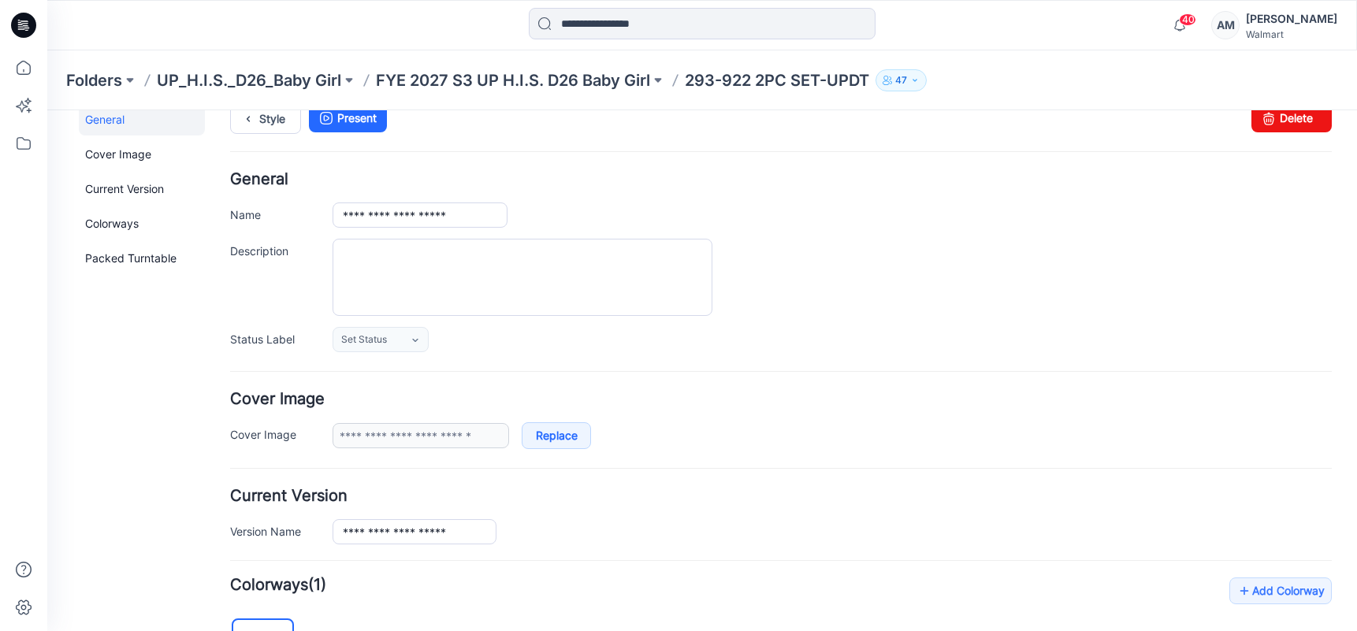
scroll to position [0, 0]
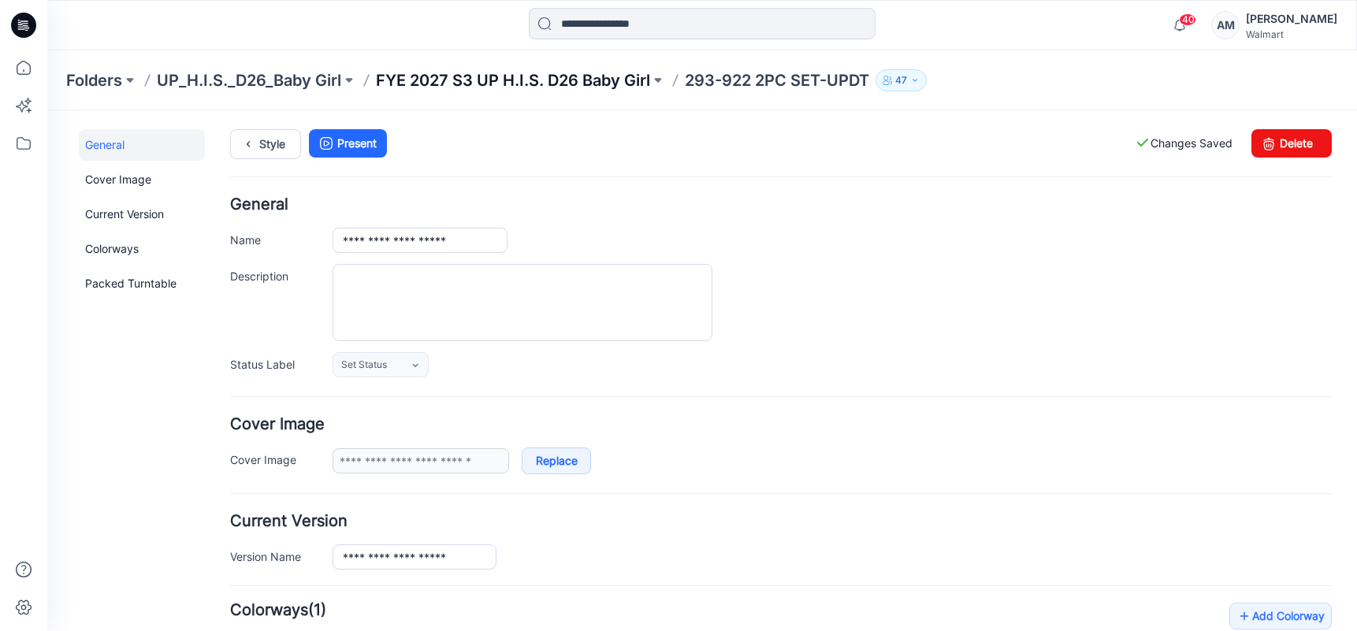
click at [533, 84] on p "FYE 2027 S3 UP H.I.S. D26 Baby Girl" at bounding box center [513, 80] width 274 height 22
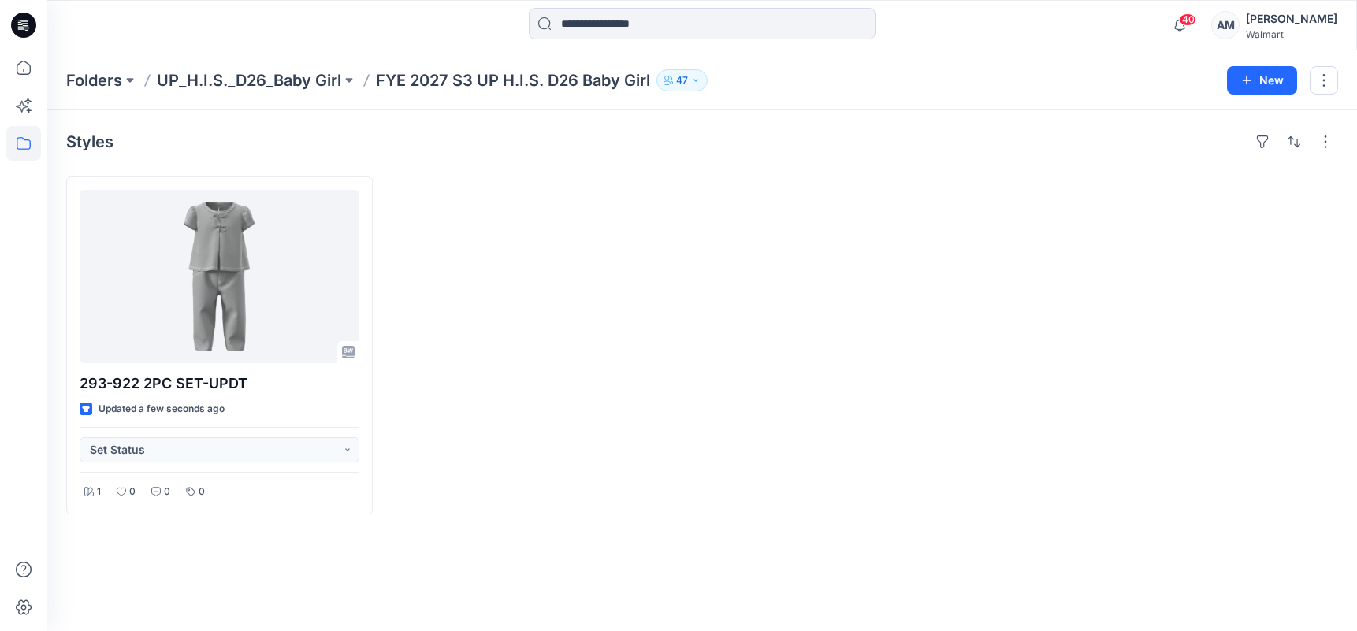
click at [1293, 370] on div at bounding box center [1185, 345] width 306 height 338
click at [1258, 221] on div at bounding box center [1185, 345] width 306 height 338
